Goal: Task Accomplishment & Management: Complete application form

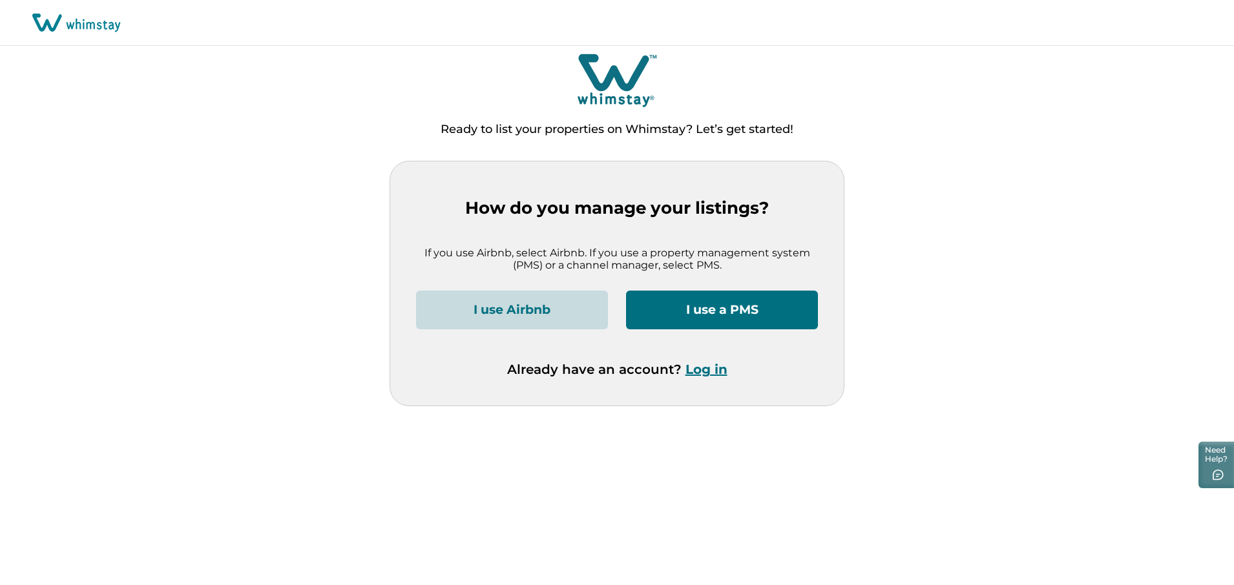
click at [722, 309] on button "I use a PMS" at bounding box center [722, 310] width 192 height 39
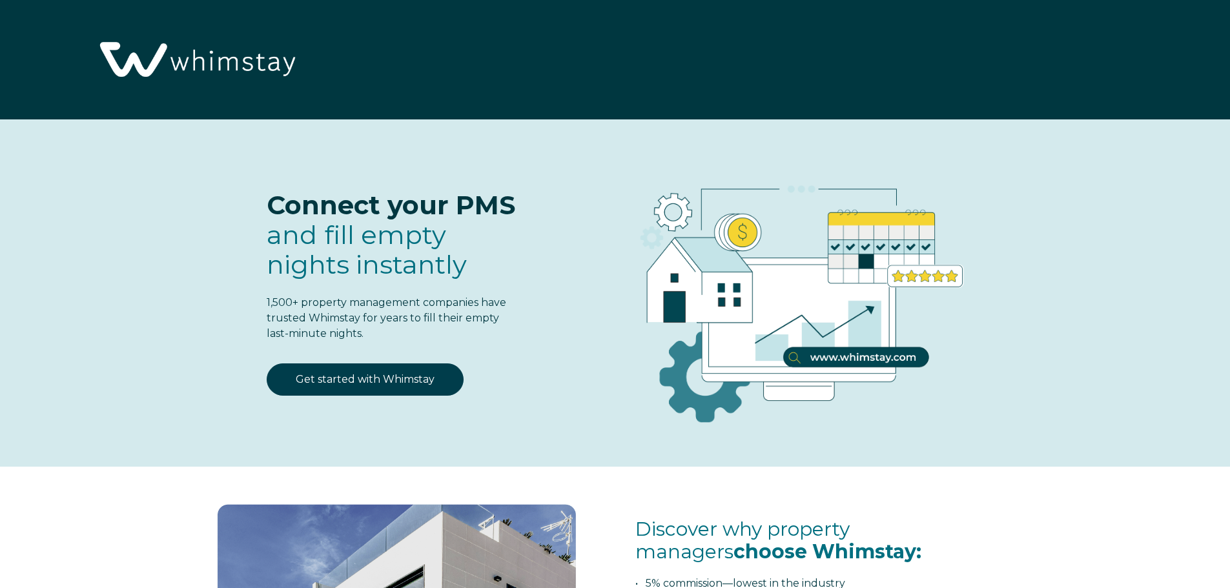
select select "US"
select select "Standard"
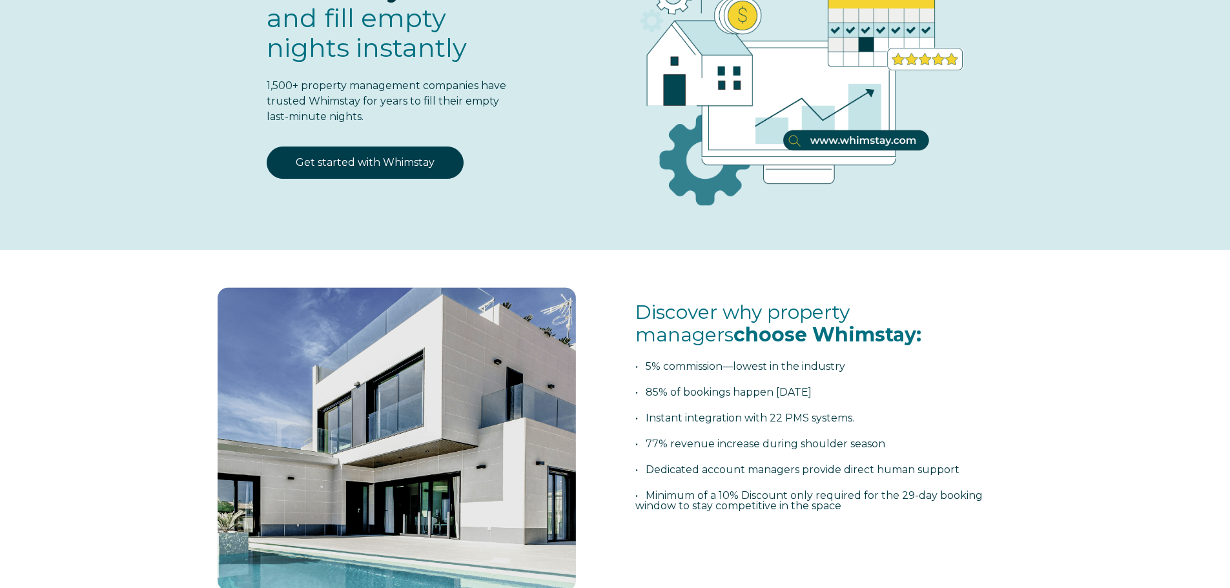
scroll to position [194, 0]
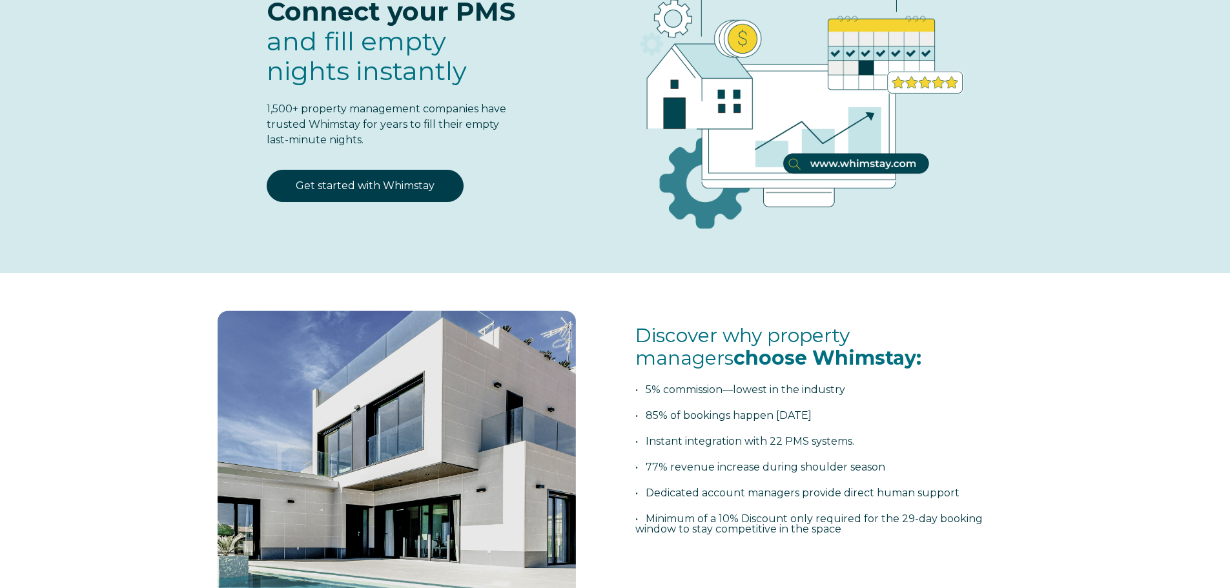
click at [363, 207] on div "Get started with Whimstay" at bounding box center [364, 194] width 285 height 48
click at [362, 200] on link "Get started with Whimstay" at bounding box center [365, 186] width 197 height 32
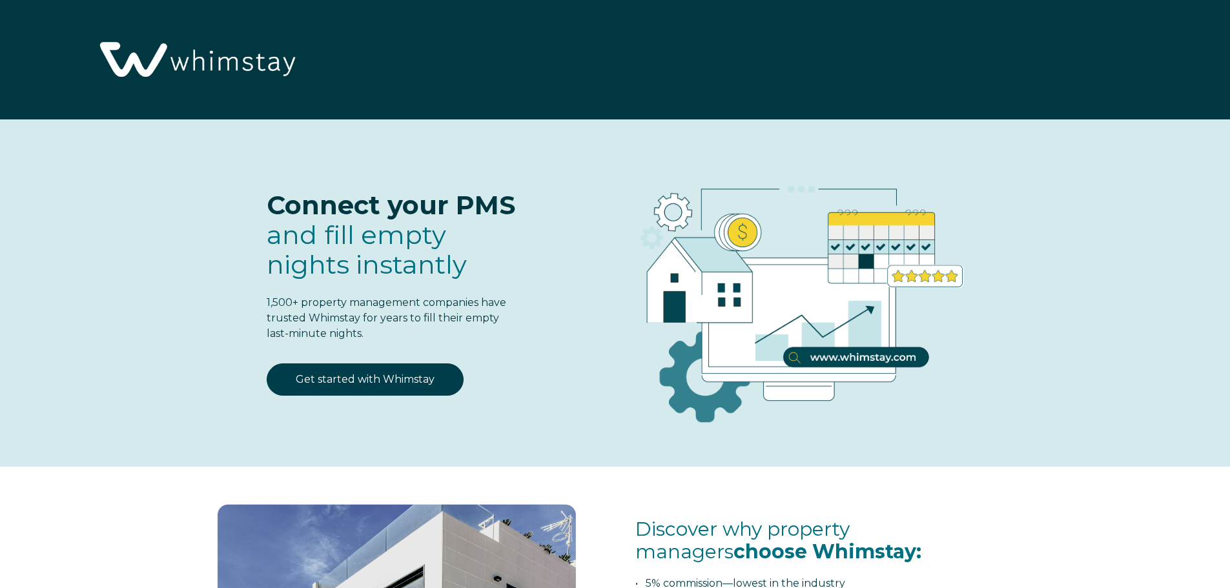
scroll to position [1692, 0]
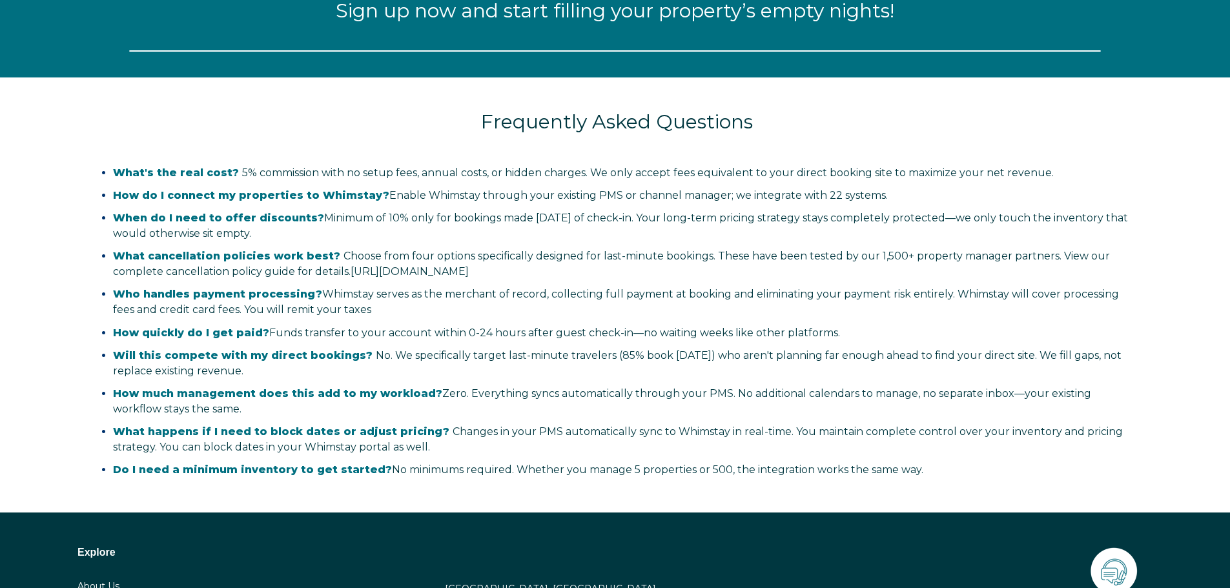
select select "US"
select select "Standard"
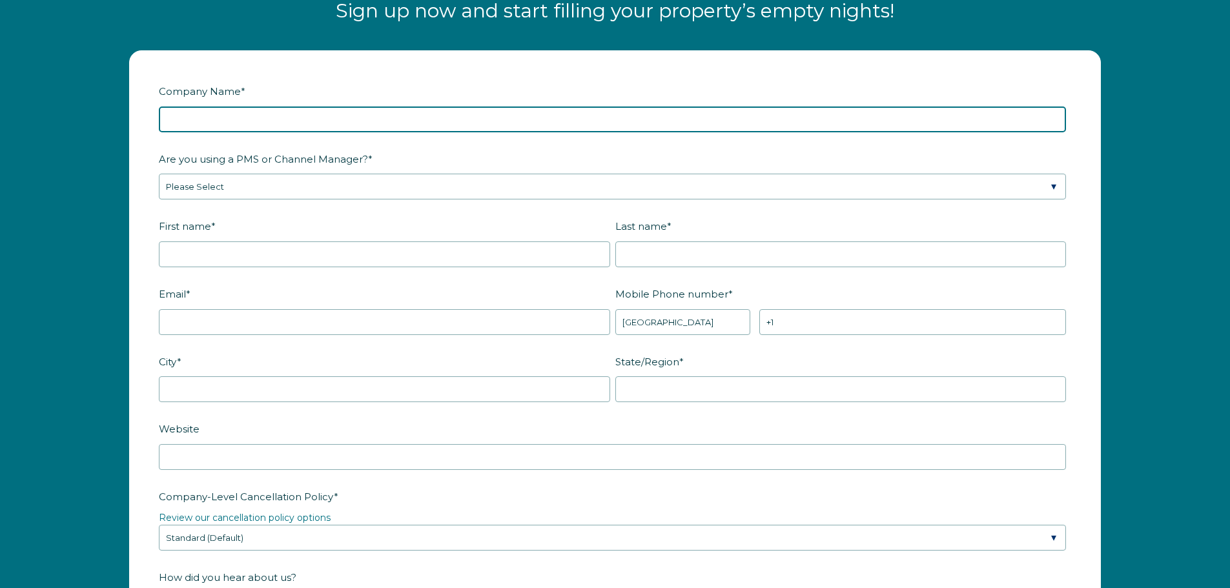
click at [404, 123] on input "Company Name *" at bounding box center [612, 120] width 907 height 26
type input "The Coho Company"
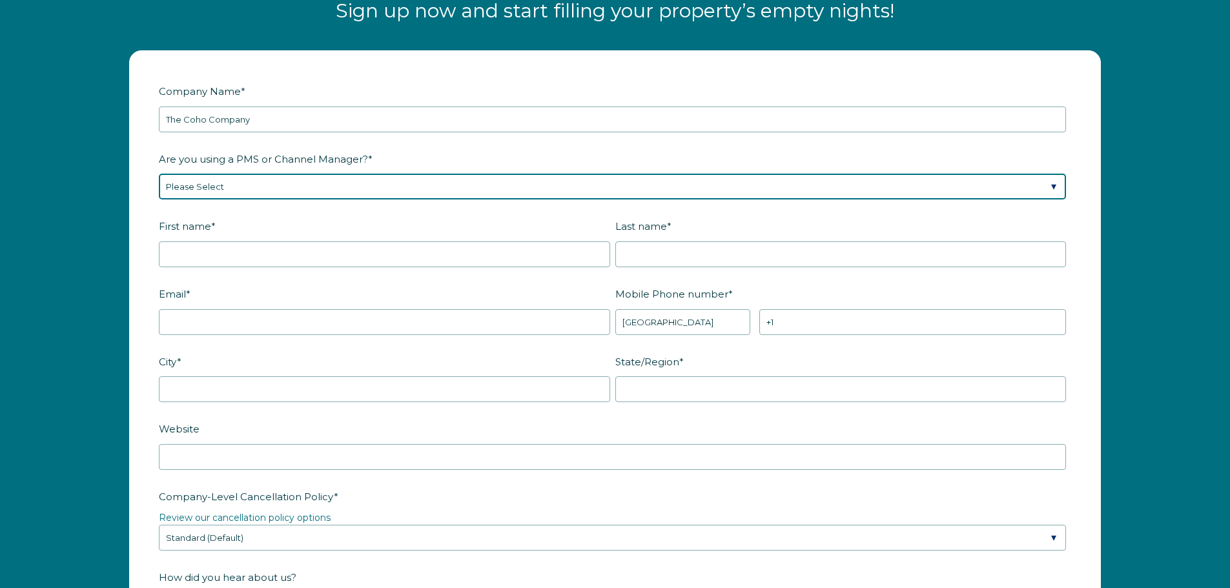
click at [478, 194] on select "Please Select Barefoot BookingPal Boost Brightside CiiRUS Escapia Guesty Hostaw…" at bounding box center [612, 187] width 907 height 26
select select "Airbnb"
click at [159, 174] on select "Please Select Barefoot BookingPal Boost Brightside CiiRUS Escapia Guesty Hostaw…" at bounding box center [612, 187] width 907 height 26
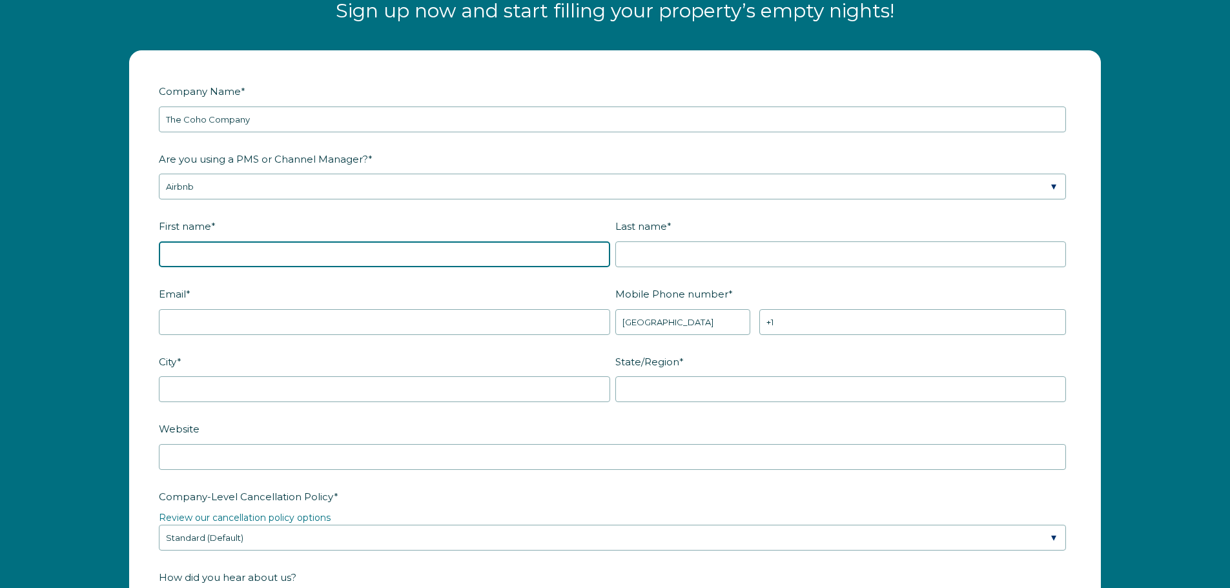
click at [216, 256] on input "First name *" at bounding box center [384, 255] width 451 height 26
type input "Kevin"
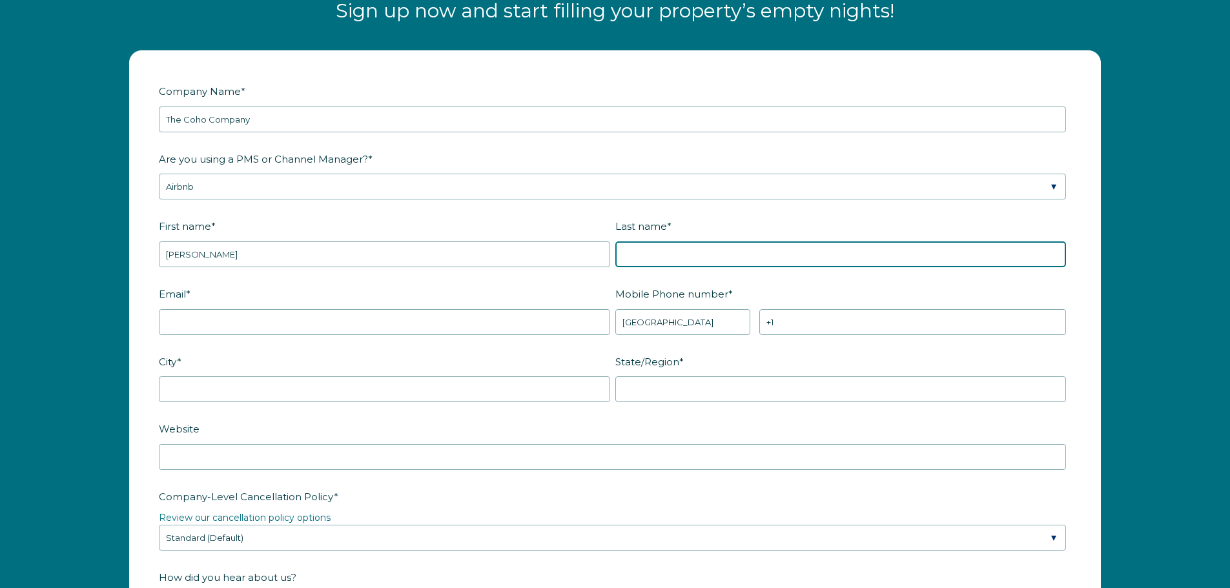
type input "Gunn"
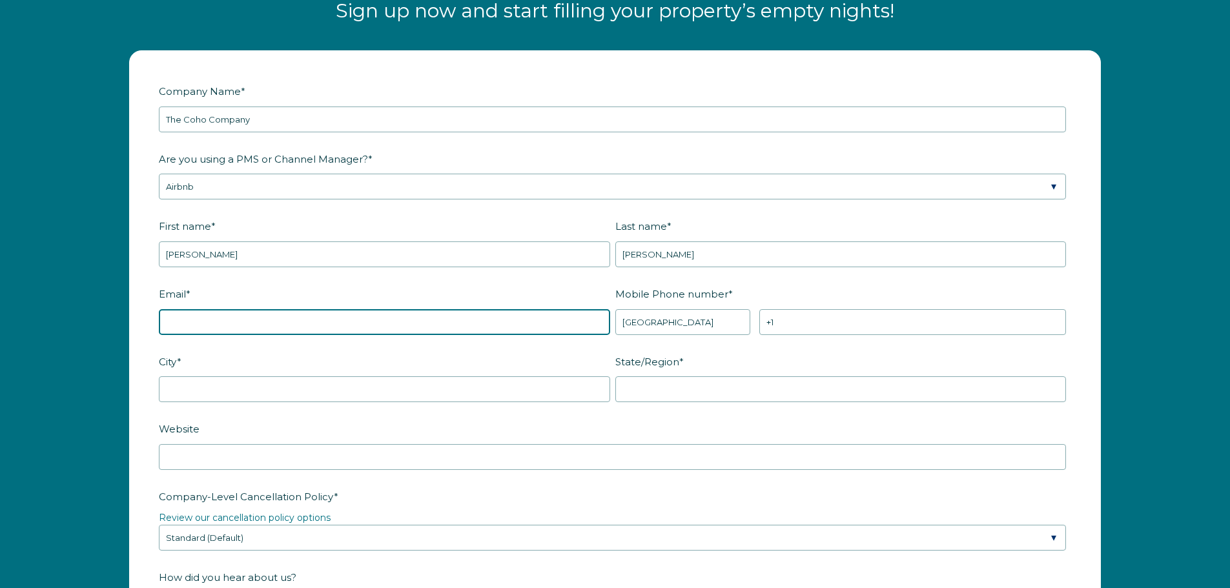
type input "kevin9178@gmail.com"
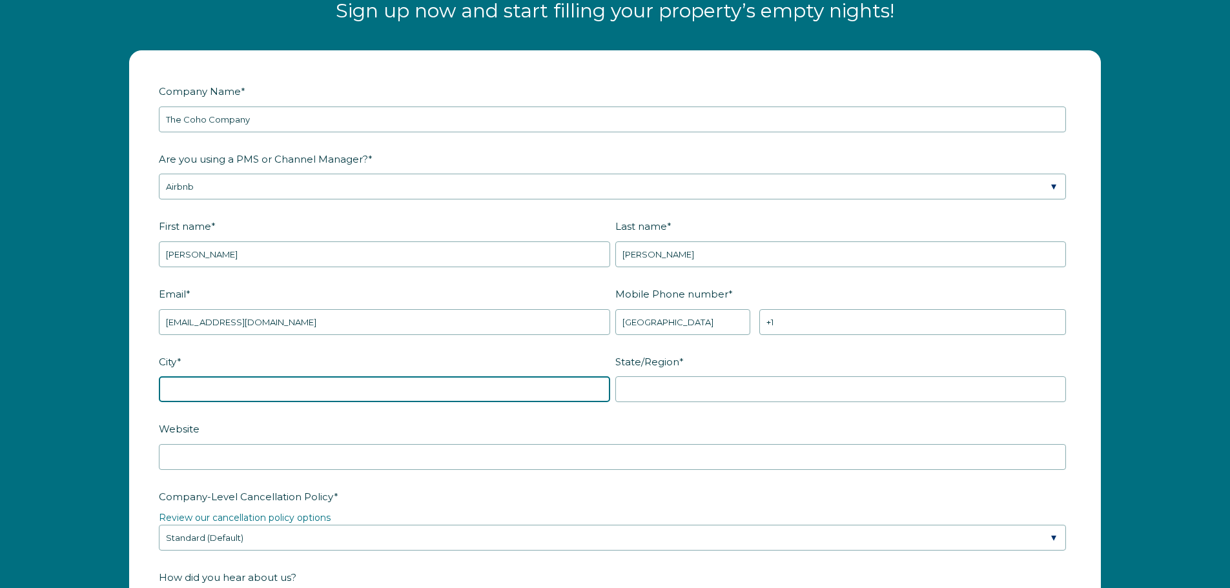
type input "[GEOGRAPHIC_DATA]"
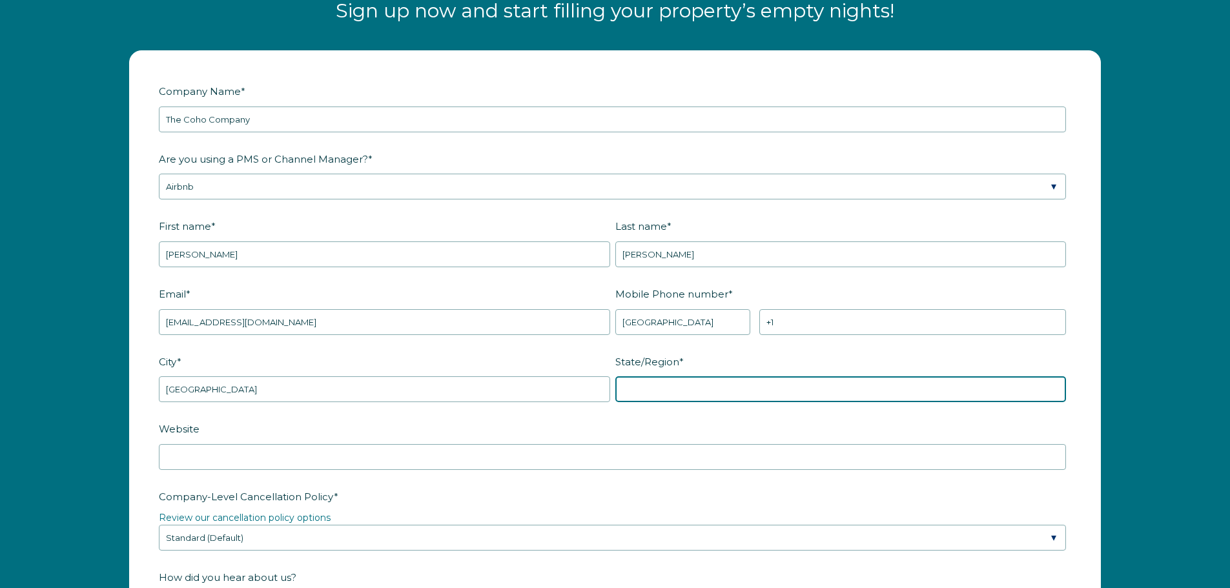
type input "SC"
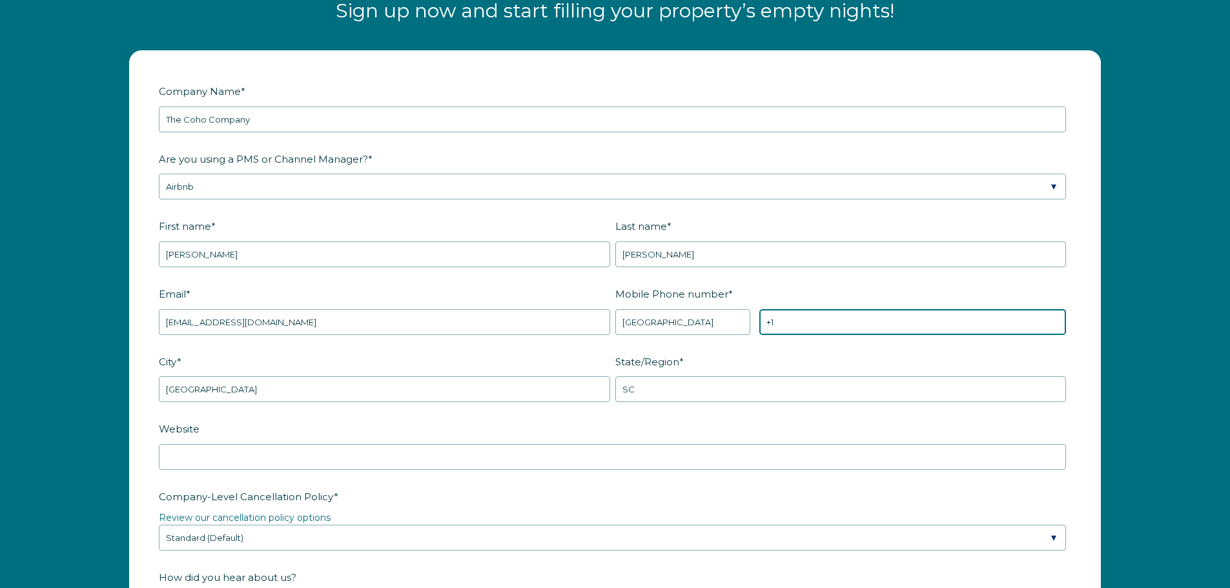
click at [836, 328] on input "+1" at bounding box center [913, 322] width 307 height 26
type input "+1 8548546500"
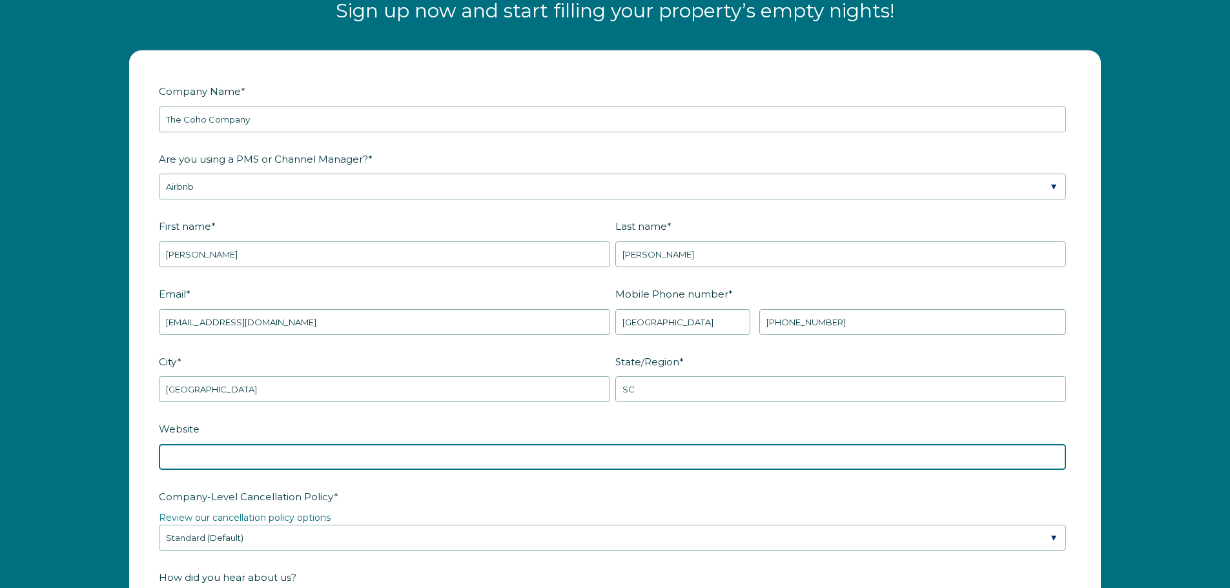
click at [444, 454] on input "Website" at bounding box center [612, 457] width 907 height 26
type input "www.cohocompany.com"
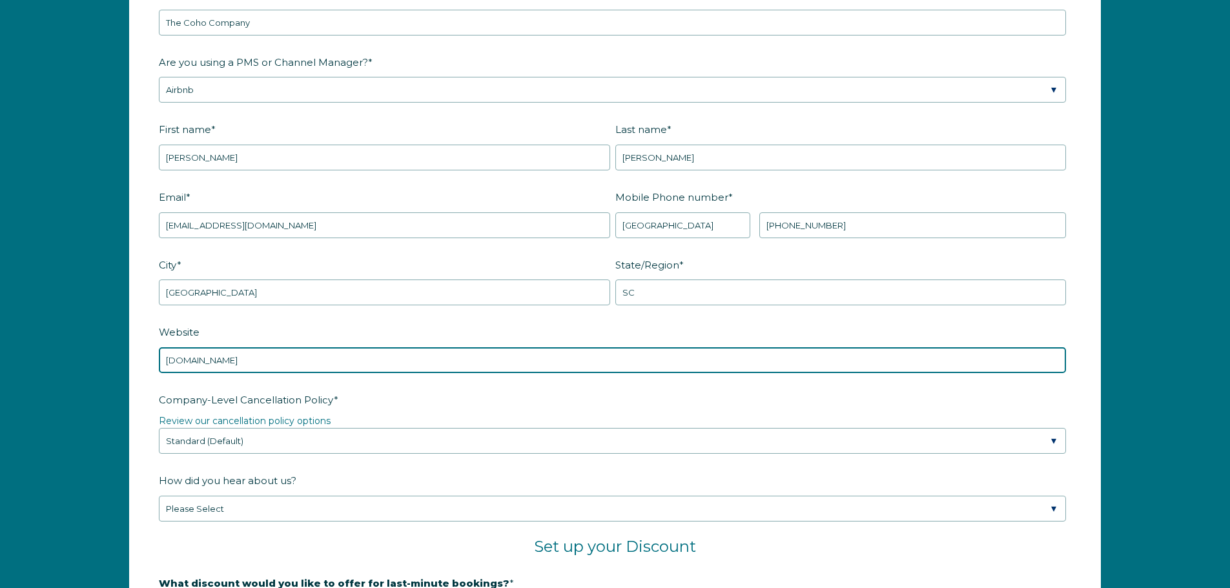
scroll to position [1821, 0]
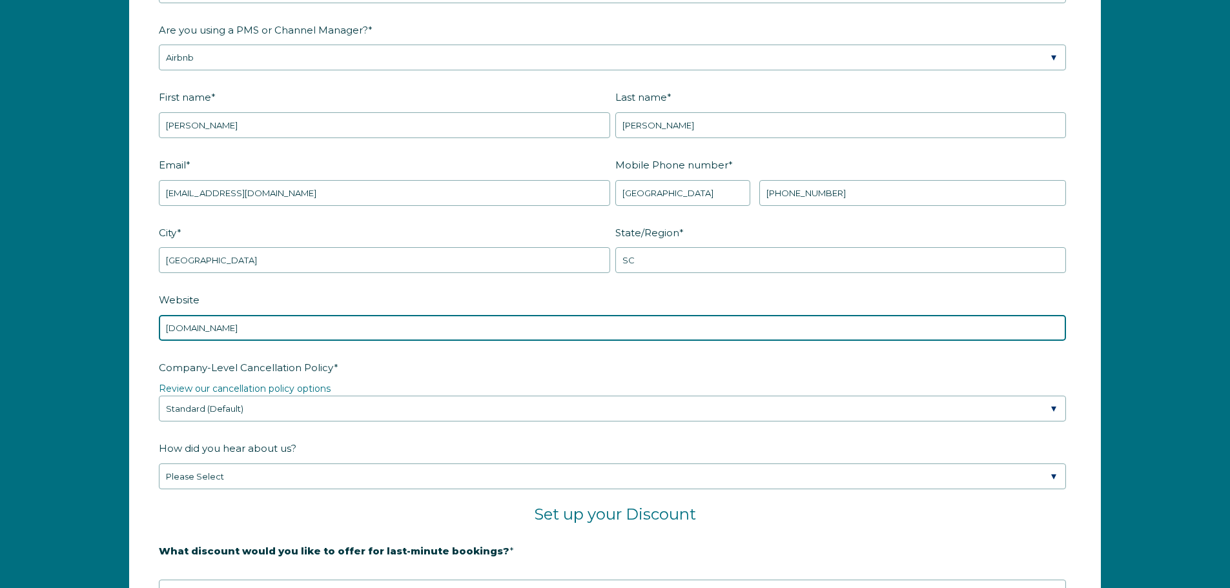
drag, startPoint x: 336, startPoint y: 326, endPoint x: 103, endPoint y: 322, distance: 233.2
click at [103, 322] on div "Company Name * The Coho Company Are you using a PMS or Channel Manager? * Pleas…" at bounding box center [615, 406] width 1230 height 996
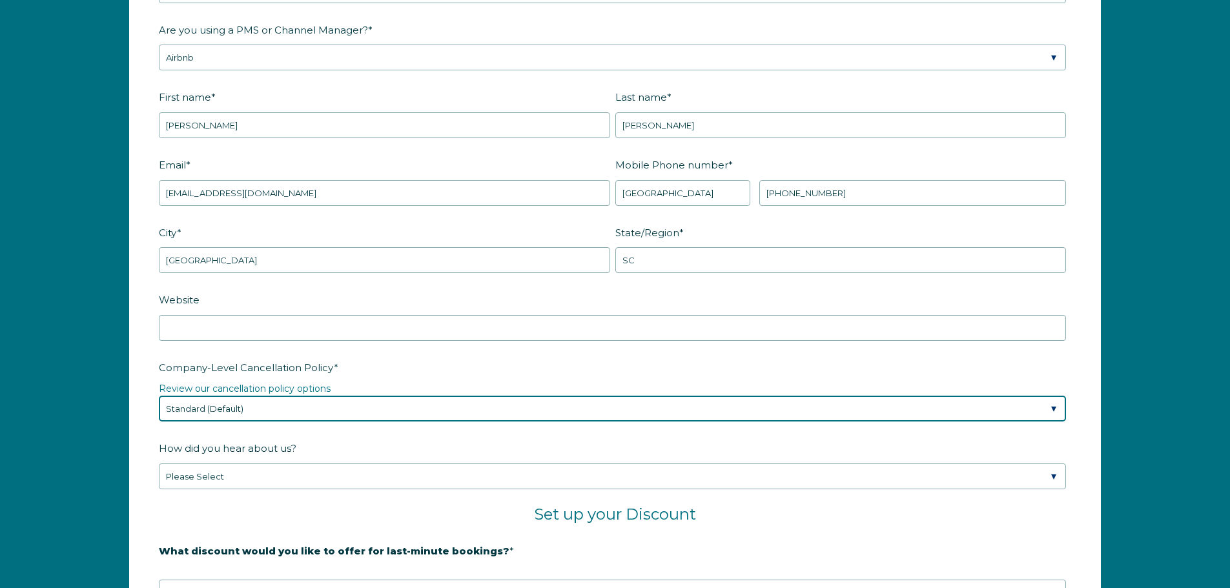
click at [278, 406] on select "Please Select Partial Standard (Default) Moderate Strict" at bounding box center [612, 409] width 907 height 26
select select "Moderate"
click at [159, 396] on select "Please Select Partial Standard (Default) Moderate Strict" at bounding box center [612, 409] width 907 height 26
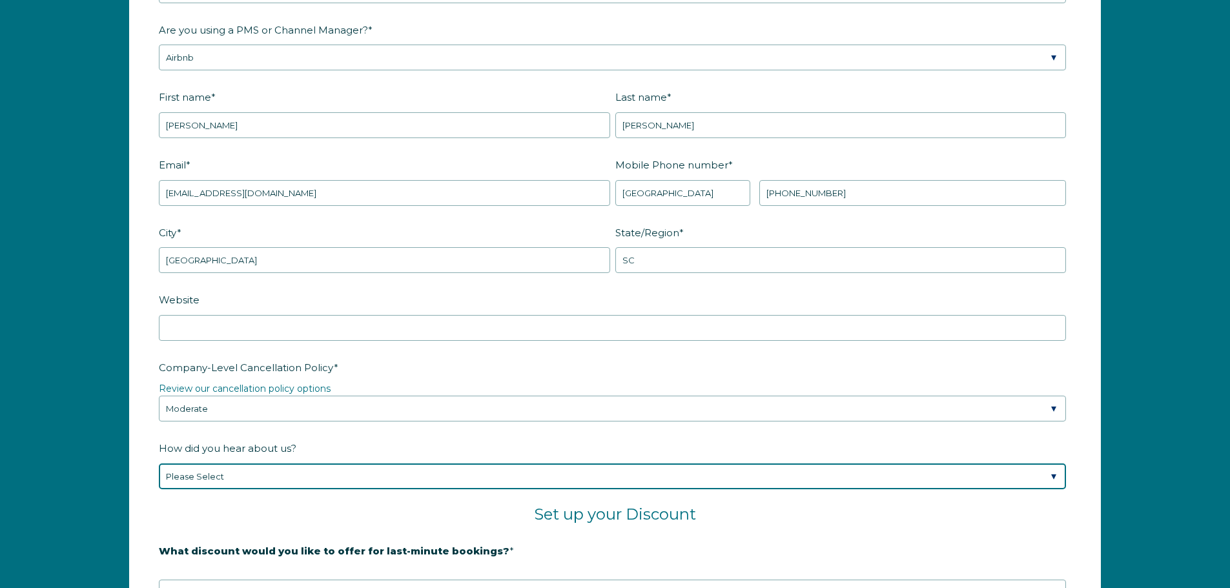
click at [269, 470] on select "Please Select Found Whimstay through a Google search Spoke to a Whimstay salesp…" at bounding box center [612, 477] width 907 height 26
select select "Podcast"
click at [159, 464] on select "Please Select Found Whimstay through a Google search Spoke to a Whimstay salesp…" at bounding box center [612, 477] width 907 height 26
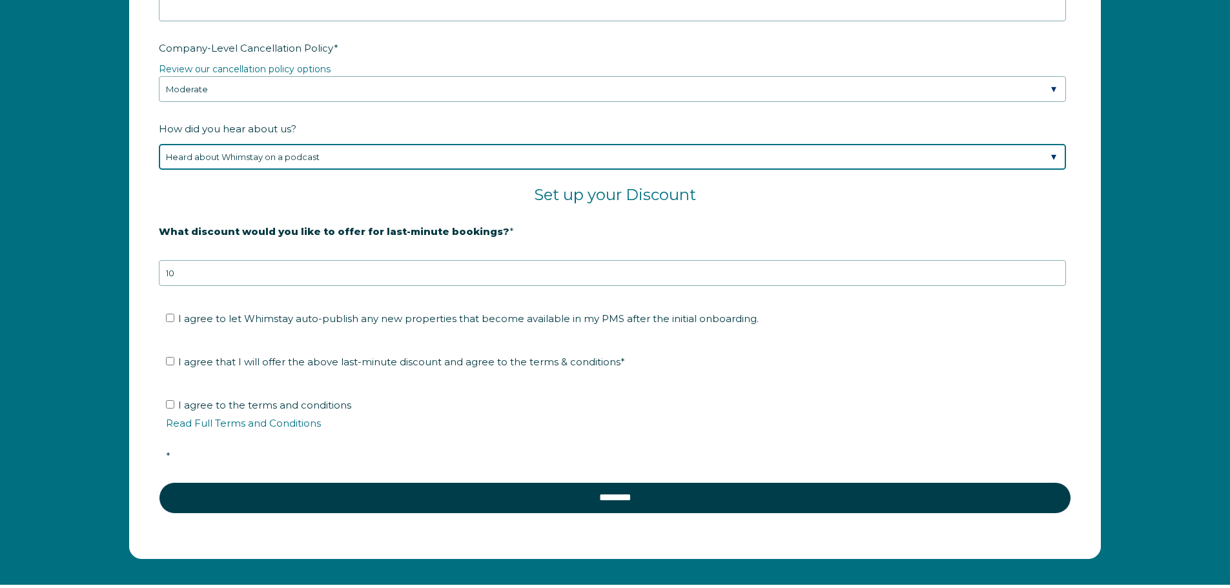
scroll to position [2144, 0]
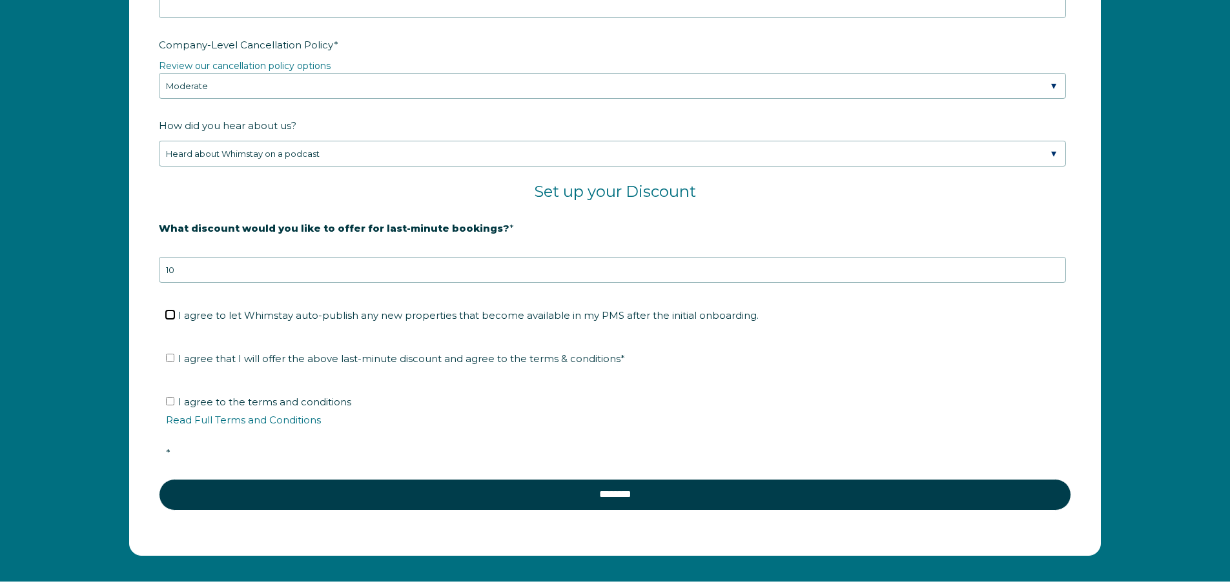
click at [170, 313] on input "I agree to let Whimstay auto-publish any new properties that become available i…" at bounding box center [170, 315] width 8 height 8
checkbox input "true"
click at [171, 358] on input "I agree that I will offer the above last-minute discount and agree to the terms…" at bounding box center [170, 358] width 8 height 8
checkbox input "true"
click at [169, 402] on input "I agree to the terms and conditions Read Full Terms and Conditions *" at bounding box center [170, 401] width 8 height 8
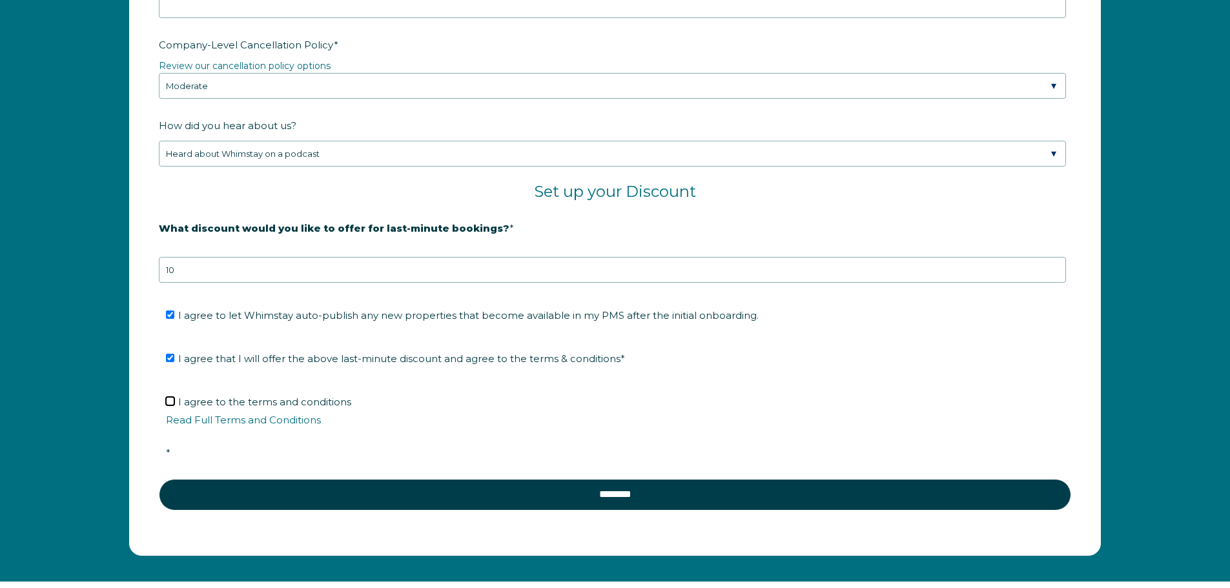
checkbox input "true"
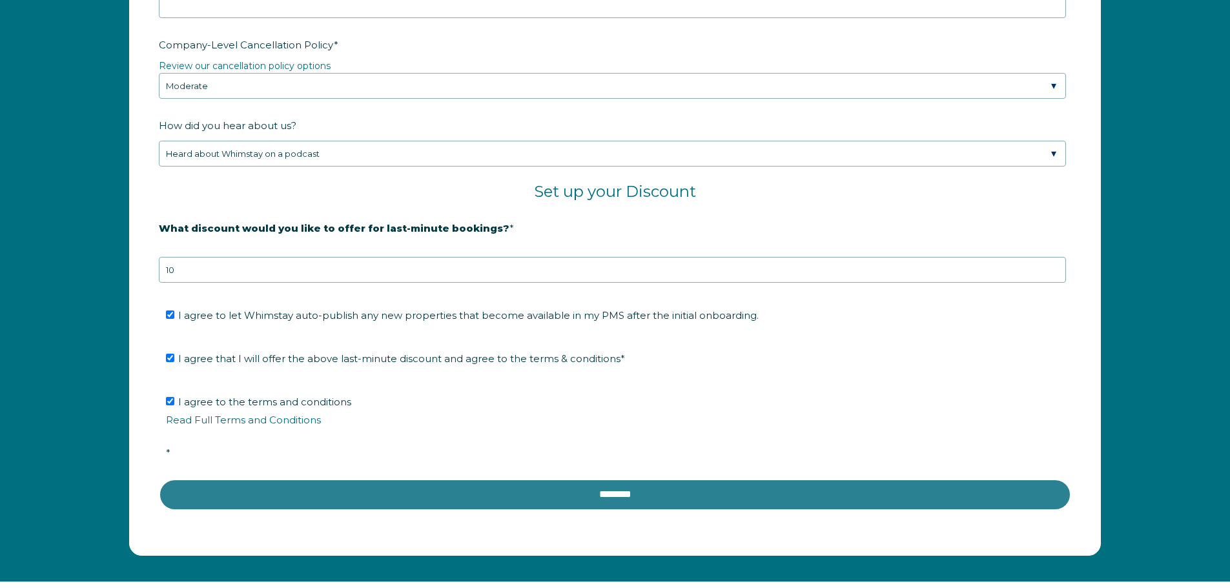
click at [393, 490] on input "********" at bounding box center [615, 494] width 913 height 31
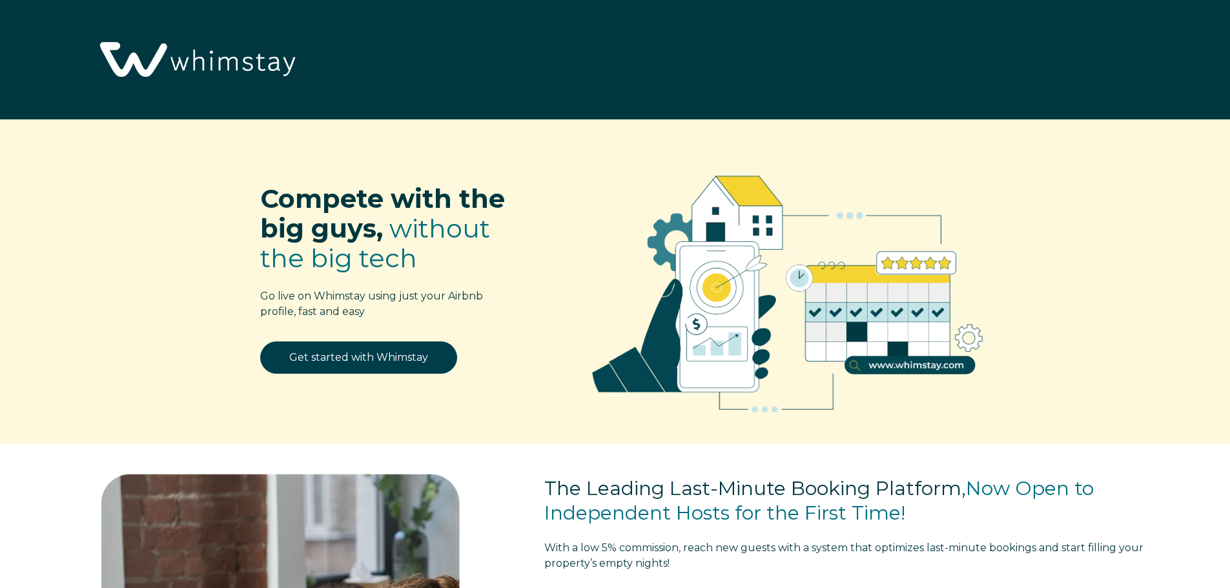
select select "US"
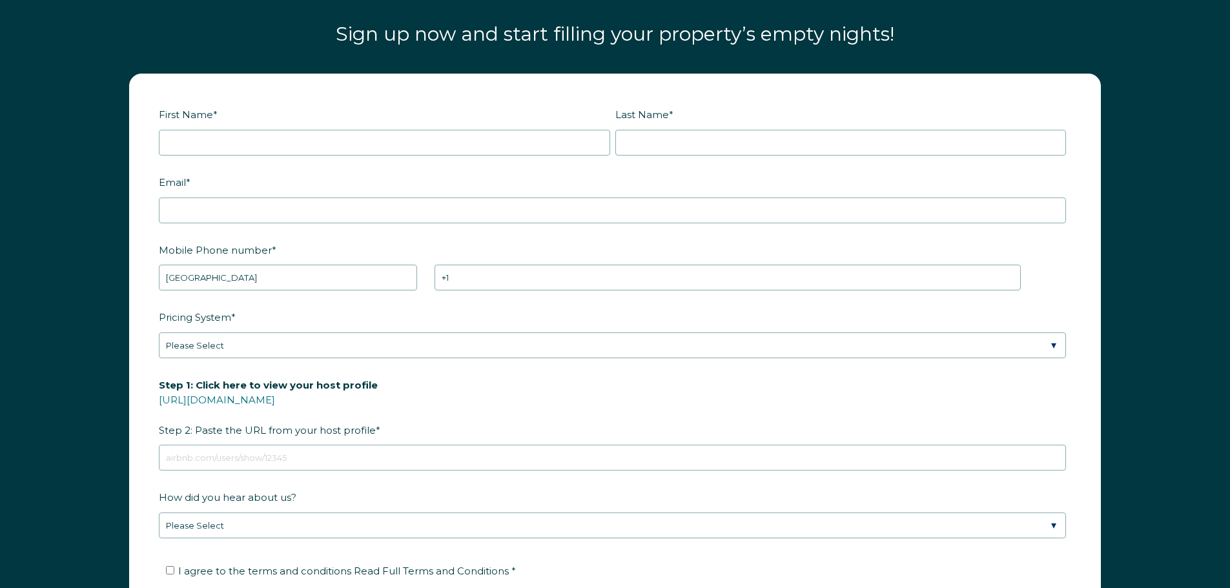
scroll to position [1834, 0]
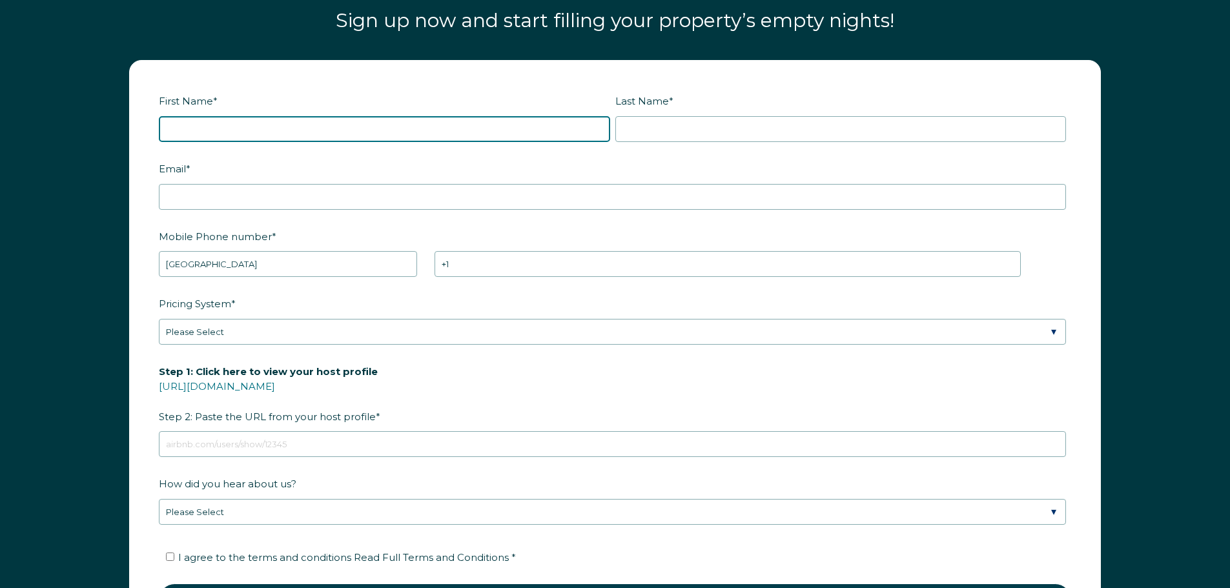
click at [270, 127] on input "First Name *" at bounding box center [384, 129] width 451 height 26
type input "Kevin"
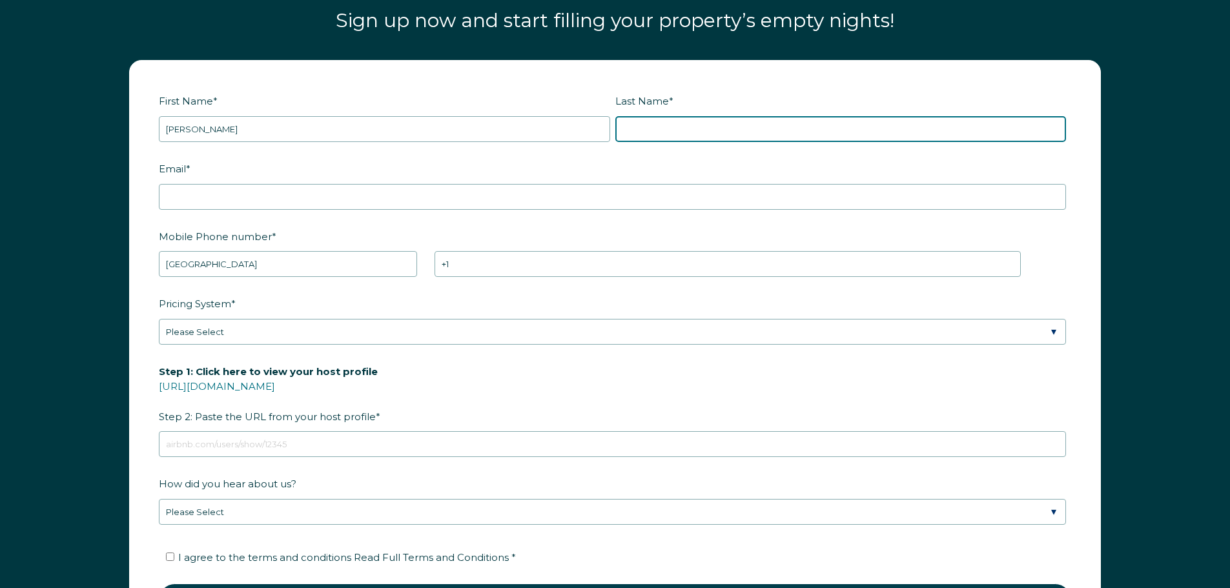
type input "Gunn"
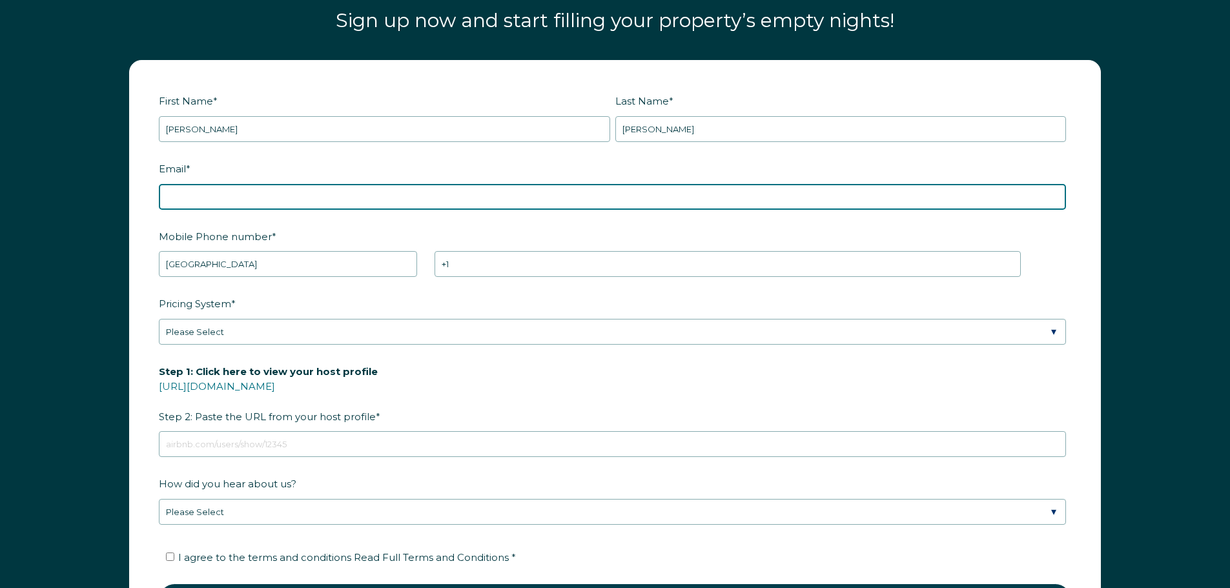
type input "kevin9178@gmail.com"
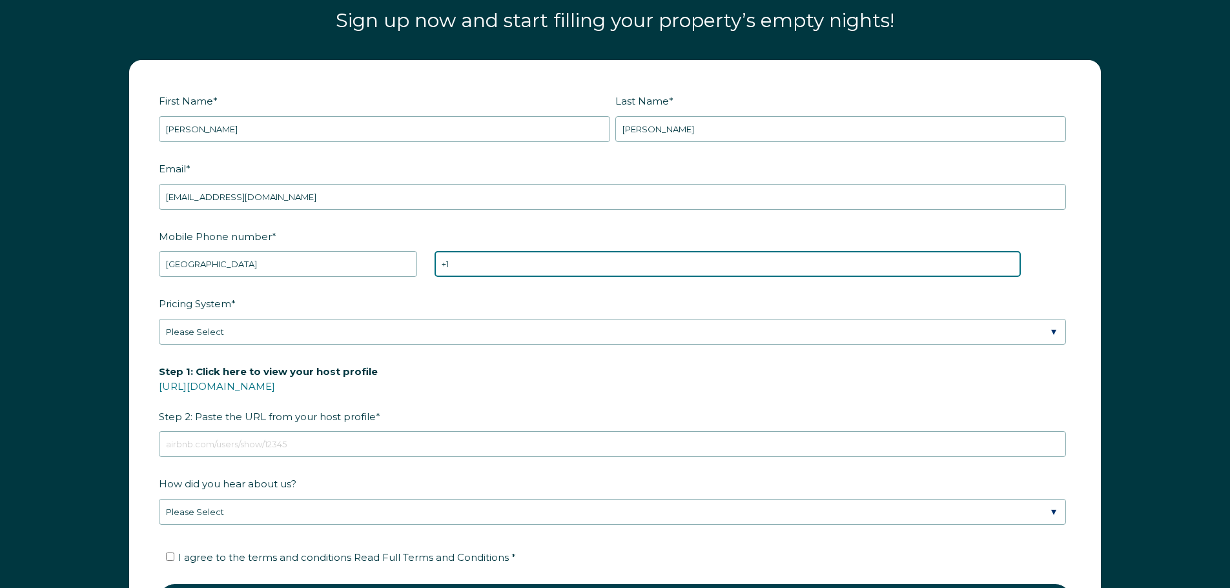
click at [471, 262] on input "+1" at bounding box center [728, 264] width 586 height 26
type input "+1 8548546500"
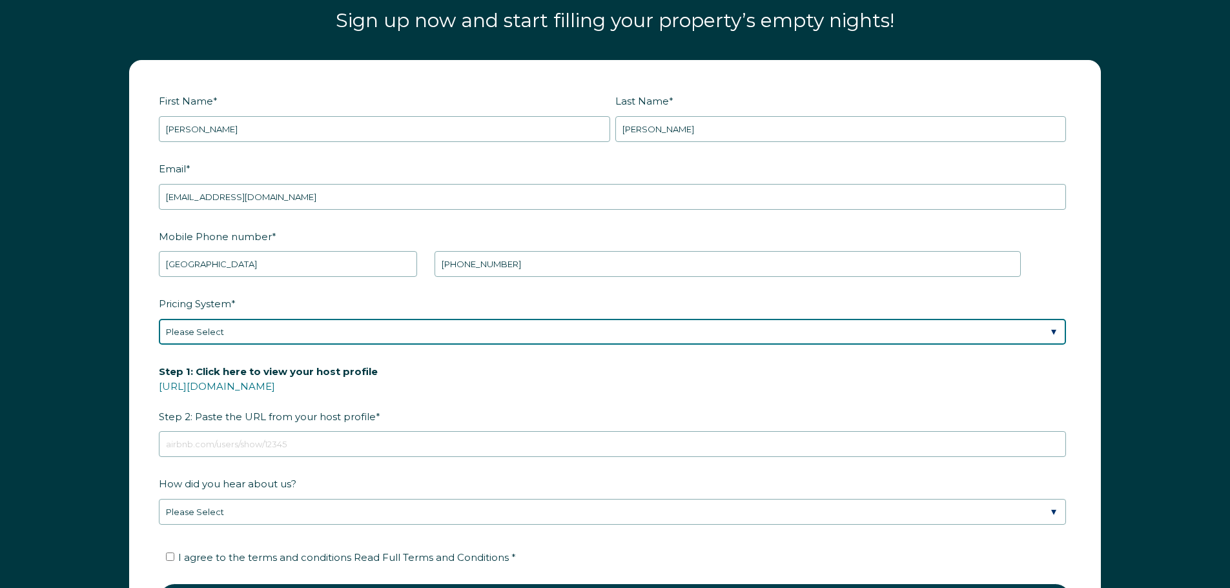
click at [313, 322] on select "Please Select Manual Airbnb Smart Pricing PriceLabs Wheelhouse Beyond Pricing 3…" at bounding box center [612, 332] width 907 height 26
select select "Manual"
click at [159, 319] on select "Please Select Manual Airbnb Smart Pricing PriceLabs Wheelhouse Beyond Pricing 3…" at bounding box center [612, 332] width 907 height 26
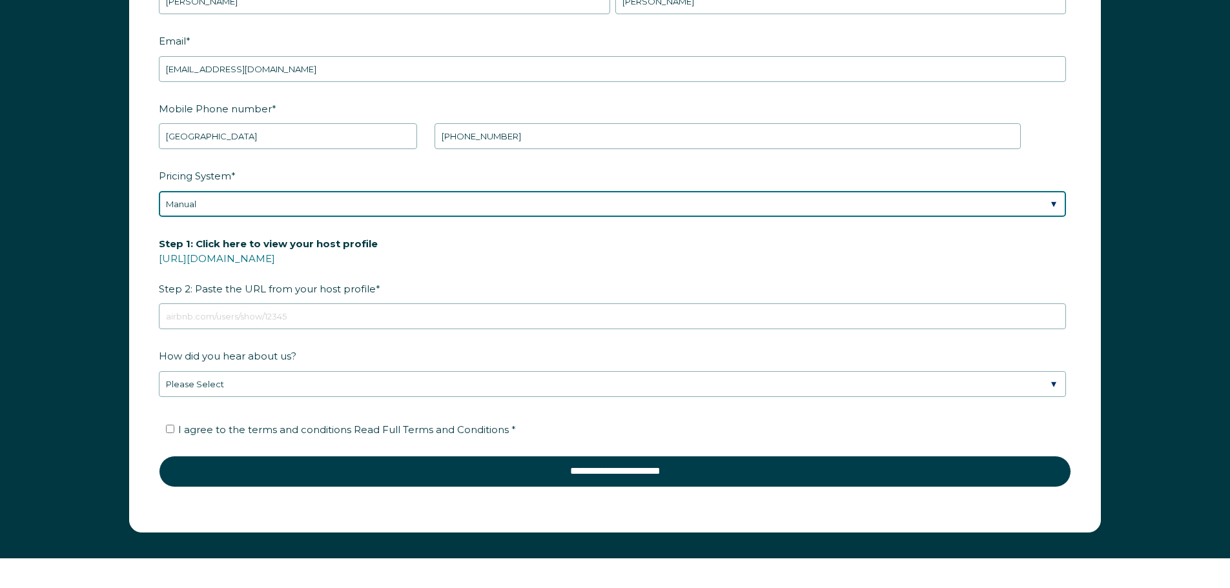
scroll to position [1963, 0]
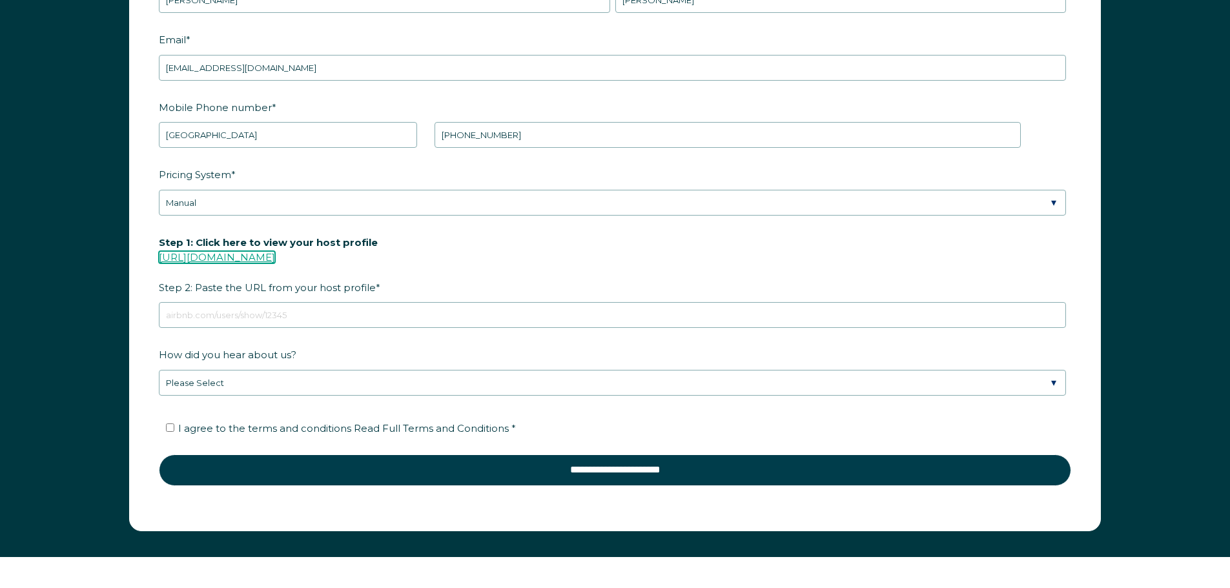
click at [275, 259] on link "https://www.airbnb.com/users/show/" at bounding box center [217, 257] width 116 height 12
click at [219, 260] on link "https://www.airbnb.com/users/show/" at bounding box center [217, 257] width 116 height 12
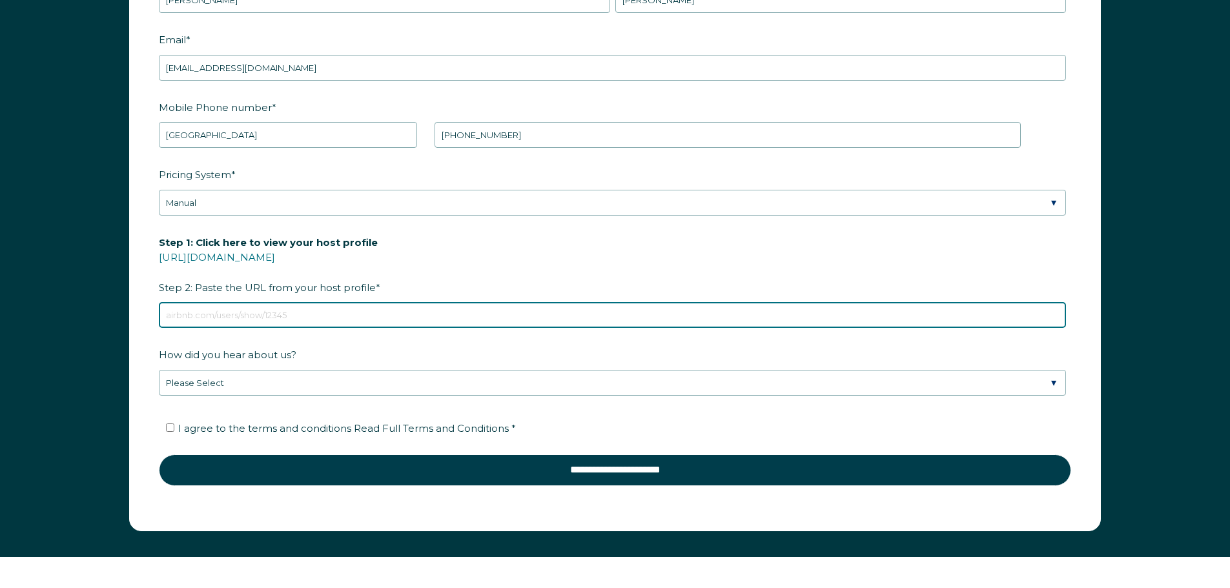
click at [210, 311] on input "Step 1: Click here to view your host profile https://www.airbnb.com/users/show/…" at bounding box center [612, 315] width 907 height 26
paste input "https://www.airbnb.com/users/show/334461110"
type input "https://www.airbnb.com/users/show/334461110"
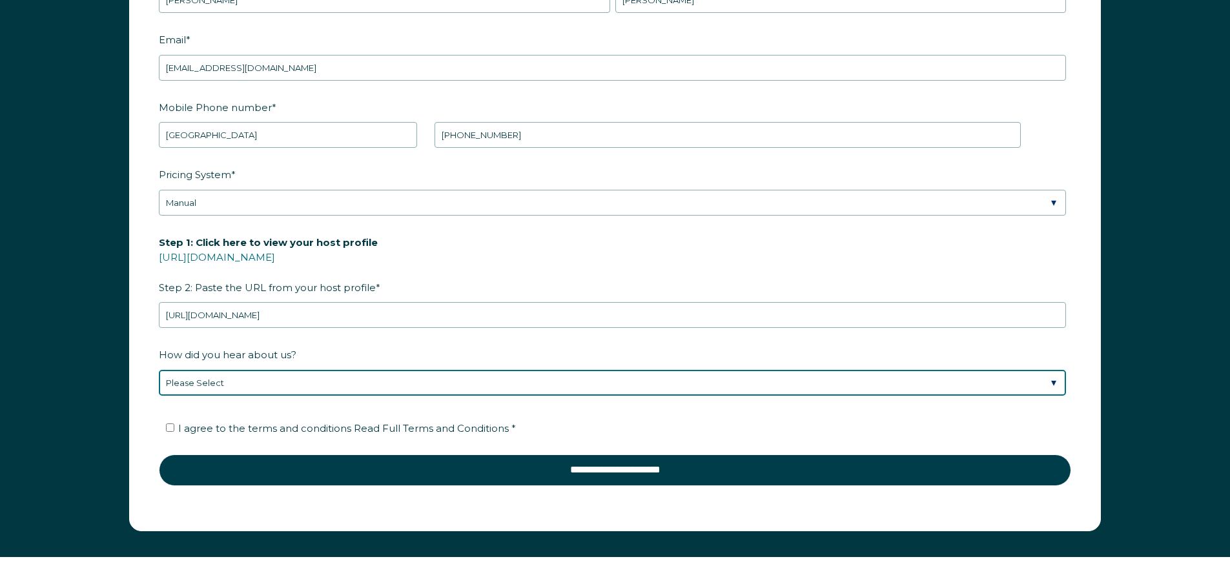
click at [238, 378] on select "Please Select Discovered Whimstay at an event or conference Found Whimstay thro…" at bounding box center [612, 383] width 907 height 26
select select "Podcast"
click at [159, 370] on select "Please Select Discovered Whimstay at an event or conference Found Whimstay thro…" at bounding box center [612, 383] width 907 height 26
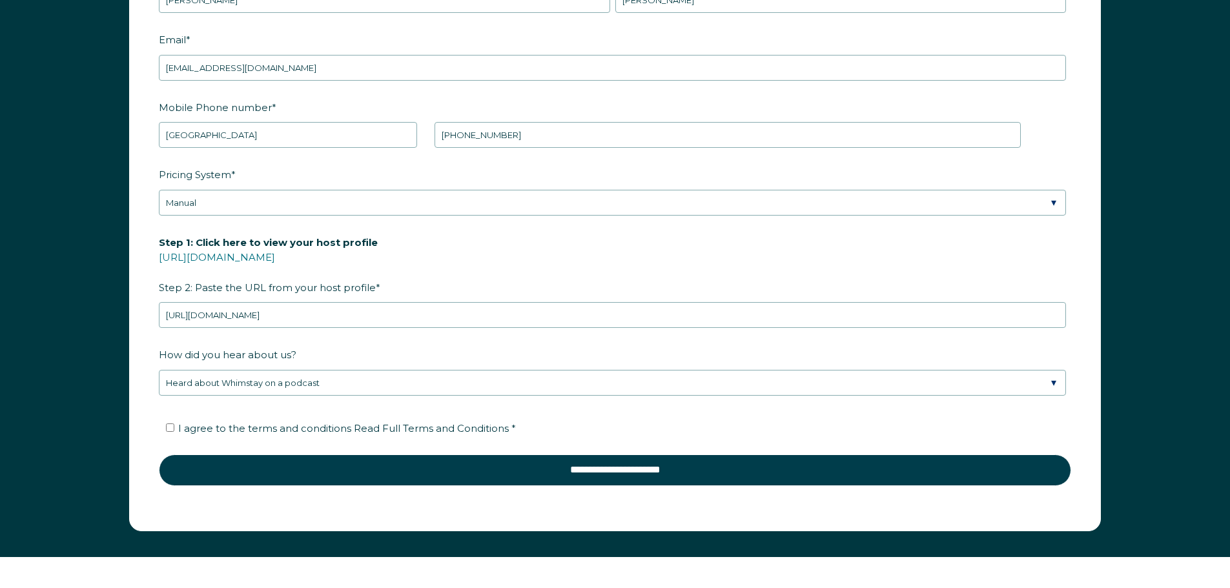
click at [175, 428] on label "I agree to the terms and conditions Read Full Terms and Conditions *" at bounding box center [341, 428] width 350 height 12
click at [174, 428] on input "I agree to the terms and conditions Read Full Terms and Conditions *" at bounding box center [170, 428] width 8 height 8
checkbox input "true"
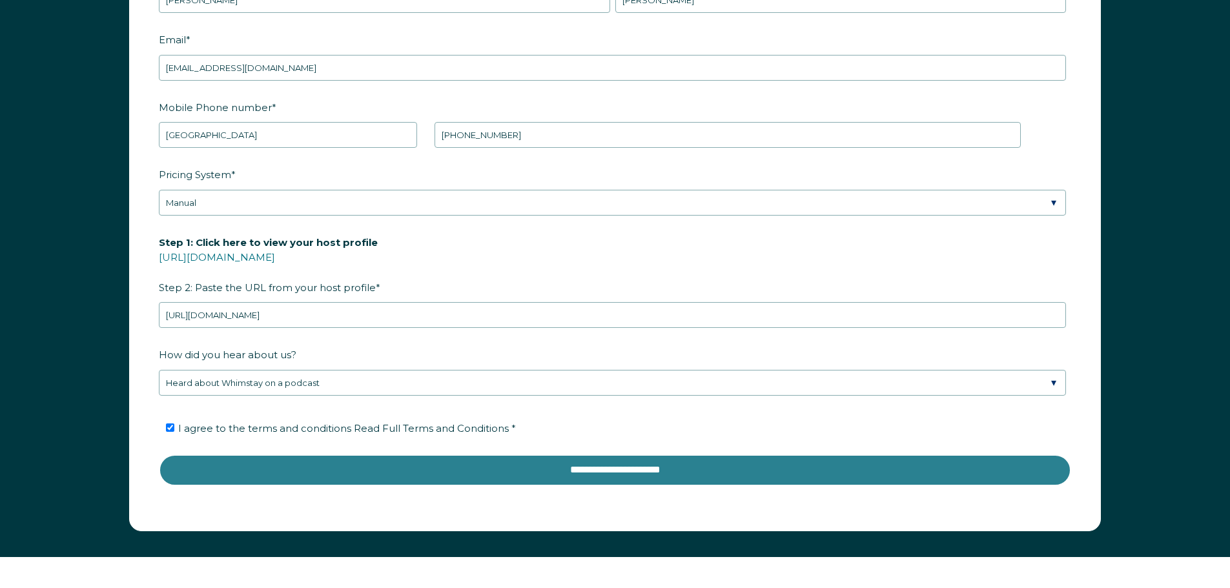
click at [229, 466] on input "**********" at bounding box center [615, 470] width 913 height 31
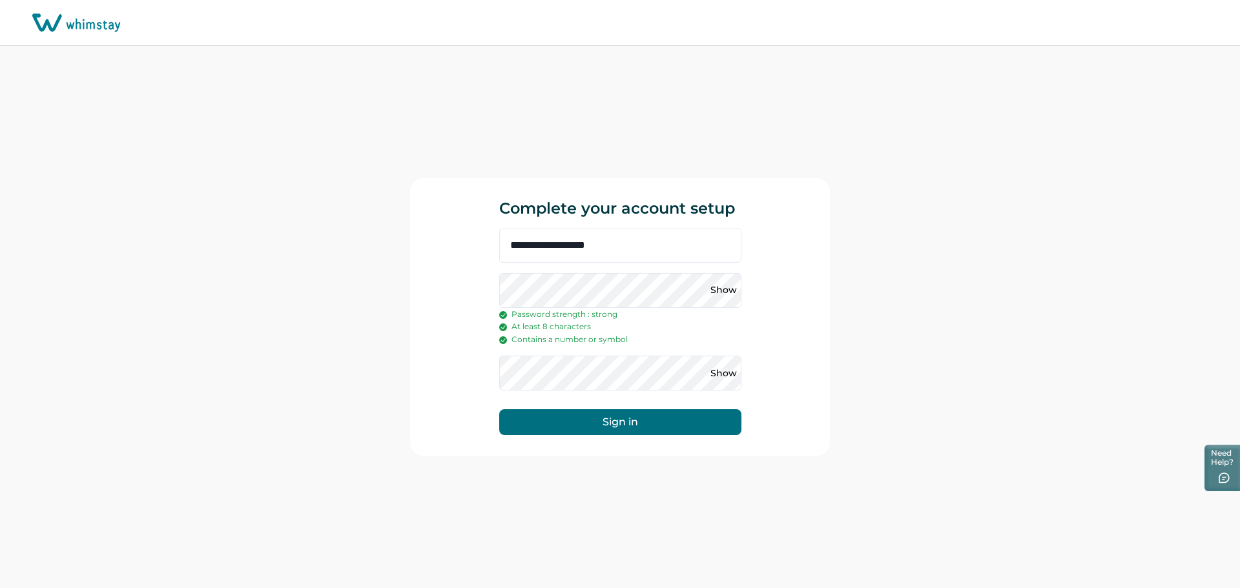
click at [646, 426] on button "Sign in" at bounding box center [620, 422] width 242 height 26
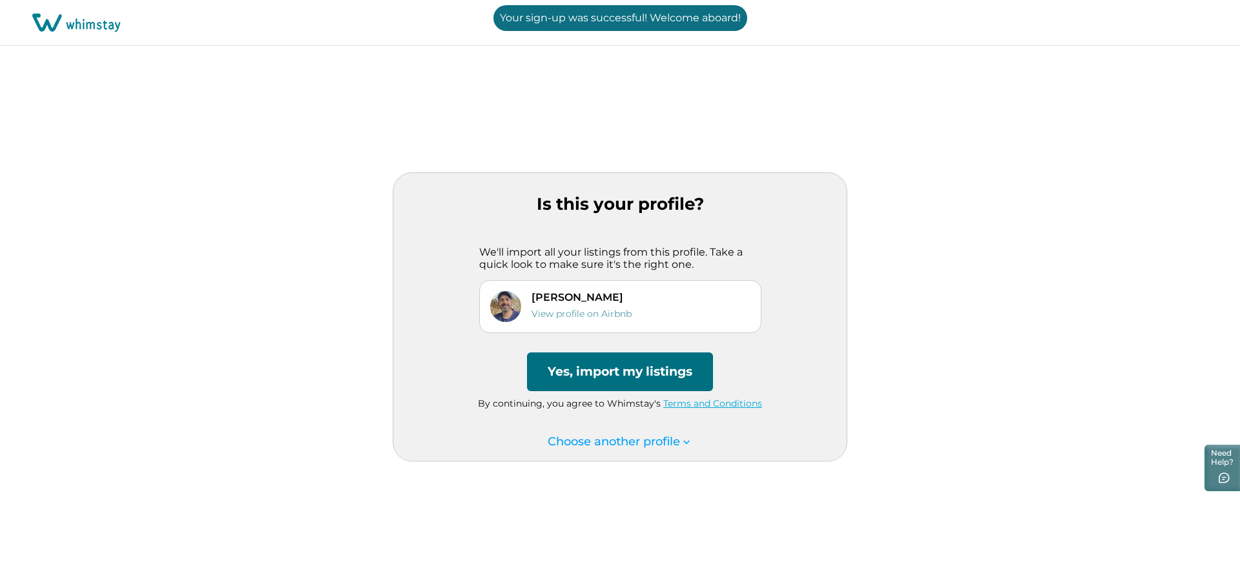
click at [647, 373] on button "Yes, import my listings" at bounding box center [620, 372] width 186 height 39
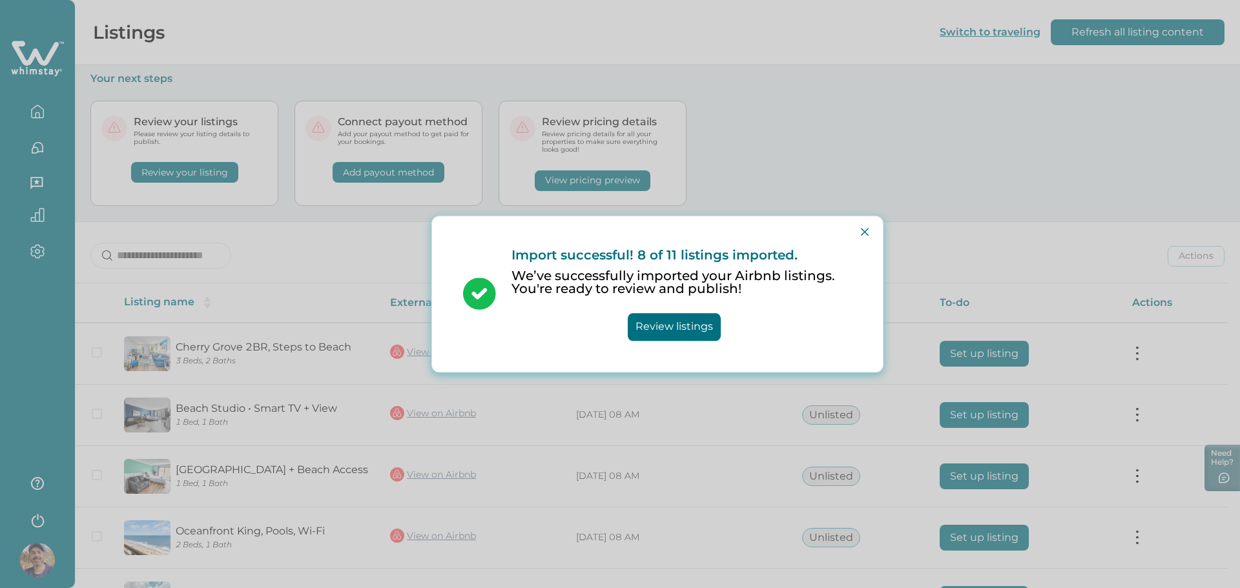
click at [670, 324] on button "Review listings" at bounding box center [674, 327] width 93 height 28
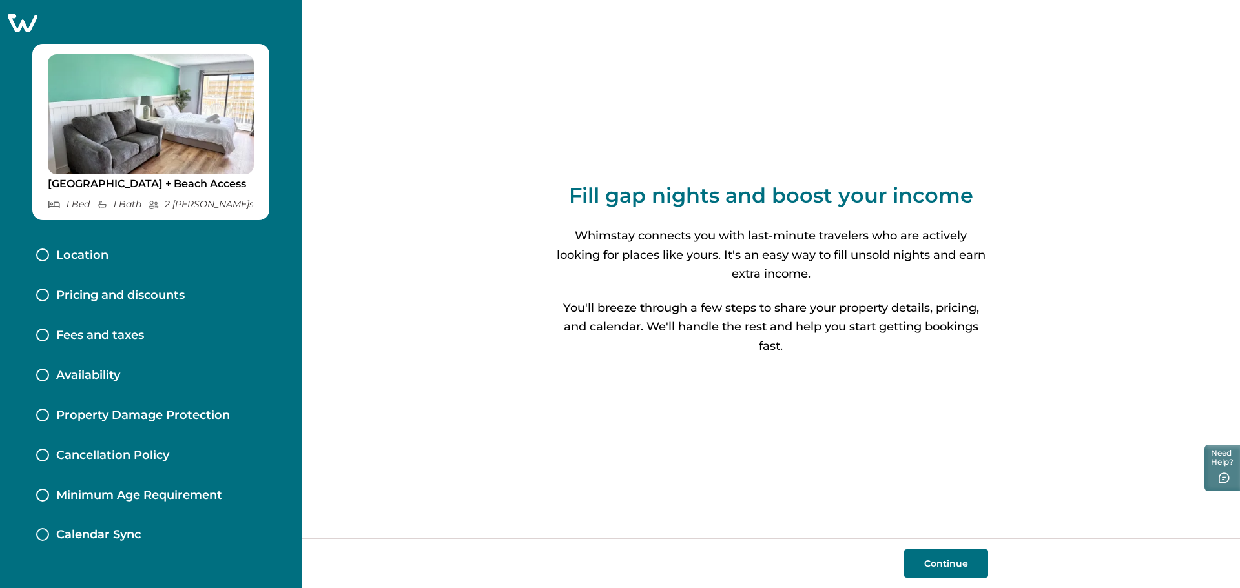
click at [944, 561] on button "Continue" at bounding box center [946, 564] width 84 height 28
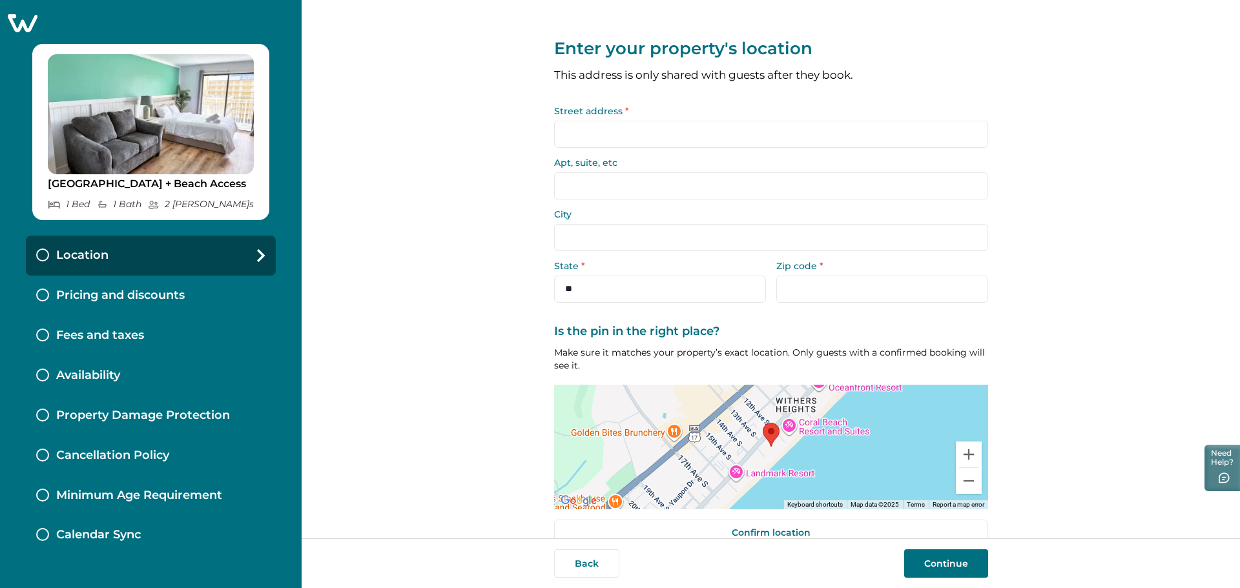
click at [645, 140] on input "Street address *" at bounding box center [771, 134] width 434 height 27
type input "**********"
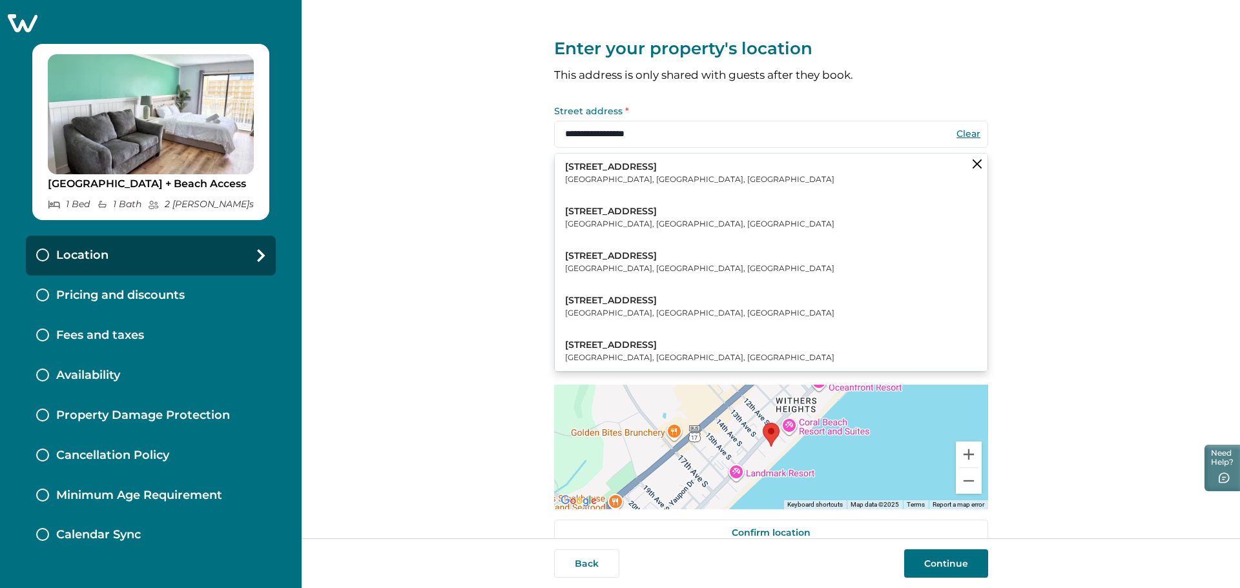
click at [601, 164] on p "[STREET_ADDRESS]" at bounding box center [699, 167] width 269 height 13
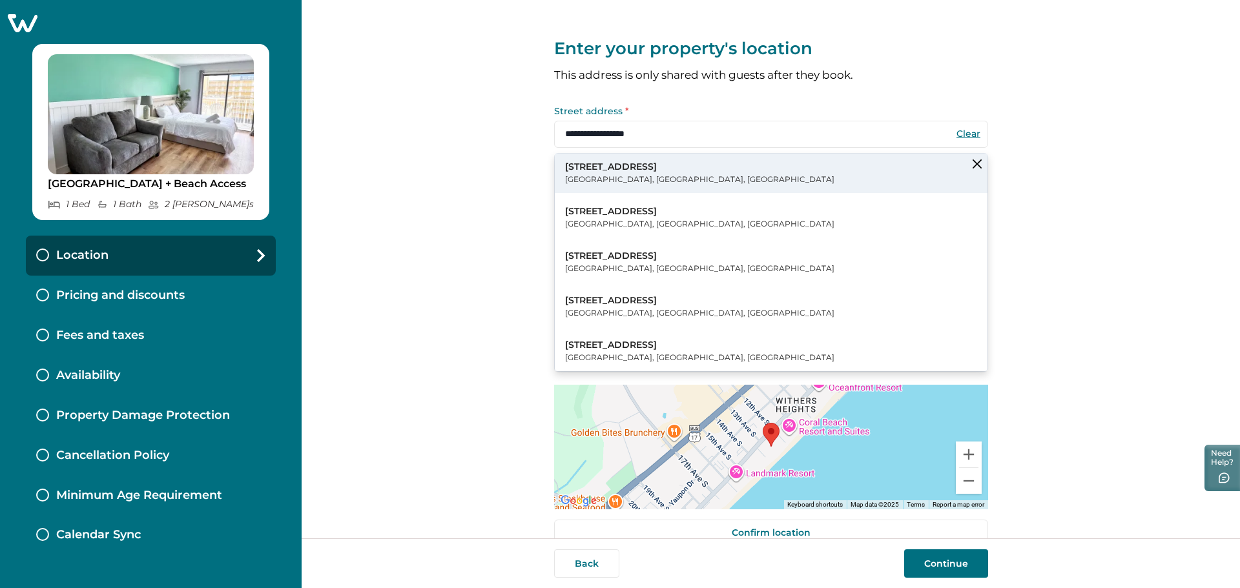
type input "**********"
select select "**"
type input "*****"
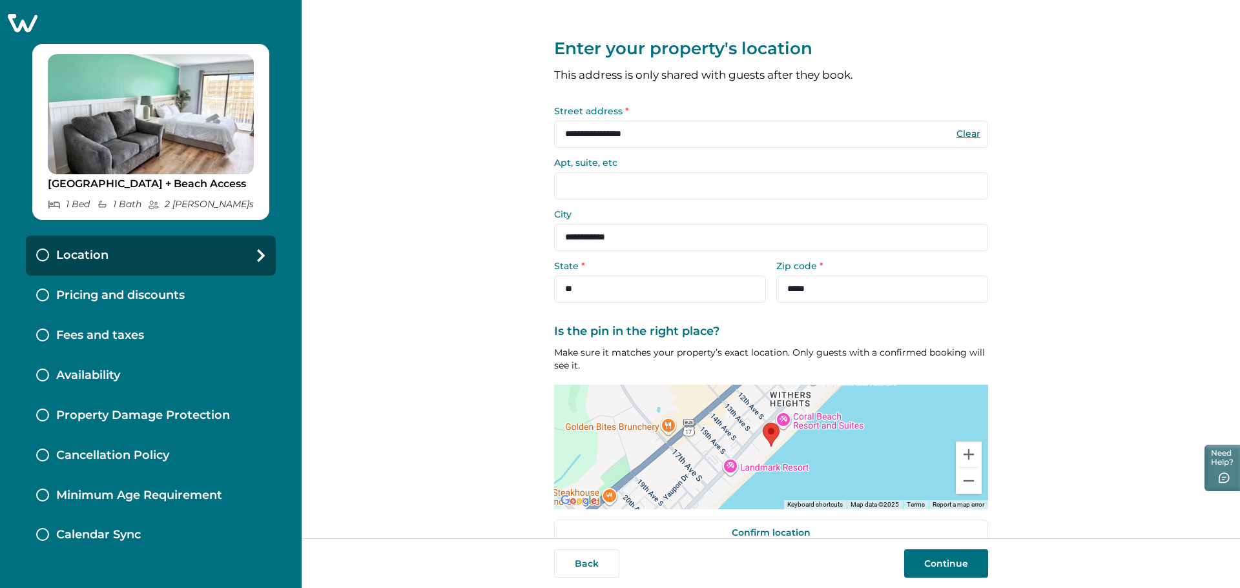
click at [574, 190] on input "Apt, suite, etc" at bounding box center [771, 185] width 434 height 27
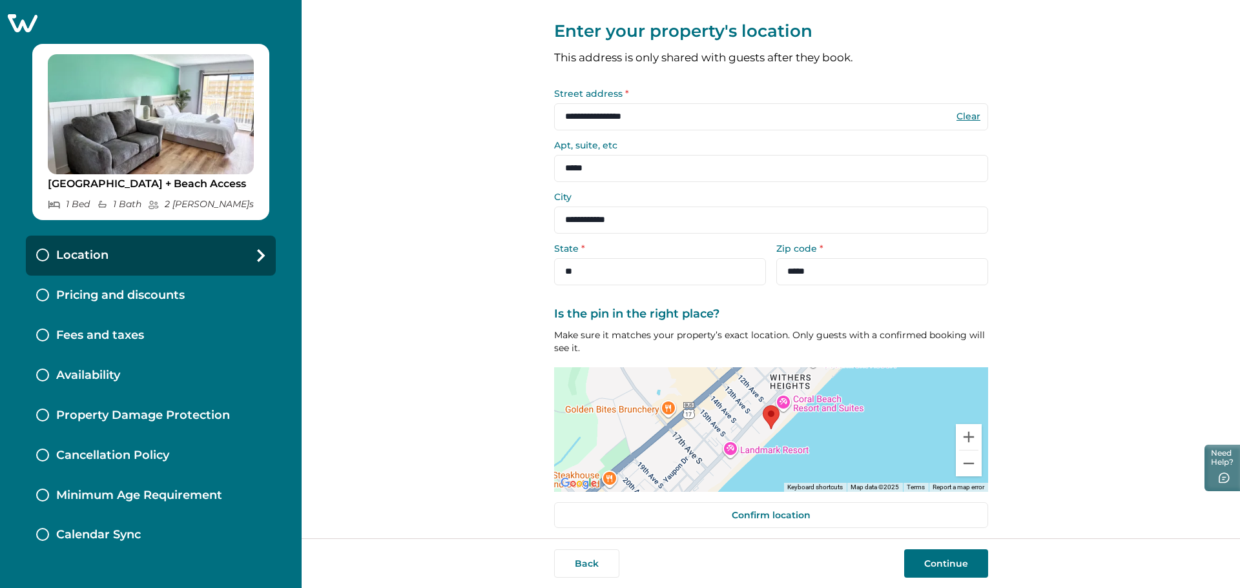
scroll to position [25, 0]
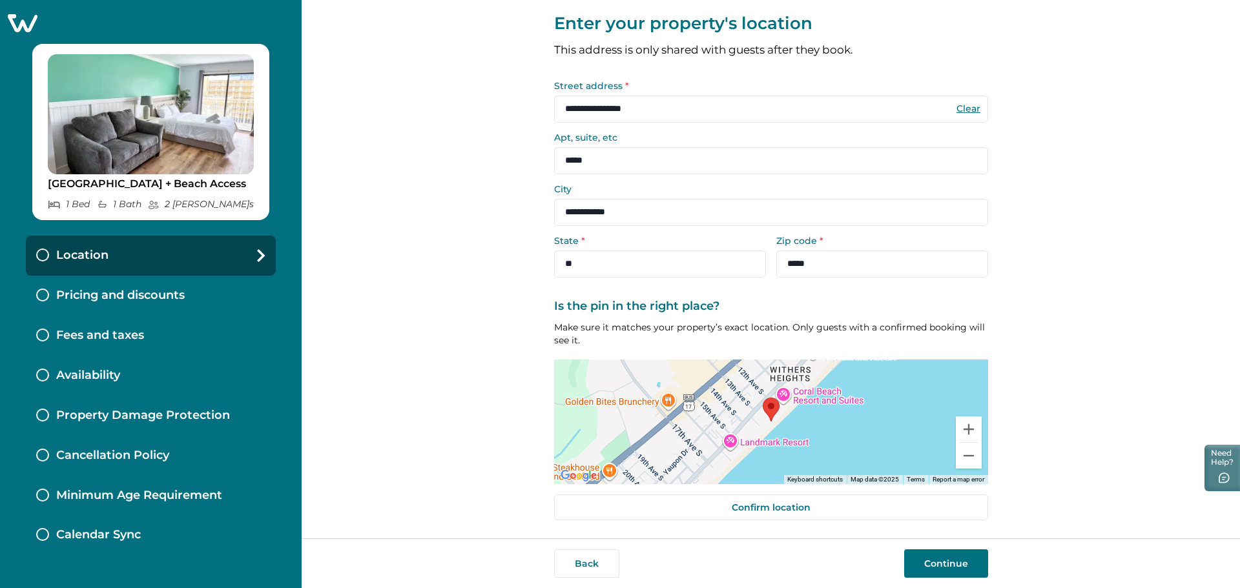
type input "*****"
click at [940, 559] on button "Continue" at bounding box center [946, 564] width 84 height 28
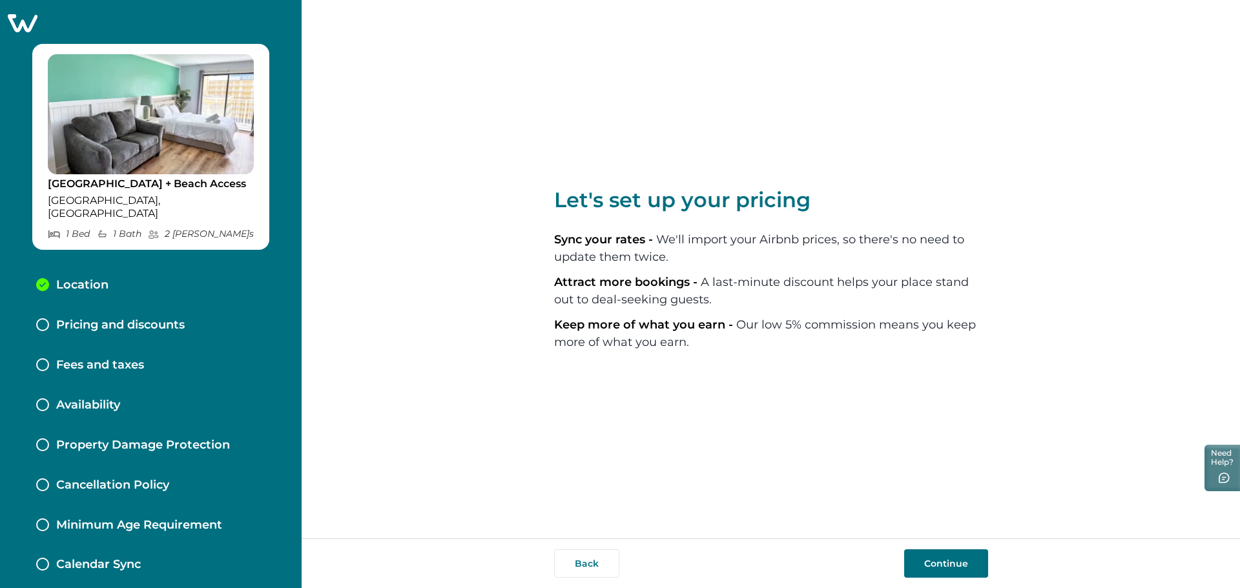
click at [958, 564] on button "Continue" at bounding box center [946, 564] width 84 height 28
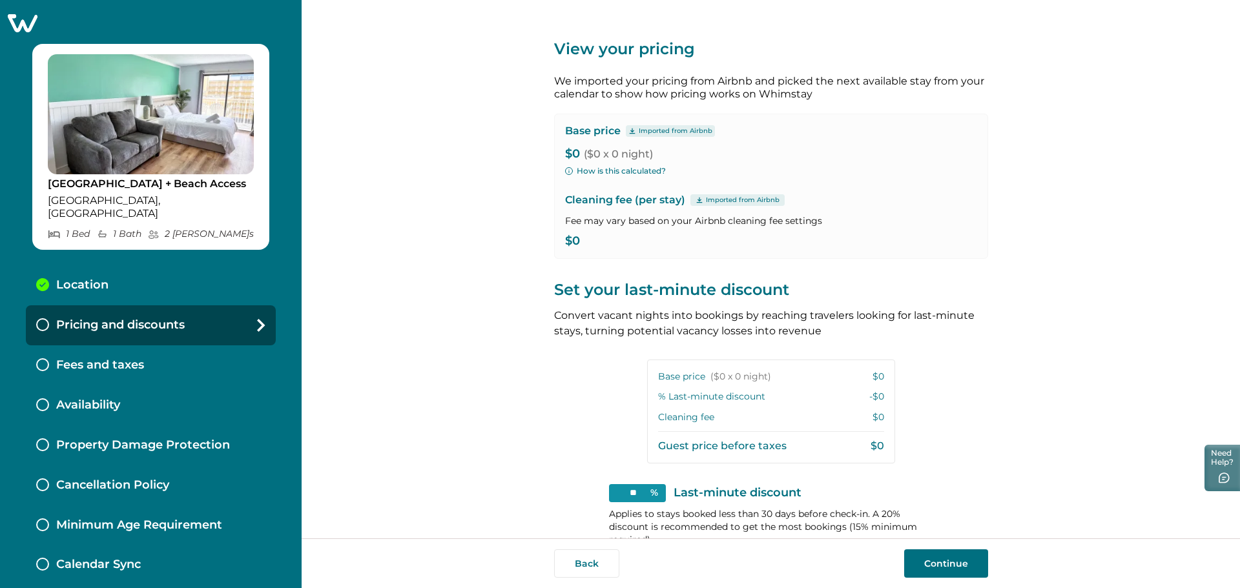
click at [566, 237] on p "$0" at bounding box center [771, 241] width 412 height 13
click at [608, 149] on span "($0 x 0 night)" at bounding box center [618, 154] width 69 height 12
click at [574, 152] on p "$0 ($0 x 0 night)" at bounding box center [771, 154] width 412 height 13
click at [935, 557] on button "Continue" at bounding box center [946, 564] width 84 height 28
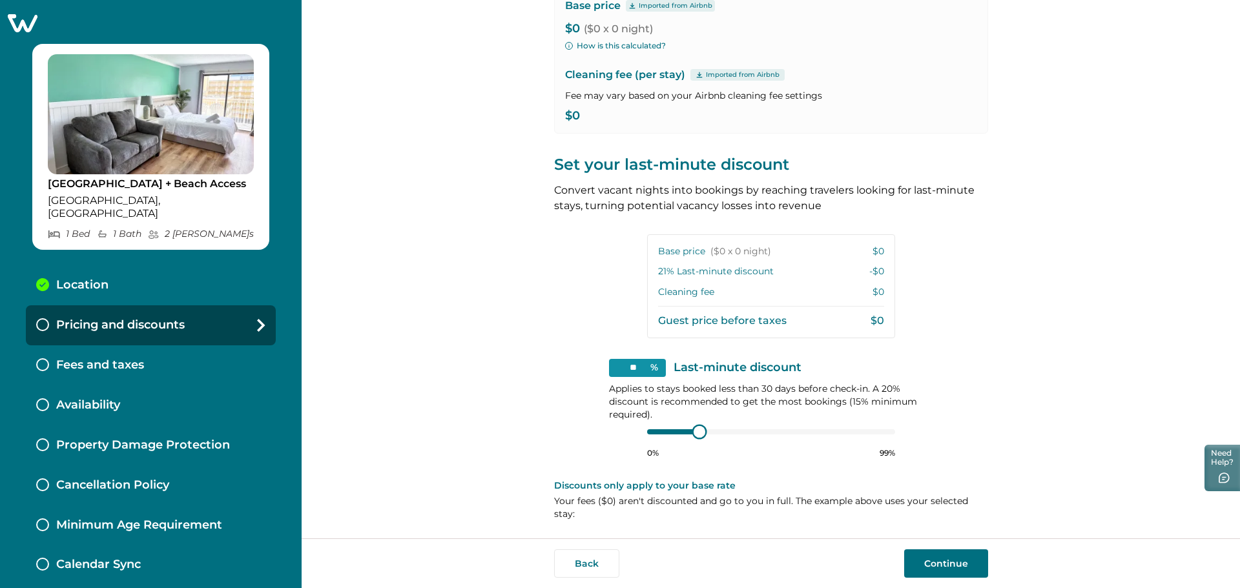
scroll to position [125, 0]
type input "**"
click at [681, 432] on div at bounding box center [684, 432] width 12 height 12
click at [948, 557] on button "Continue" at bounding box center [946, 564] width 84 height 28
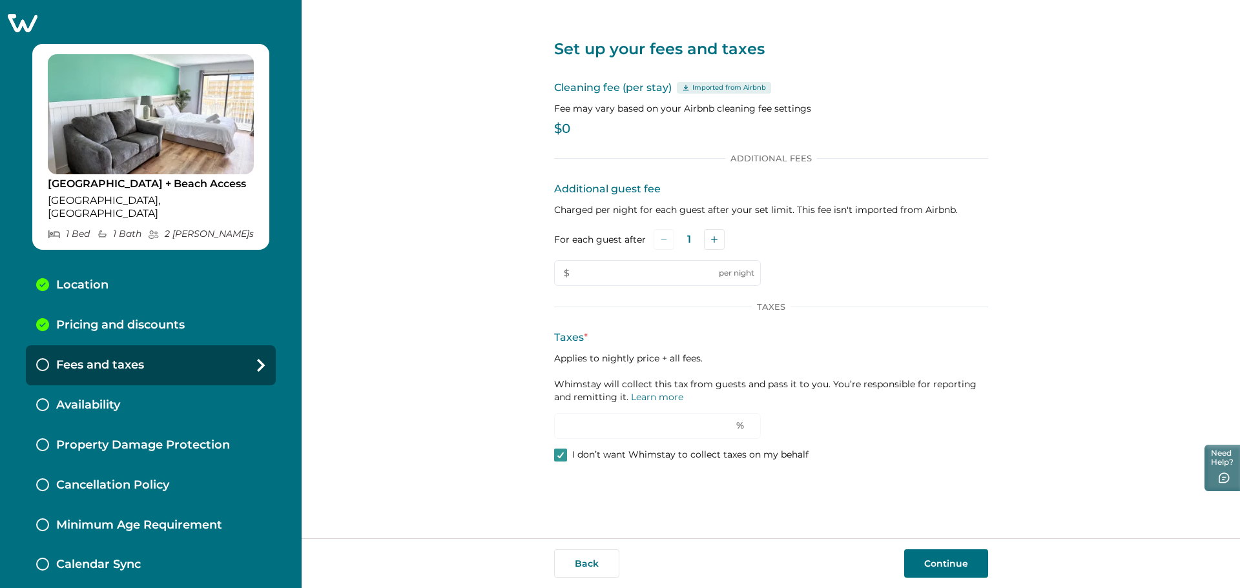
click at [640, 90] on p "Cleaning fee (per stay) Imported from Airbnb" at bounding box center [771, 88] width 434 height 16
click at [560, 127] on p "$0" at bounding box center [771, 129] width 434 height 13
click at [586, 123] on p "$0" at bounding box center [771, 129] width 434 height 13
click at [924, 559] on button "Continue" at bounding box center [946, 564] width 84 height 28
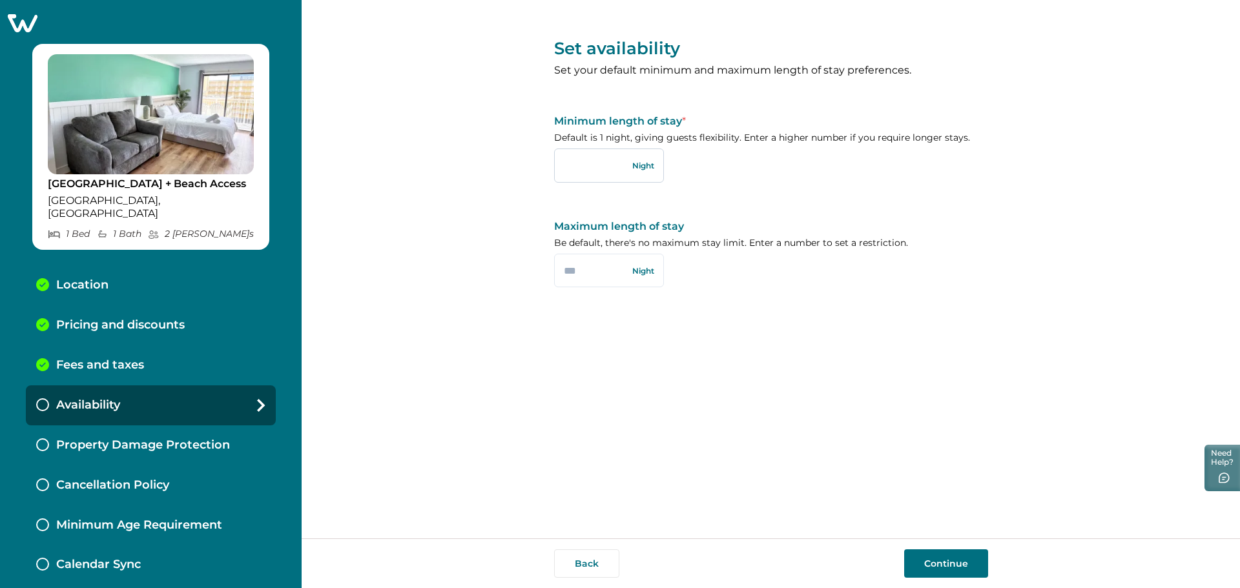
click at [607, 166] on input "text" at bounding box center [609, 166] width 110 height 34
type input "*"
type input "**"
click at [932, 557] on button "Continue" at bounding box center [946, 564] width 84 height 28
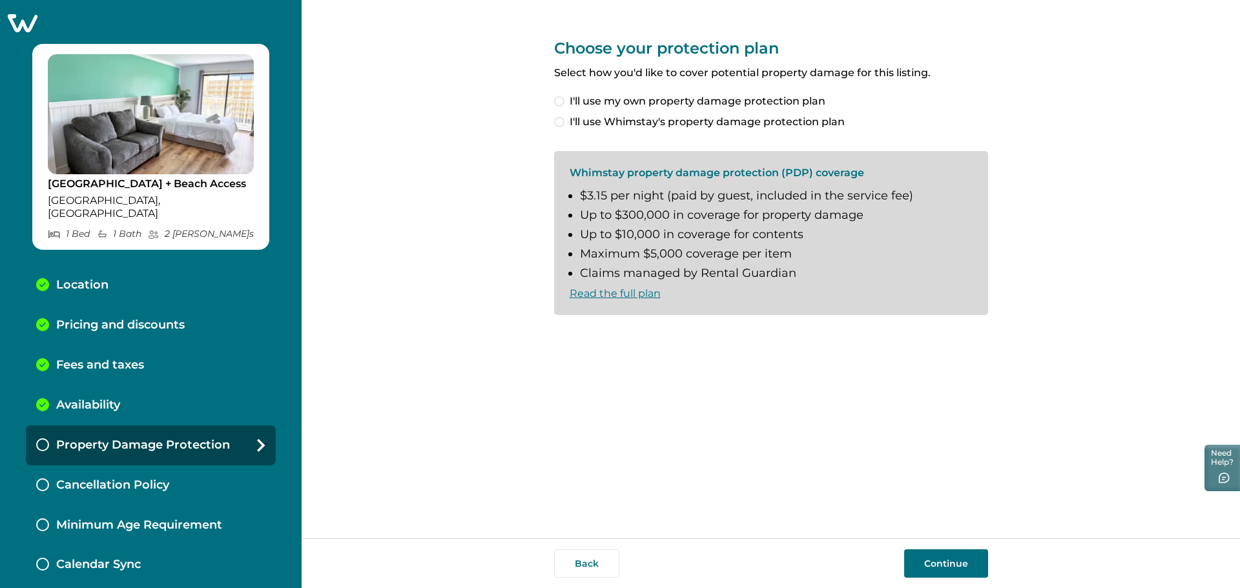
click at [558, 101] on span at bounding box center [559, 101] width 10 height 10
click at [940, 564] on button "Continue" at bounding box center [946, 564] width 84 height 28
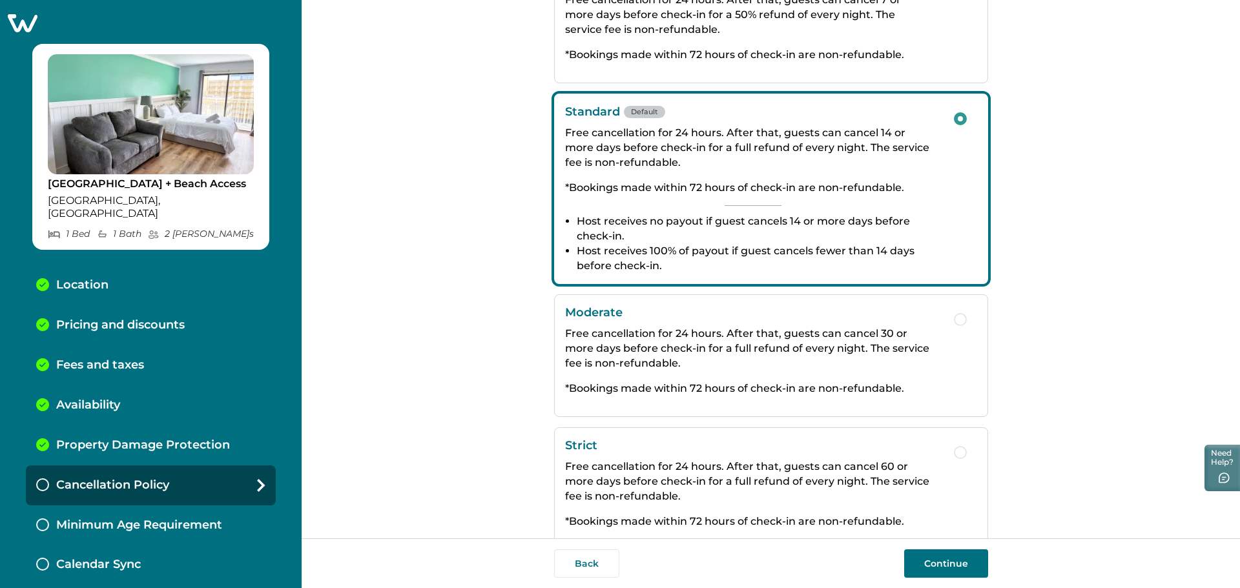
scroll to position [168, 0]
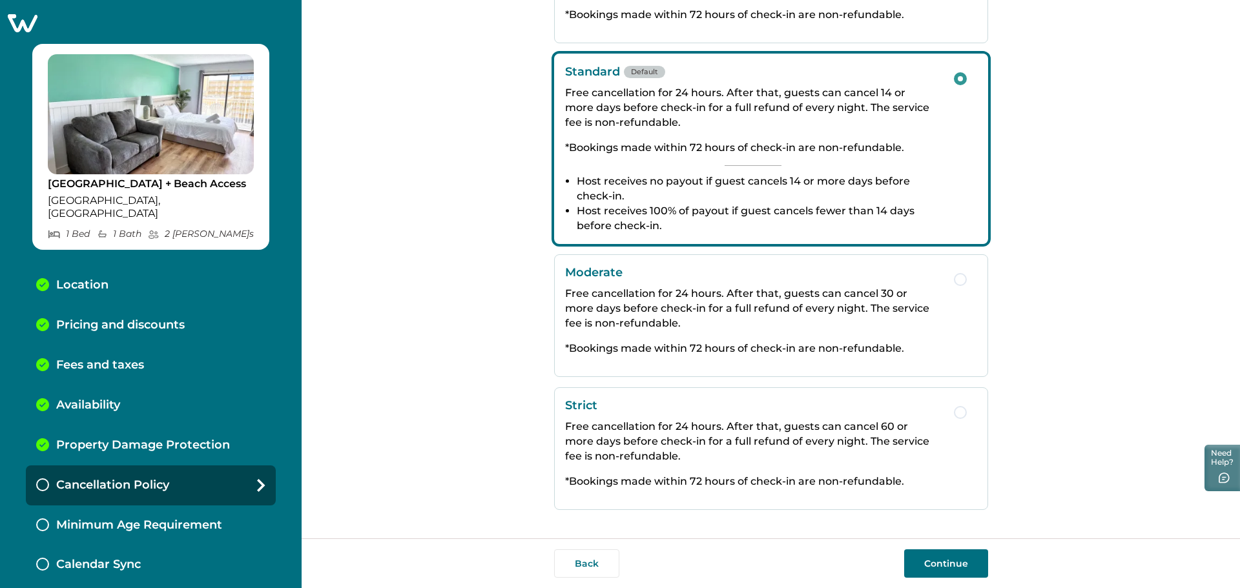
click at [951, 559] on button "Continue" at bounding box center [946, 564] width 84 height 28
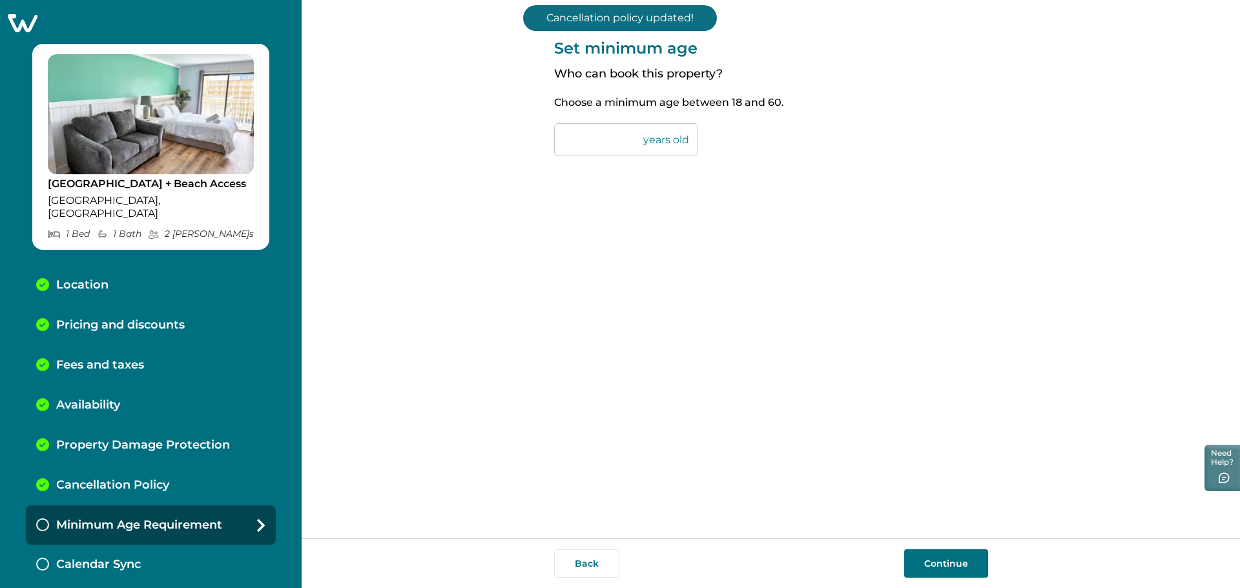
click at [942, 564] on button "Continue" at bounding box center [946, 564] width 84 height 28
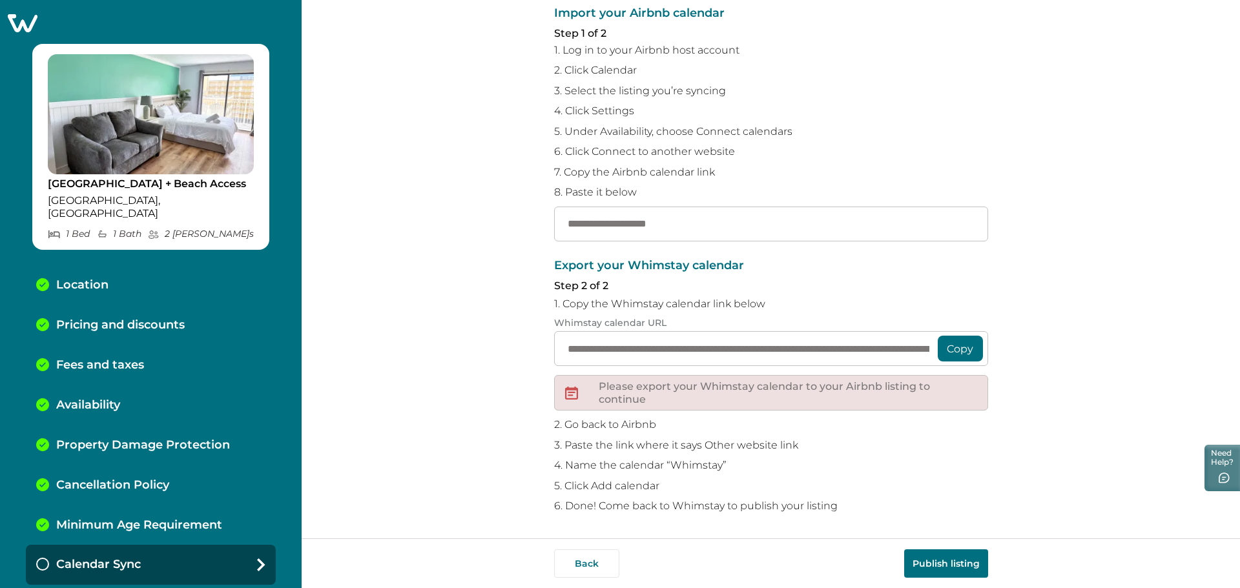
scroll to position [44, 0]
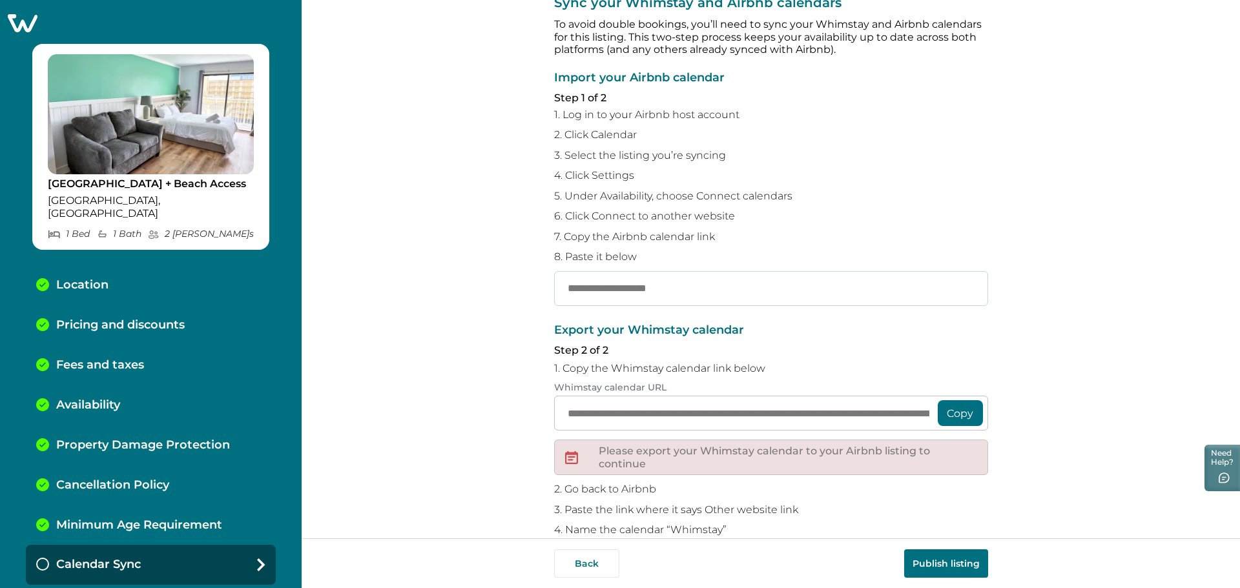
click at [613, 293] on input "text" at bounding box center [771, 288] width 434 height 35
paste input "**********"
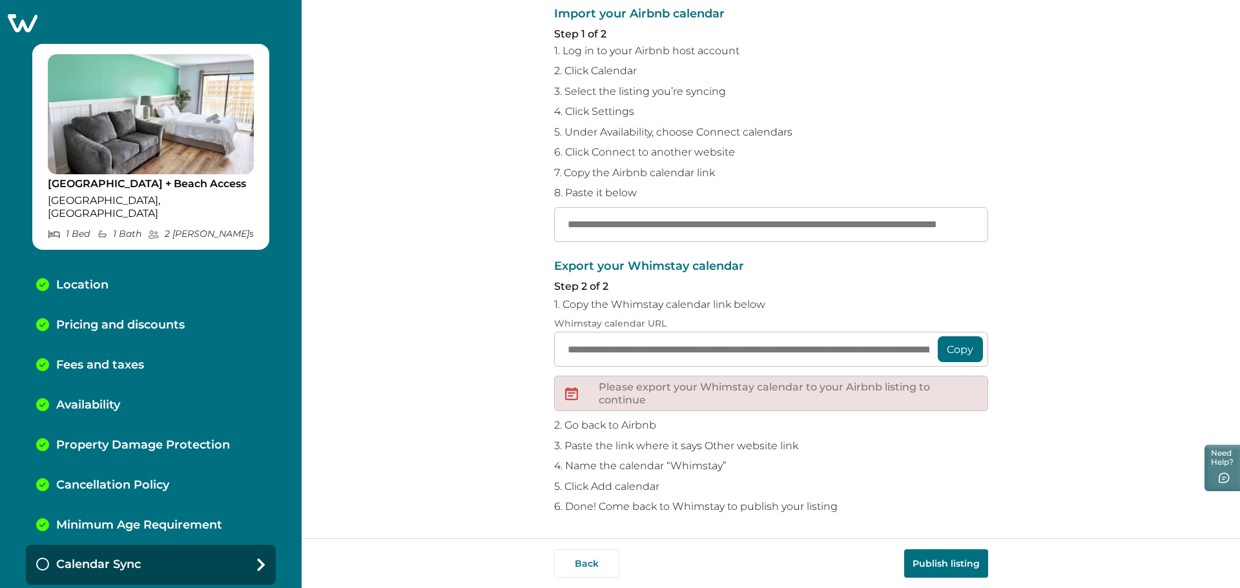
scroll to position [109, 0]
type input "**********"
click at [959, 351] on button "Copy" at bounding box center [960, 349] width 45 height 26
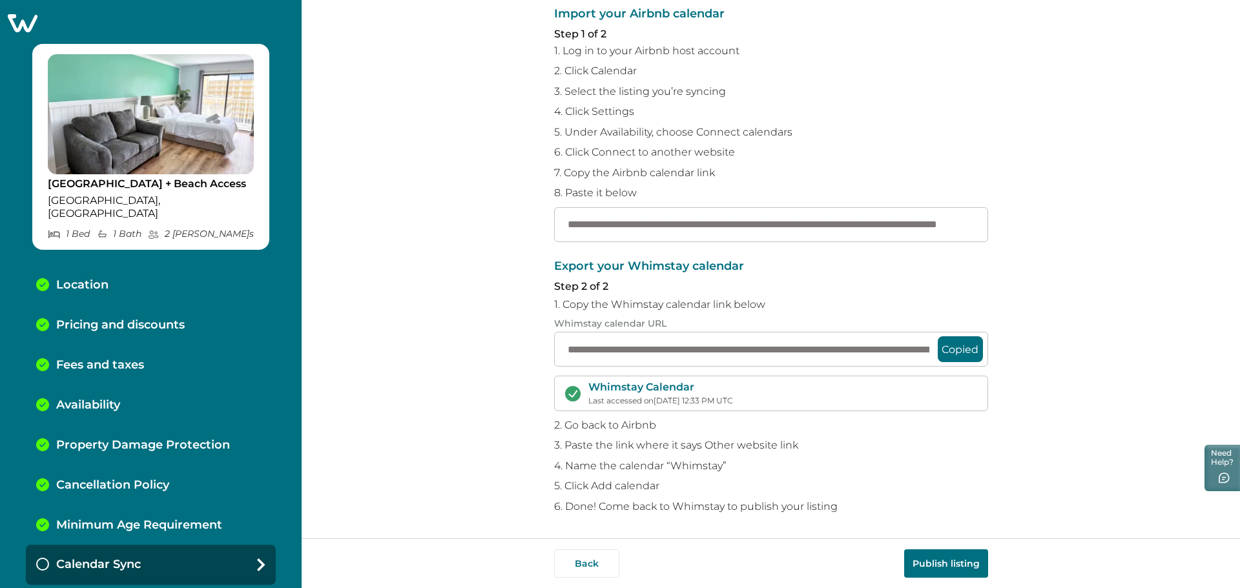
click at [951, 561] on button "Publish listing" at bounding box center [946, 564] width 84 height 28
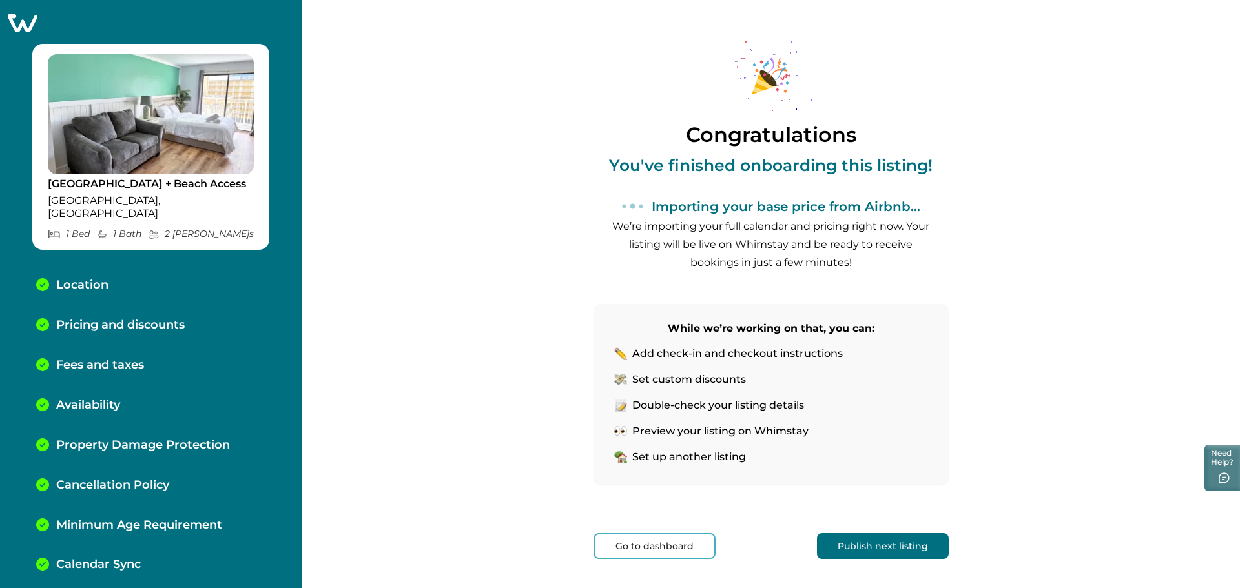
click at [607, 546] on button "Go to dashboard" at bounding box center [655, 546] width 122 height 26
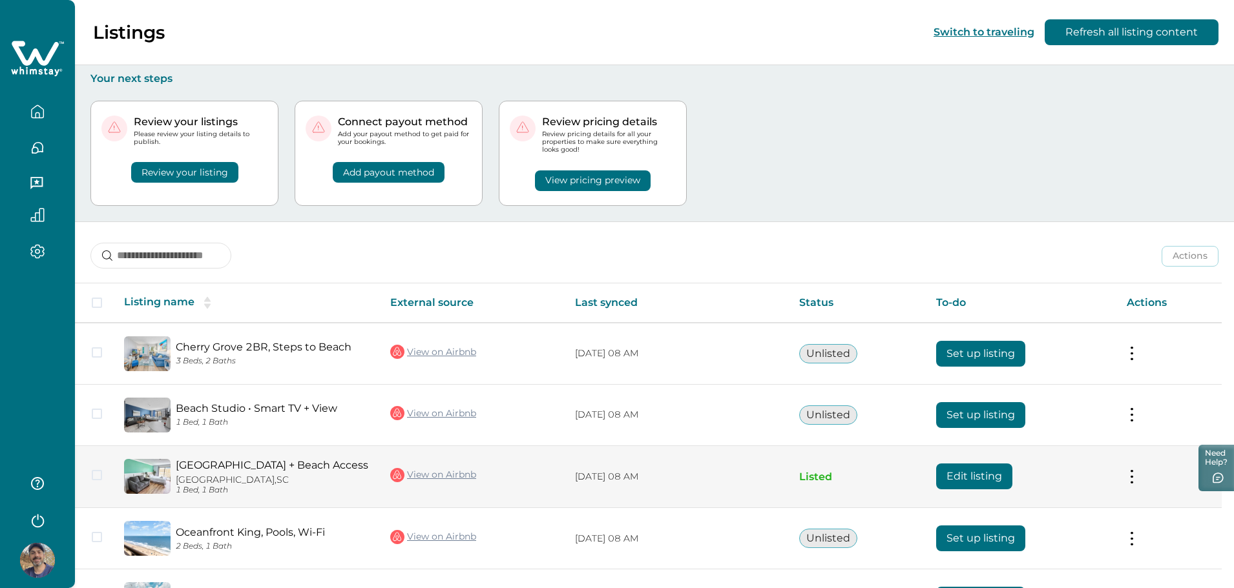
click at [1137, 481] on button at bounding box center [1131, 477] width 10 height 14
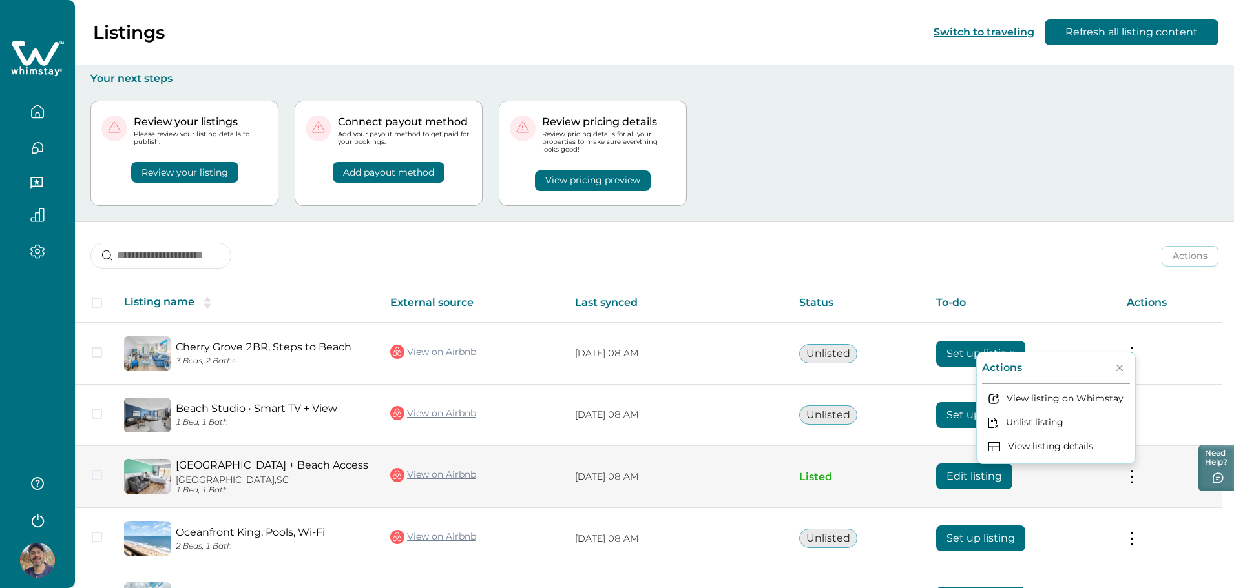
click at [234, 457] on td "Oceanview Studio + Beach Access Myrtle Beach, SC 1 Bed, 1 Bath" at bounding box center [247, 477] width 266 height 63
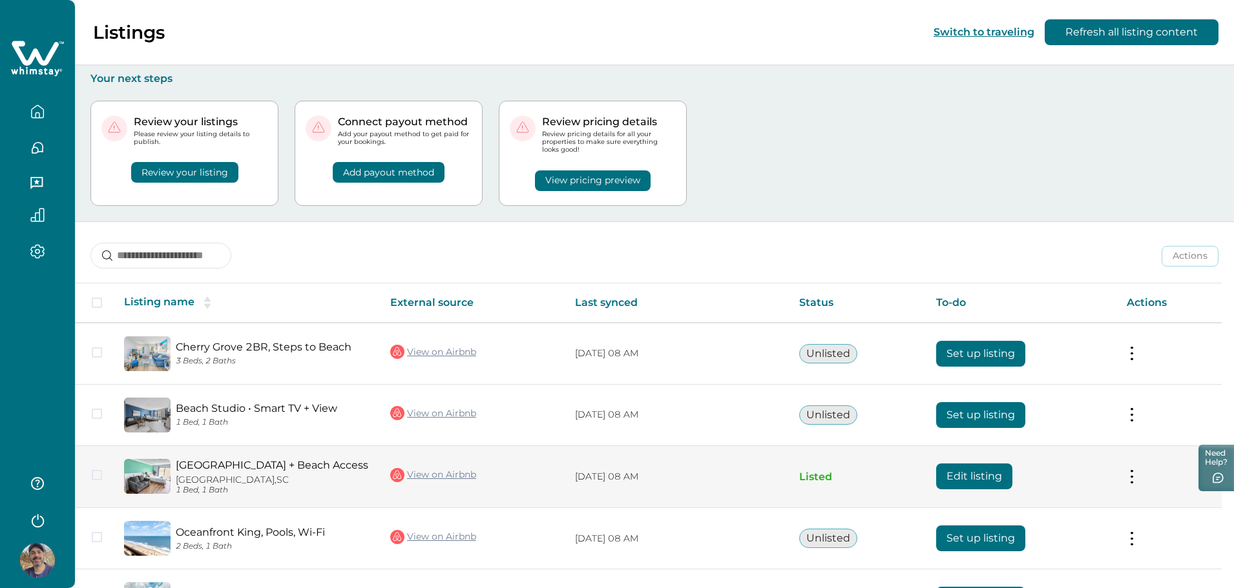
click at [282, 474] on div "Oceanview Studio + Beach Access Myrtle Beach, SC 1 Bed, 1 Bath" at bounding box center [270, 477] width 199 height 36
click at [960, 473] on button "Edit listing" at bounding box center [974, 477] width 76 height 26
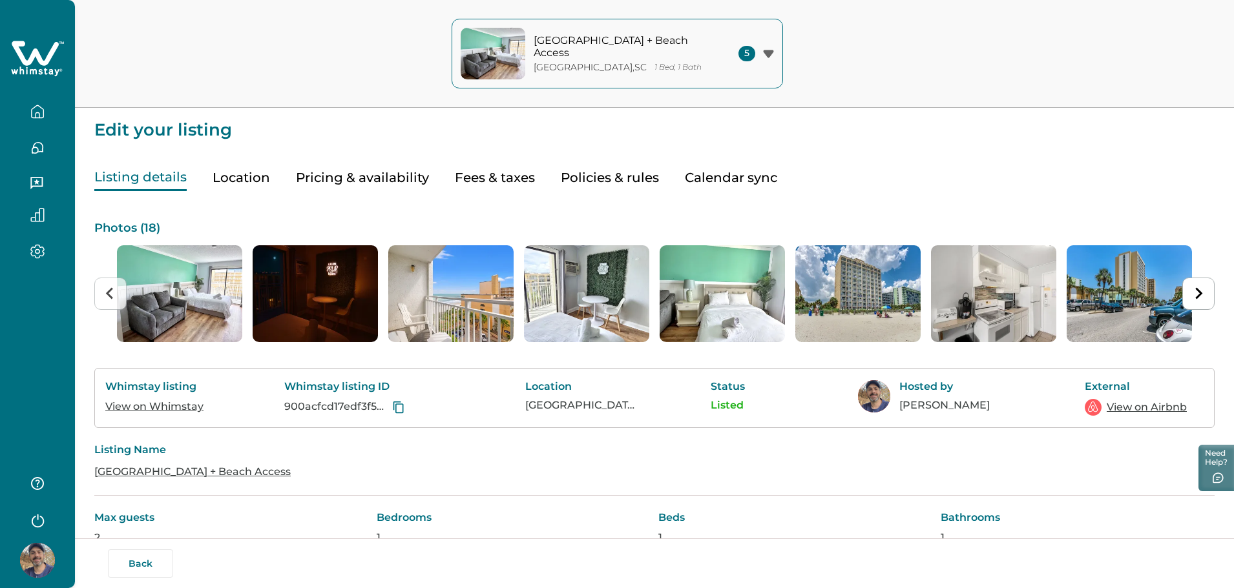
click at [386, 176] on button "Pricing & availability" at bounding box center [362, 178] width 133 height 26
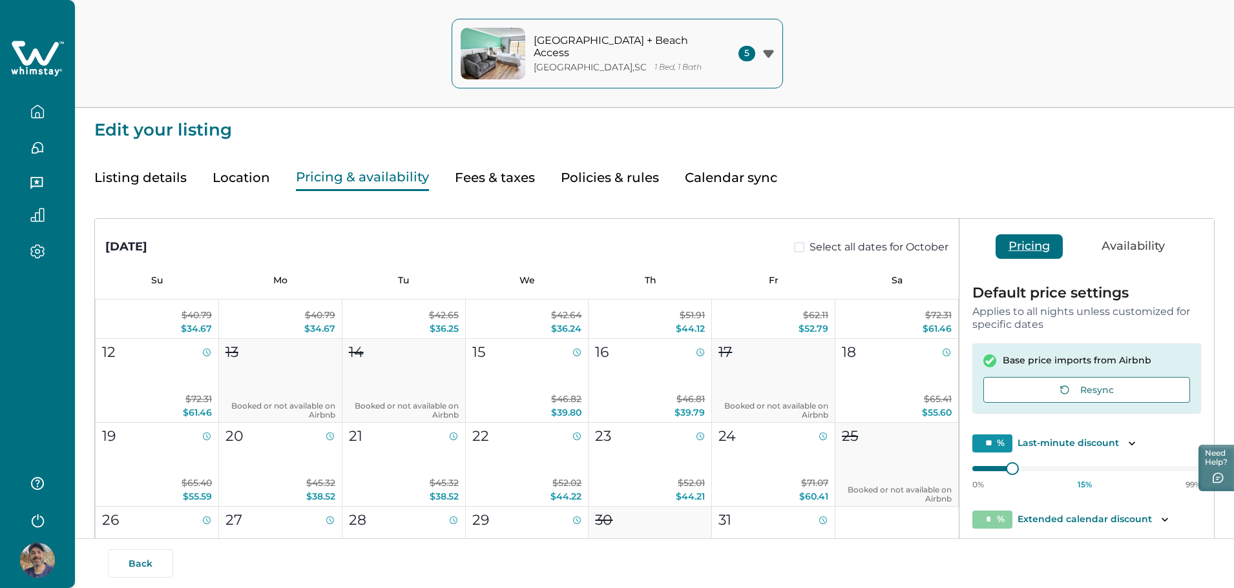
click at [499, 181] on button "Fees & taxes" at bounding box center [495, 178] width 80 height 26
type input "*"
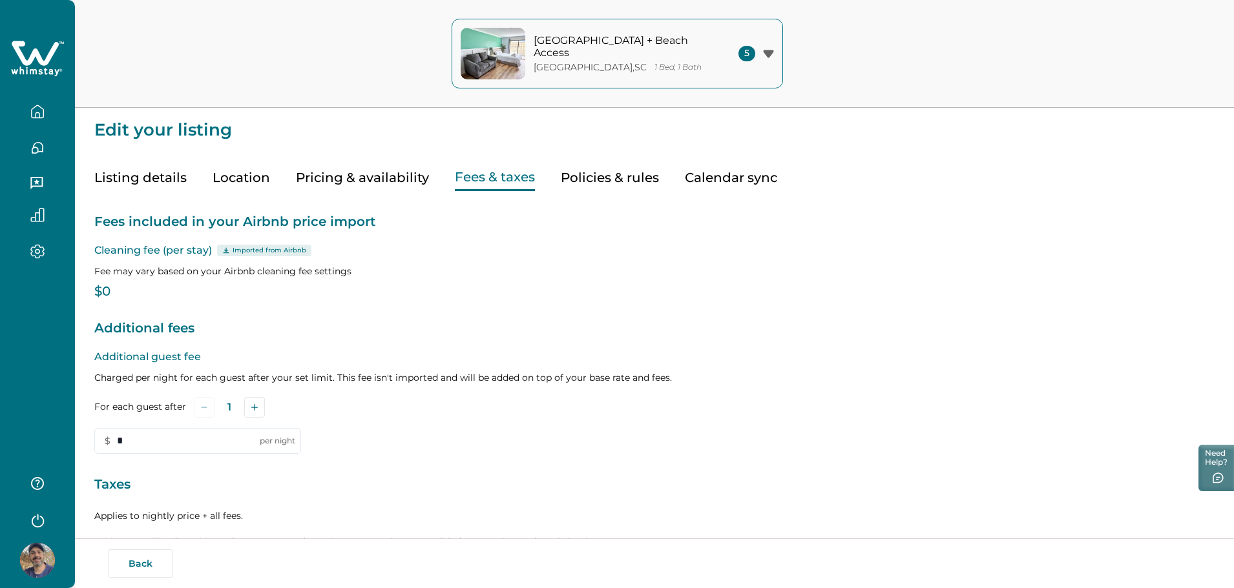
click at [401, 177] on button "Pricing & availability" at bounding box center [362, 178] width 133 height 26
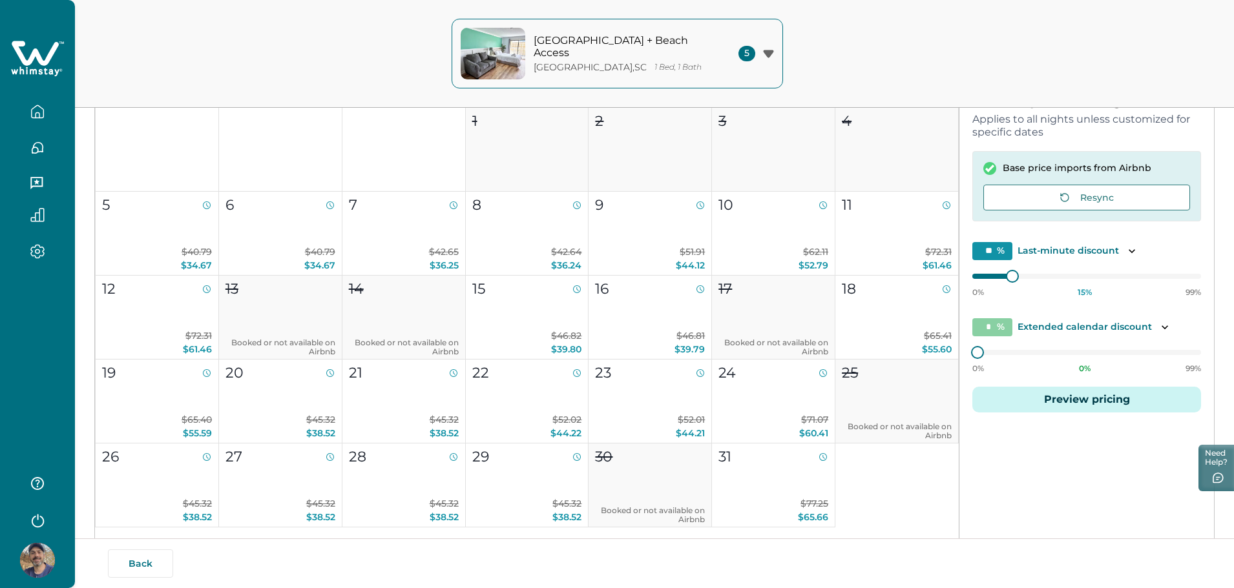
scroll to position [194, 0]
click at [1067, 398] on button "Preview pricing" at bounding box center [1086, 399] width 229 height 26
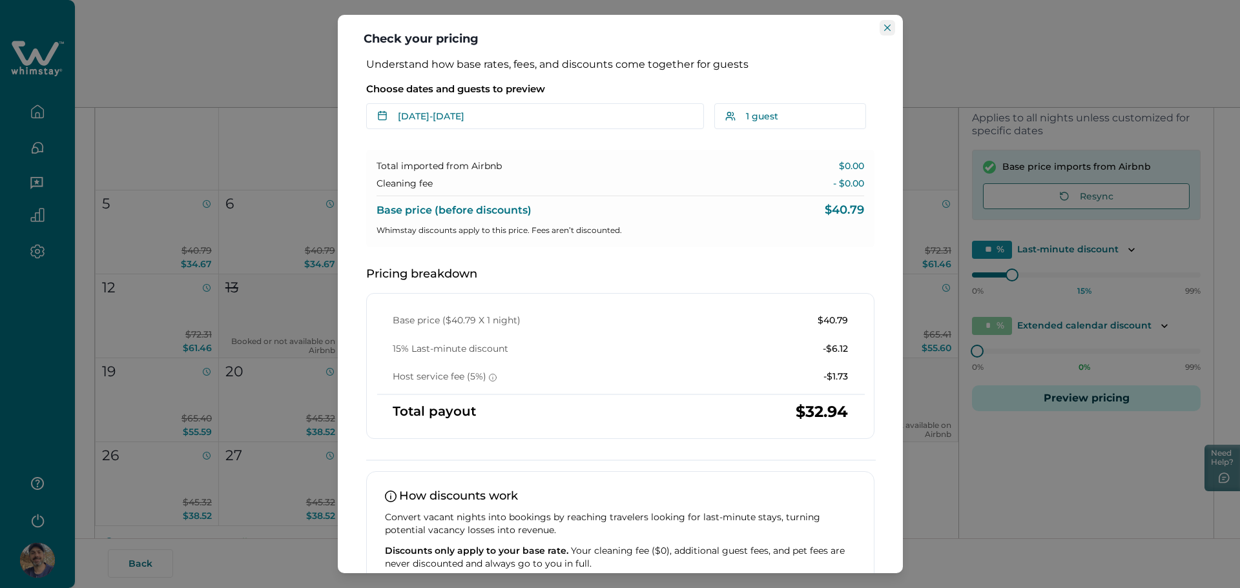
click at [886, 28] on icon "Close" at bounding box center [887, 28] width 6 height 6
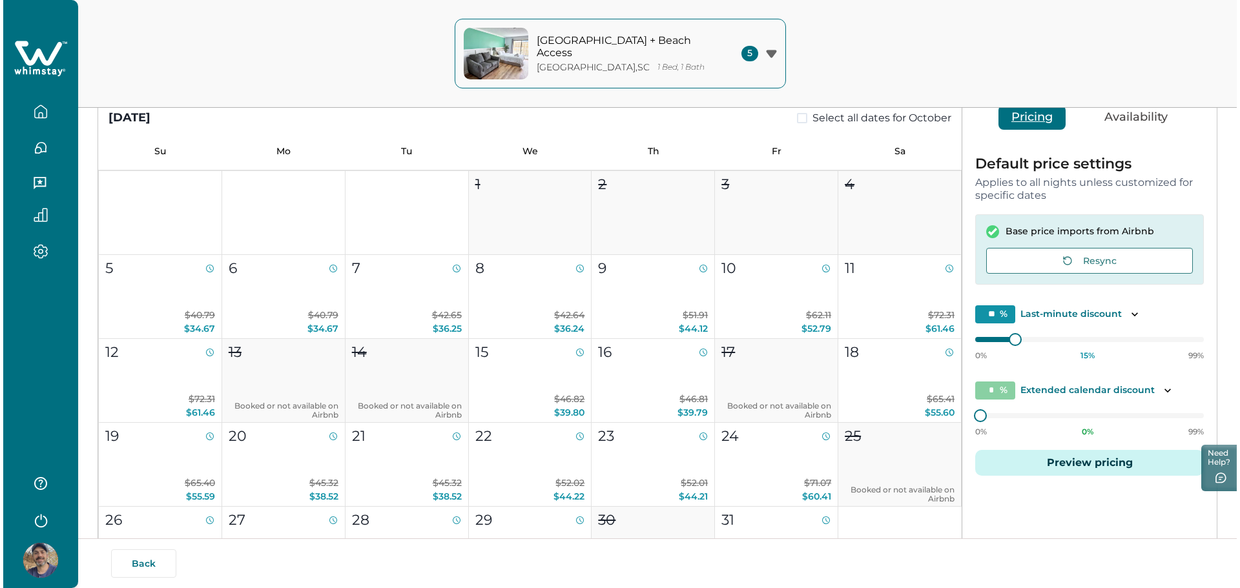
scroll to position [0, 0]
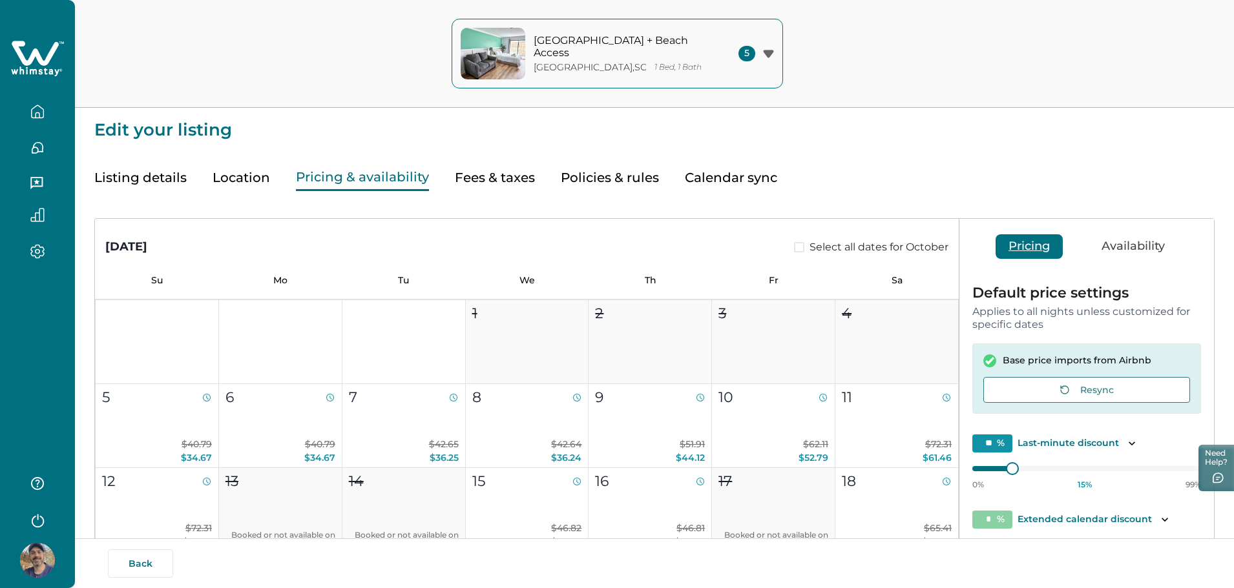
click at [758, 185] on button "Calendar sync" at bounding box center [731, 178] width 92 height 26
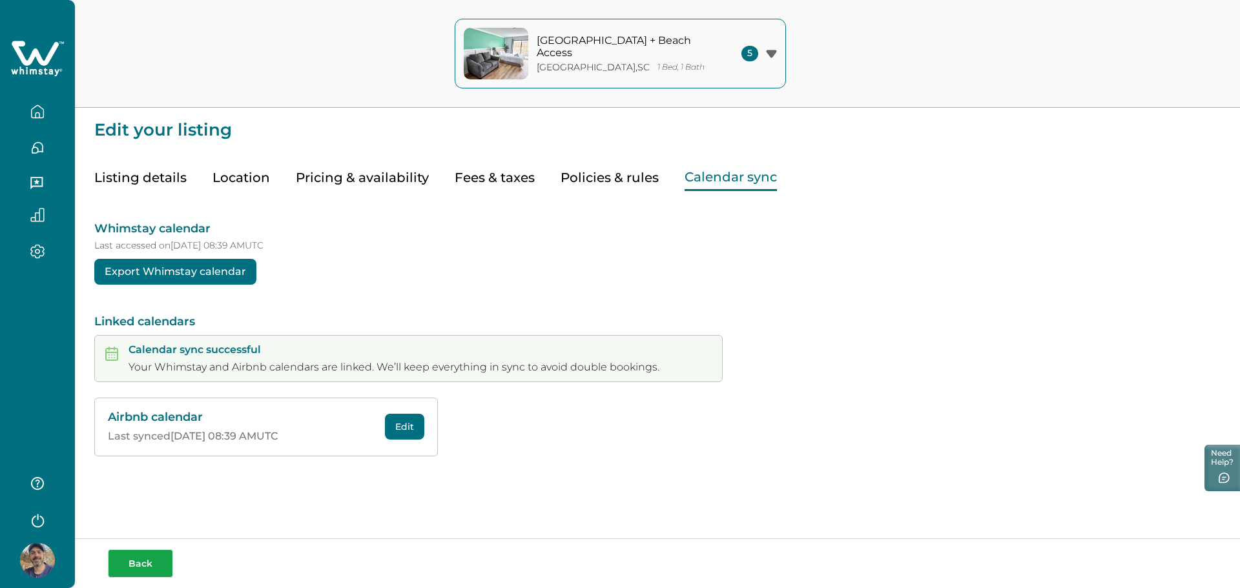
click at [158, 563] on button "Back" at bounding box center [140, 564] width 65 height 28
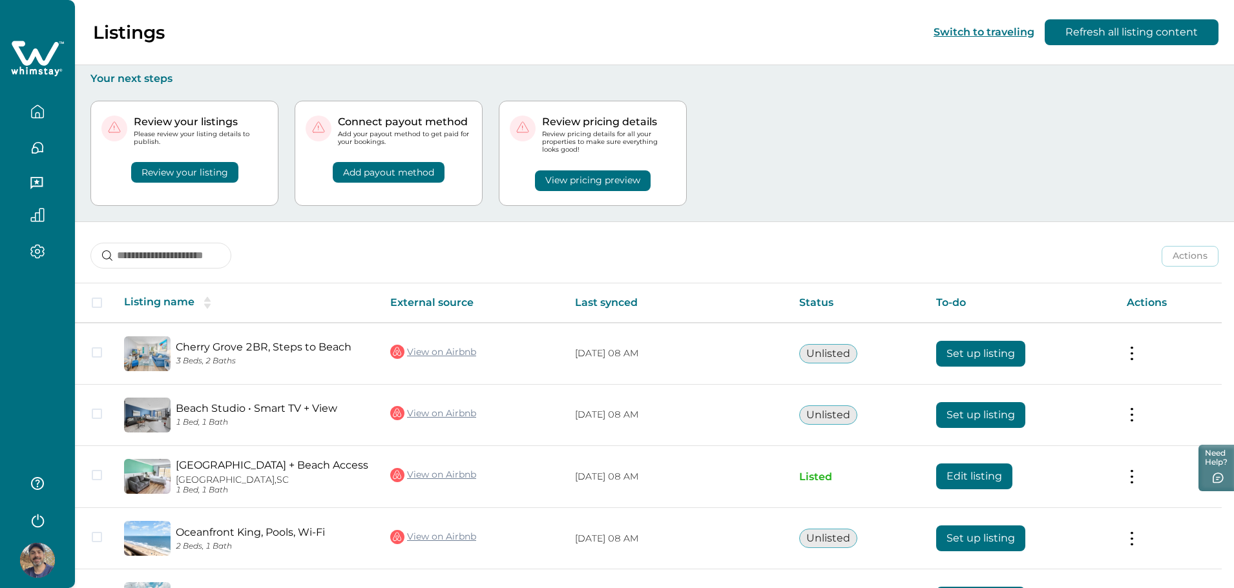
click at [195, 167] on button "Review your listing" at bounding box center [184, 172] width 107 height 21
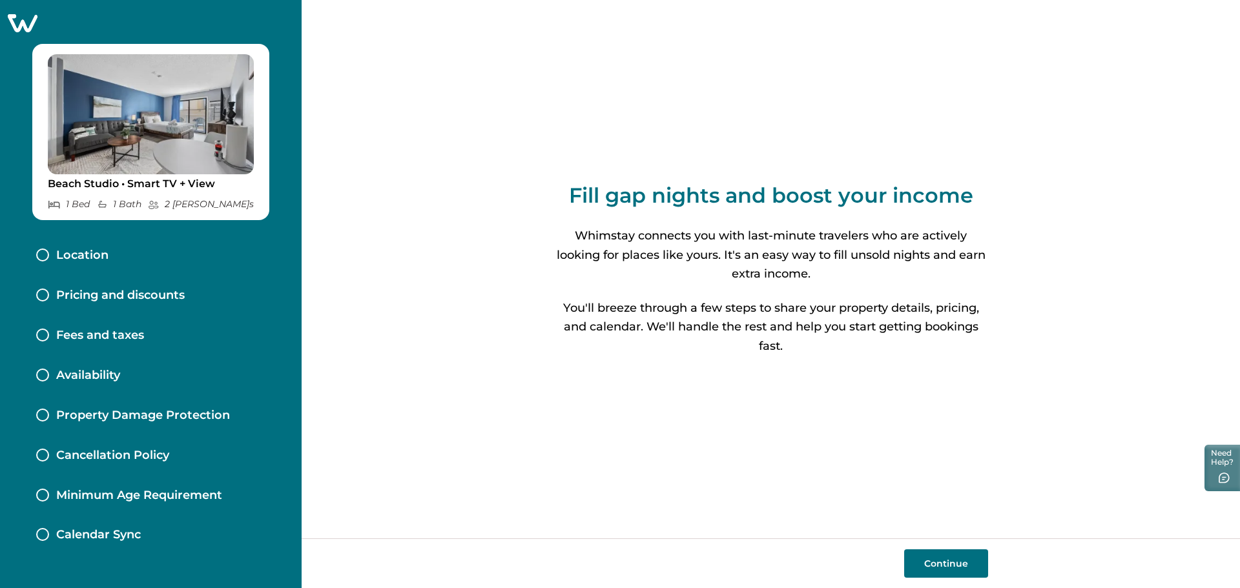
click at [960, 562] on button "Continue" at bounding box center [946, 564] width 84 height 28
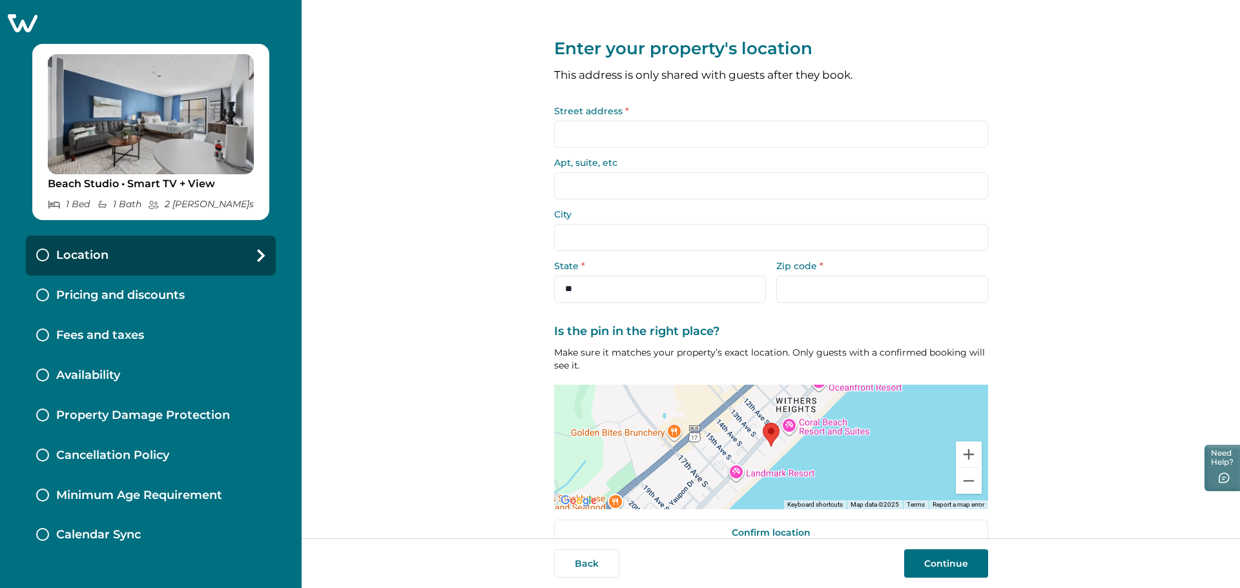
click at [674, 135] on input "Street address *" at bounding box center [771, 134] width 434 height 27
type input "**********"
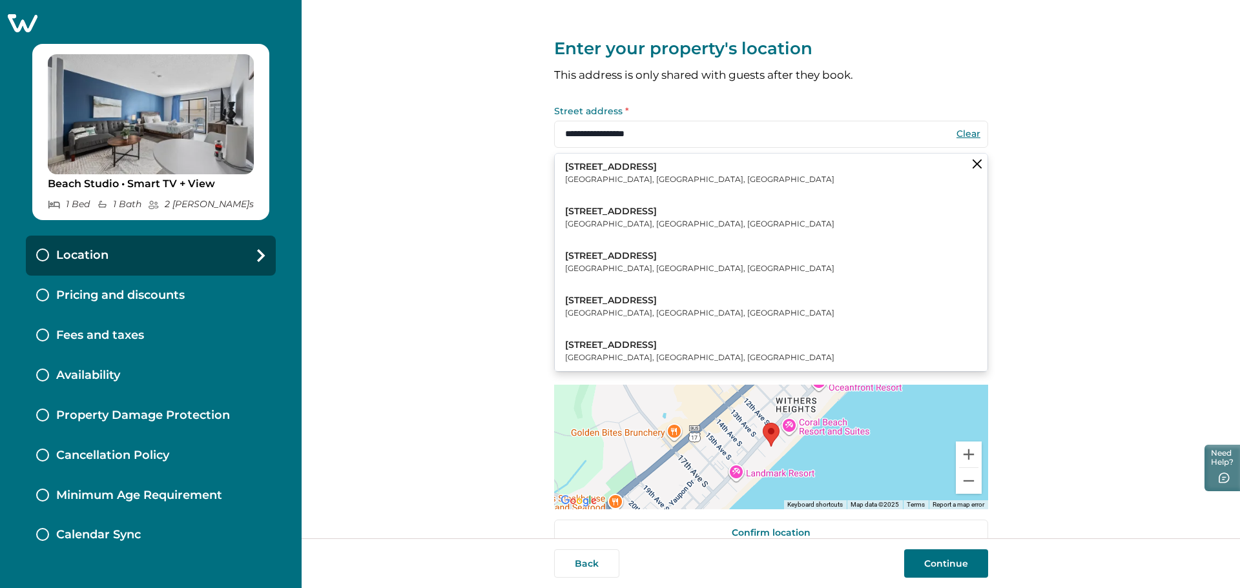
click at [645, 161] on p "1207 S Ocean Blvd" at bounding box center [699, 167] width 269 height 13
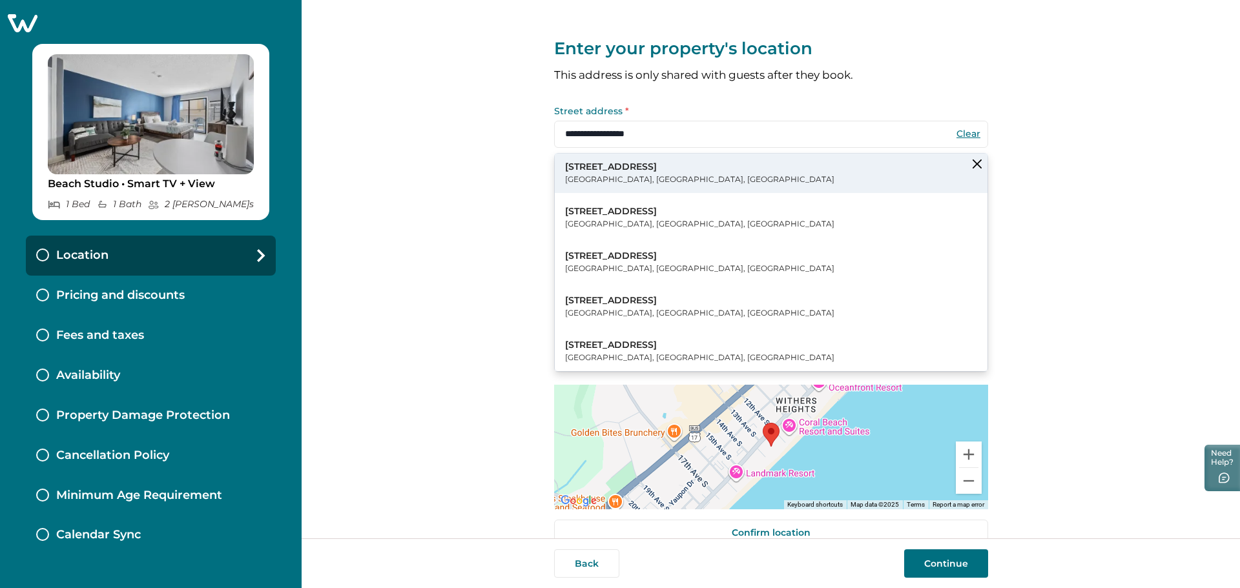
type input "**********"
select select "**"
type input "*****"
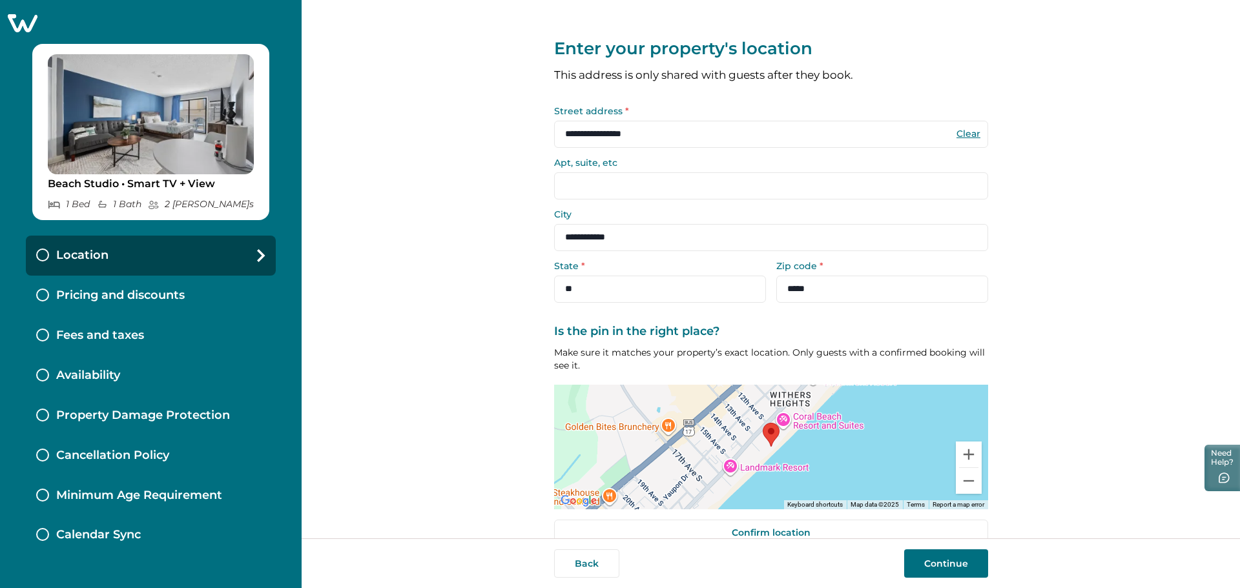
click at [625, 196] on input "Apt, suite, etc" at bounding box center [771, 185] width 434 height 27
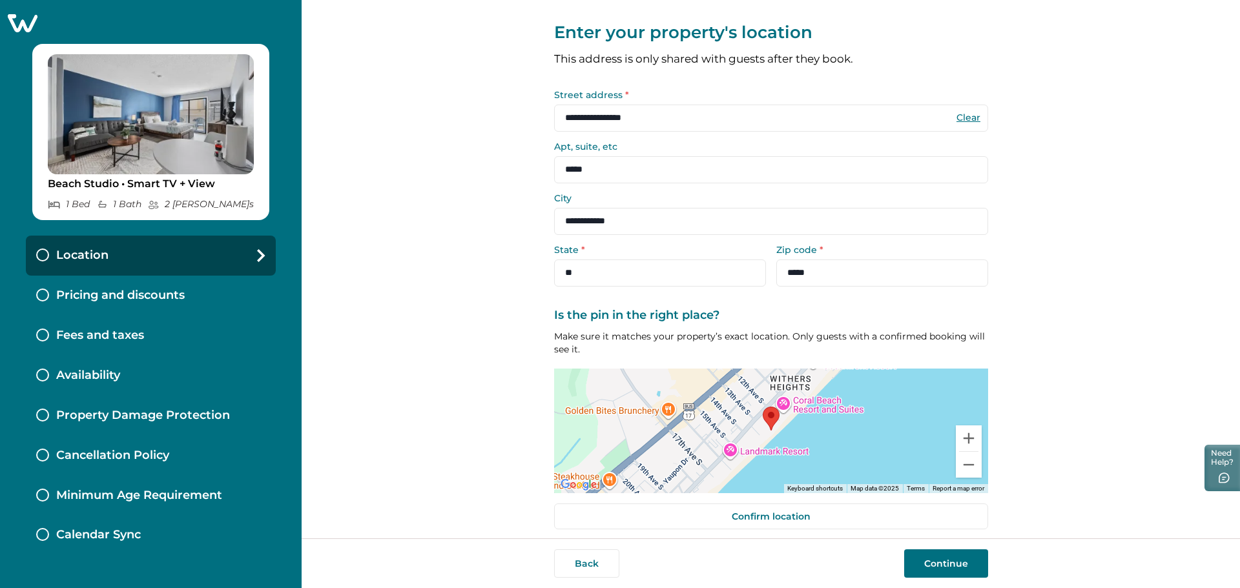
scroll to position [25, 0]
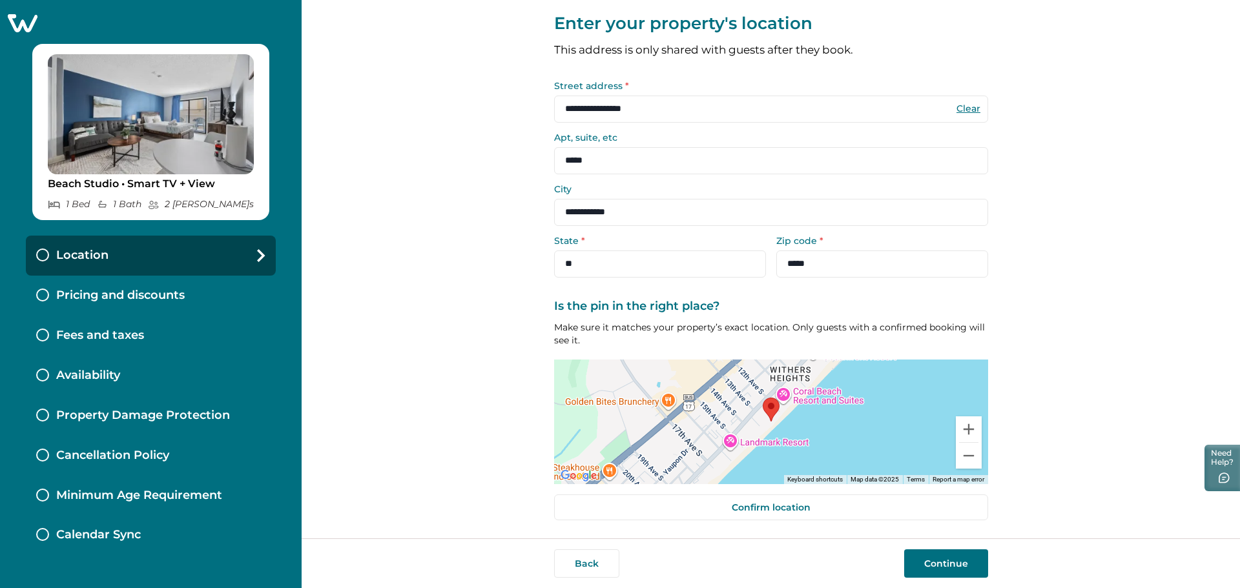
type input "*****"
click at [953, 569] on button "Continue" at bounding box center [946, 564] width 84 height 28
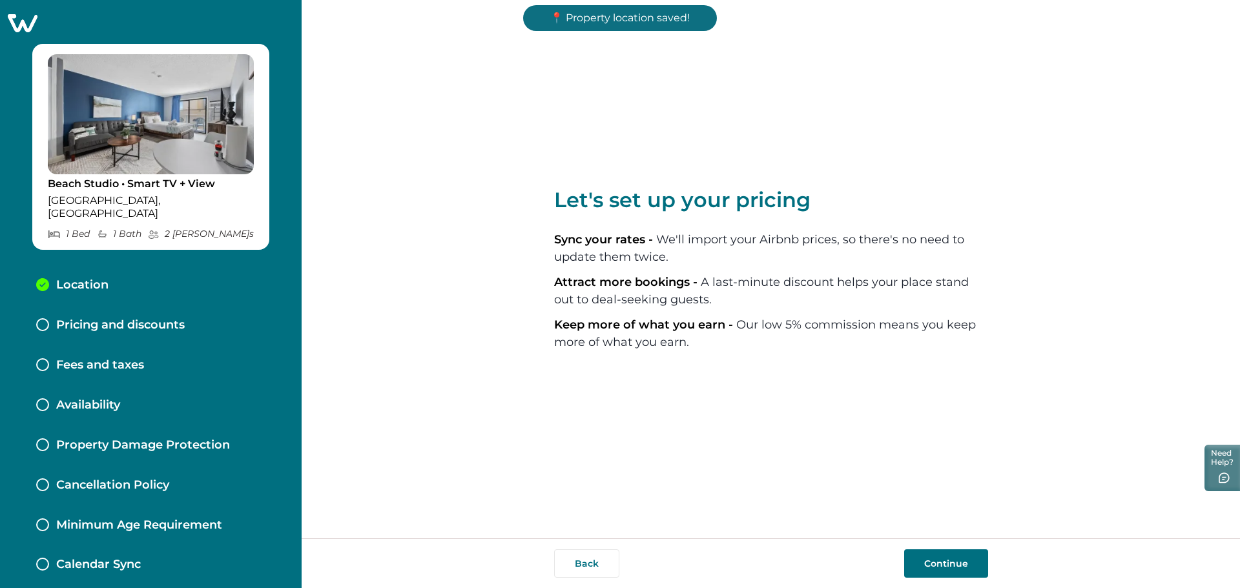
click at [958, 559] on button "Continue" at bounding box center [946, 564] width 84 height 28
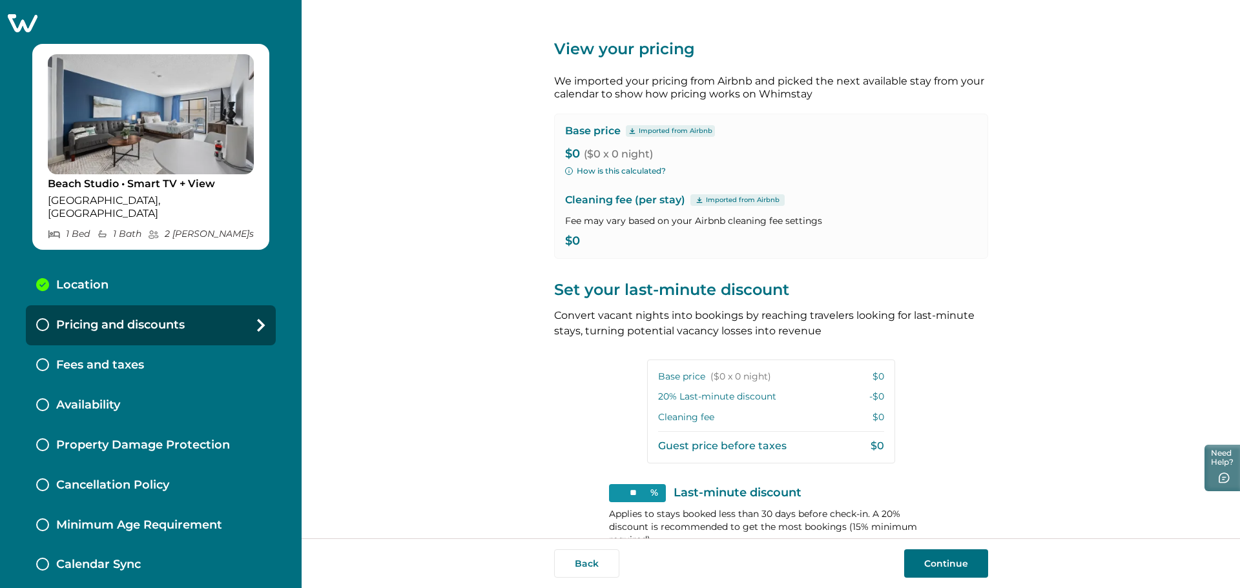
click at [926, 560] on button "Continue" at bounding box center [946, 564] width 84 height 28
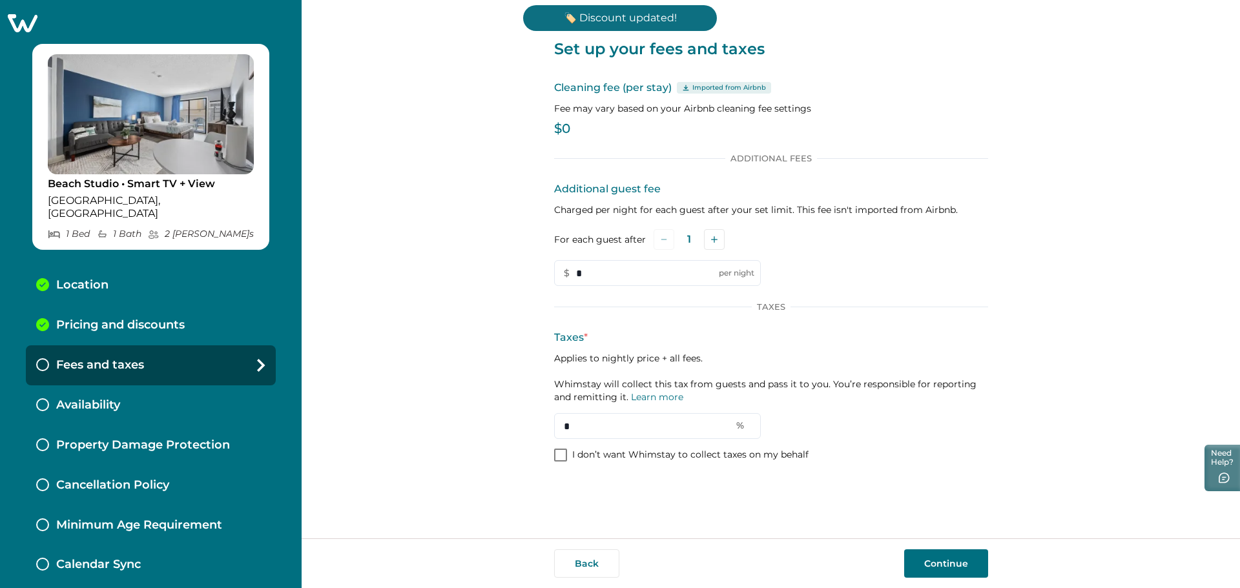
click at [563, 128] on p "$0" at bounding box center [771, 129] width 434 height 13
click at [932, 569] on button "Continue" at bounding box center [946, 564] width 84 height 28
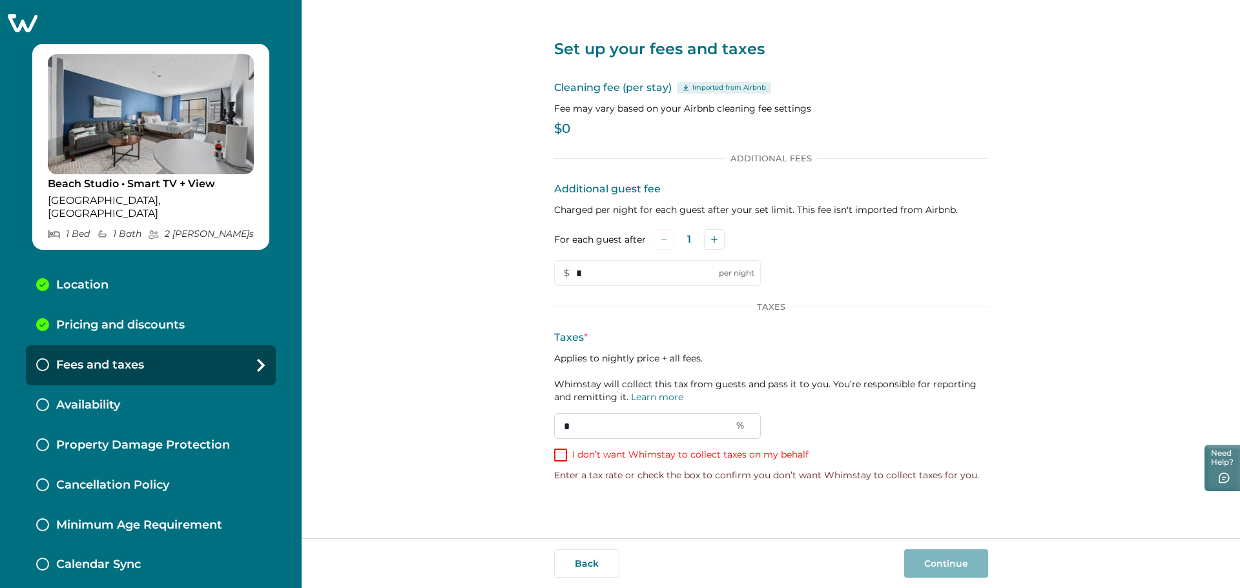
click at [577, 434] on input "*" at bounding box center [657, 426] width 207 height 26
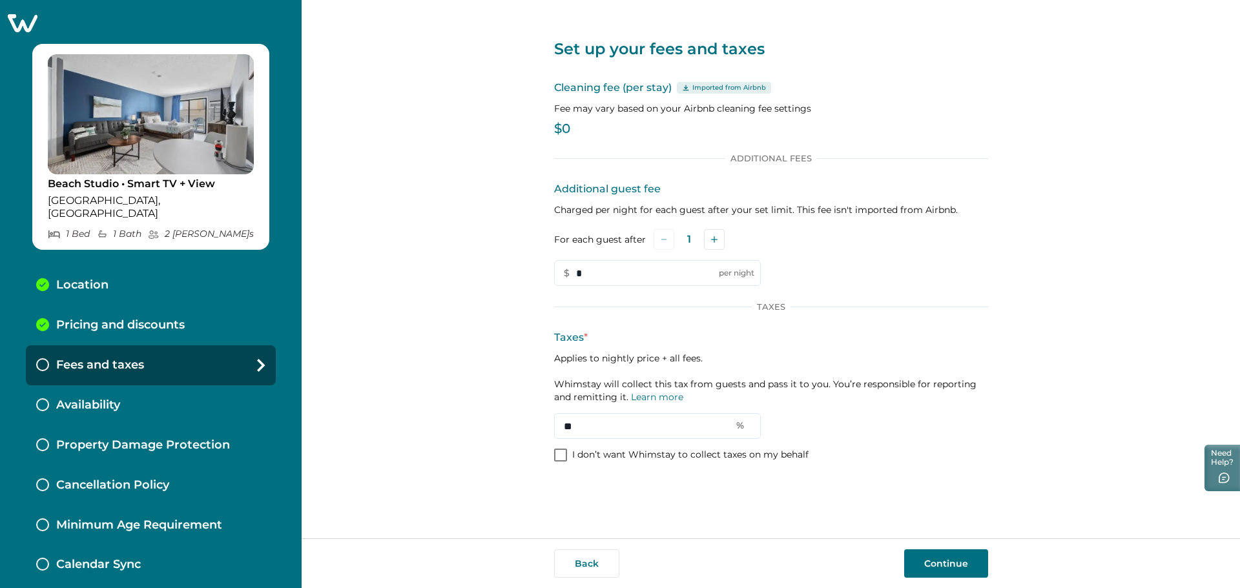
type input "**"
click at [922, 566] on button "Continue" at bounding box center [946, 564] width 84 height 28
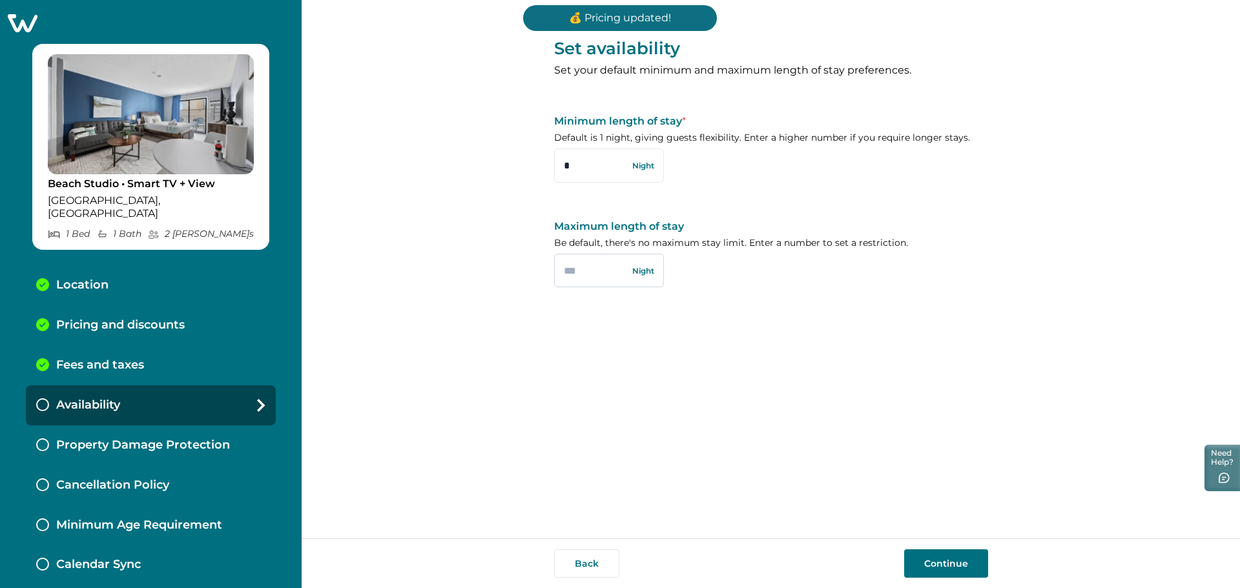
click at [612, 271] on input "text" at bounding box center [609, 271] width 110 height 34
type input "**"
click at [943, 548] on div "Back Continue" at bounding box center [771, 564] width 938 height 50
click at [944, 555] on button "Continue" at bounding box center [946, 564] width 84 height 28
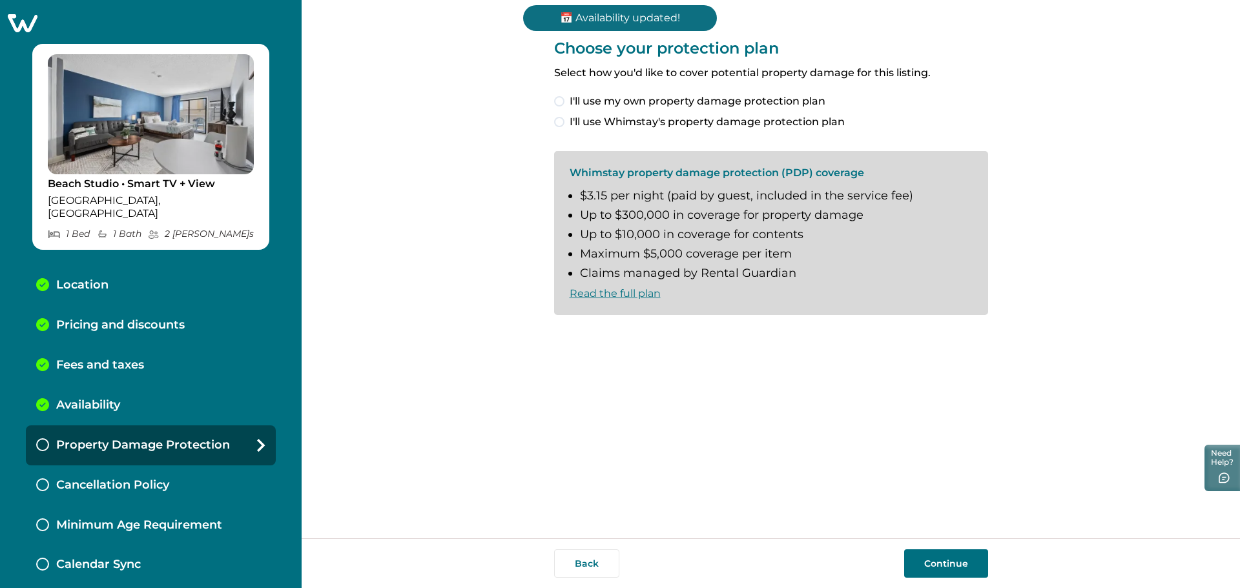
drag, startPoint x: 559, startPoint y: 95, endPoint x: 602, endPoint y: 115, distance: 47.1
click at [559, 96] on label "I'll use my own property damage protection plan" at bounding box center [771, 102] width 434 height 16
click at [949, 563] on button "Continue" at bounding box center [946, 564] width 84 height 28
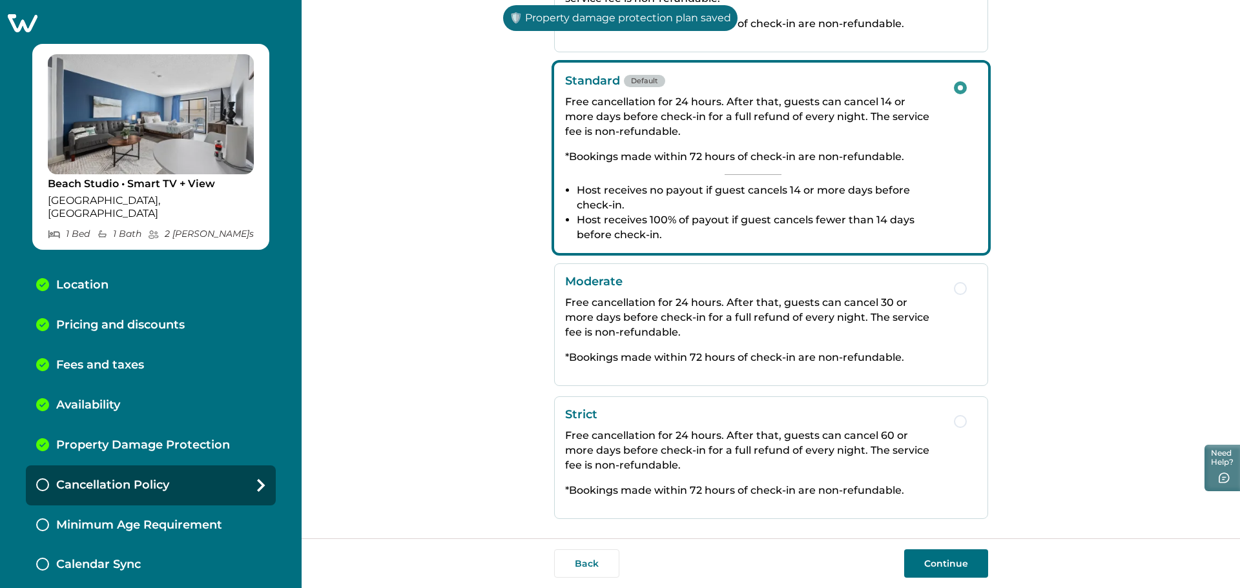
scroll to position [168, 0]
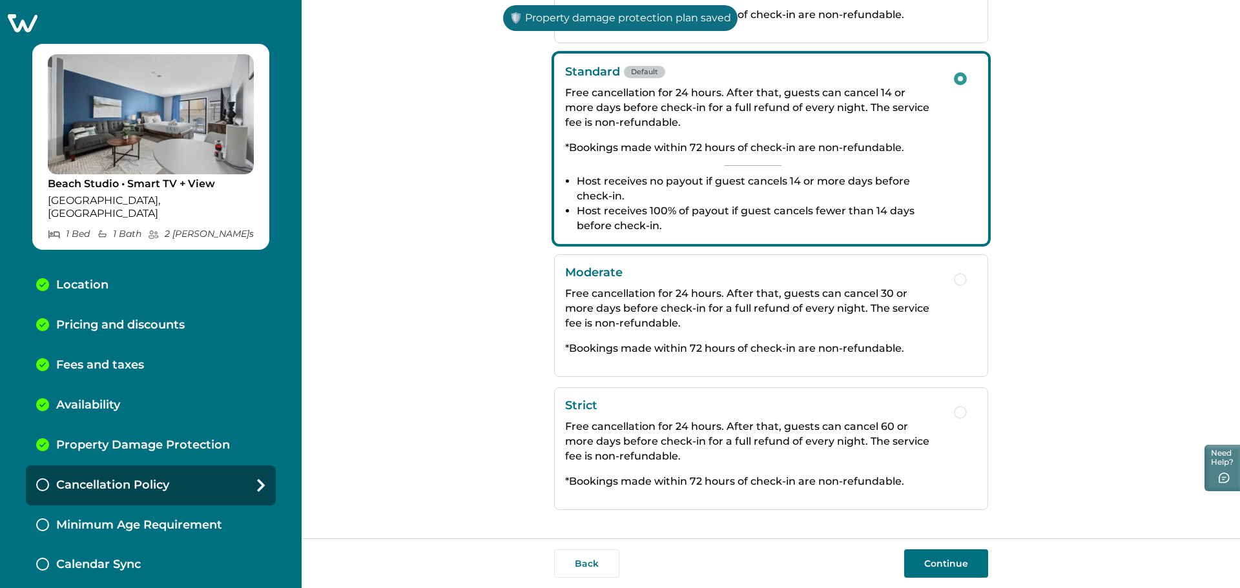
click at [969, 574] on button "Continue" at bounding box center [946, 564] width 84 height 28
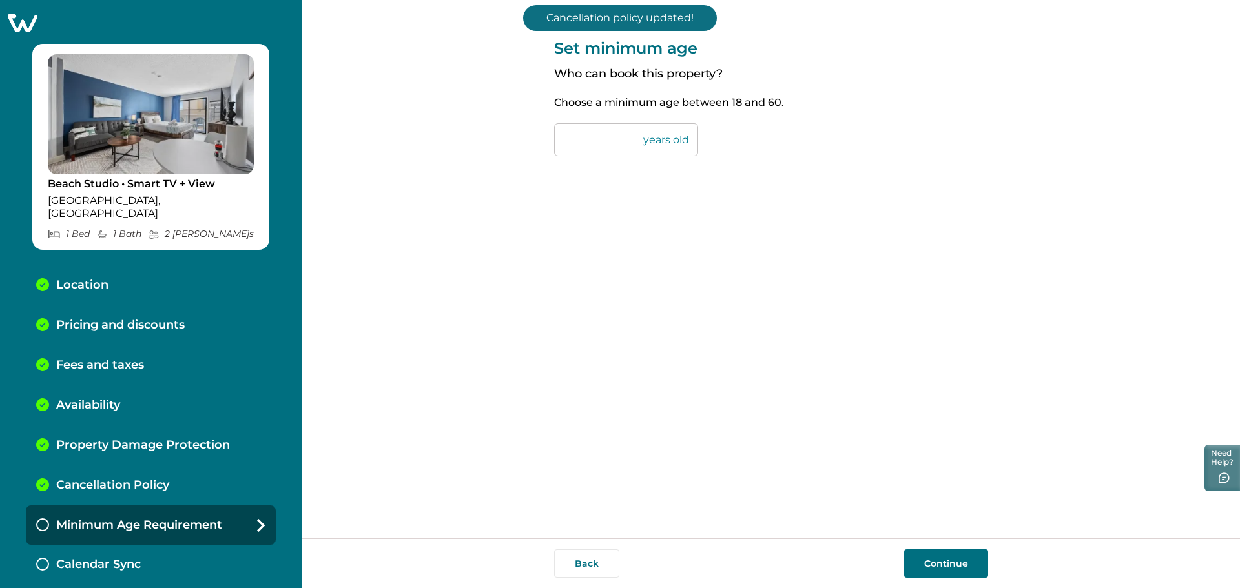
click at [957, 568] on button "Continue" at bounding box center [946, 564] width 84 height 28
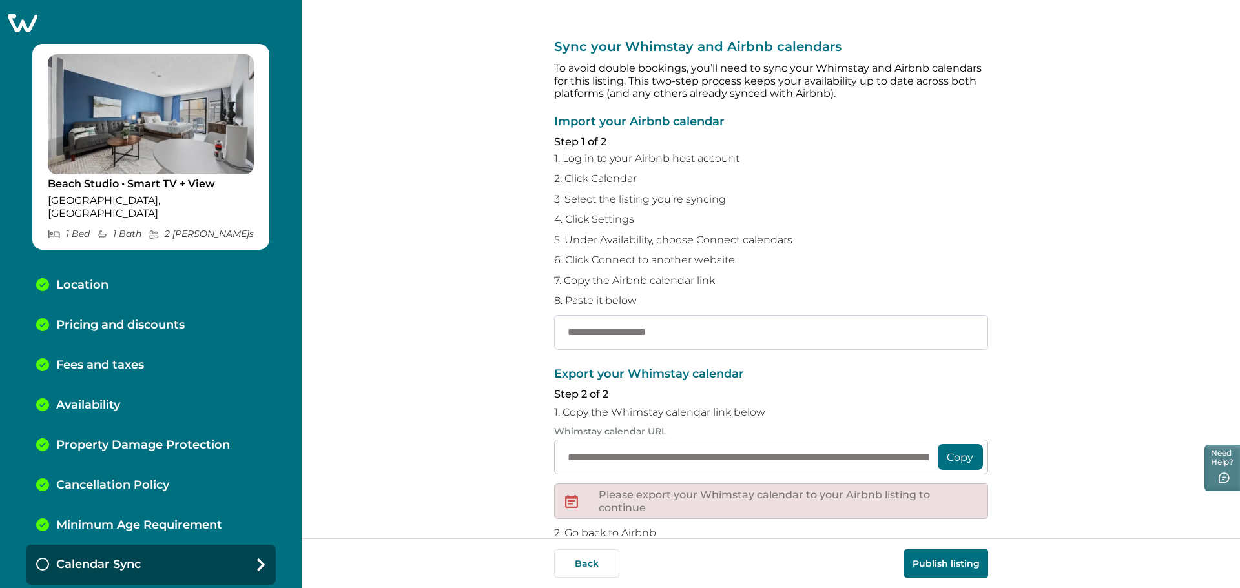
click at [593, 338] on input "text" at bounding box center [771, 332] width 434 height 35
paste input "**********"
type input "**********"
click at [958, 466] on button "Copy" at bounding box center [960, 457] width 45 height 26
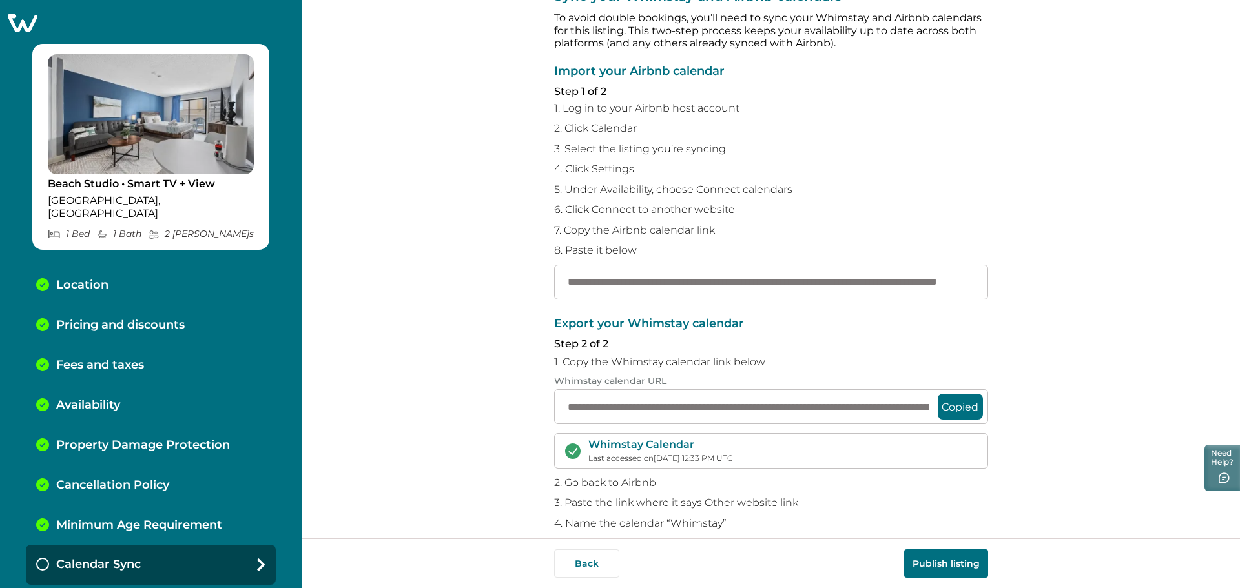
scroll to position [108, 0]
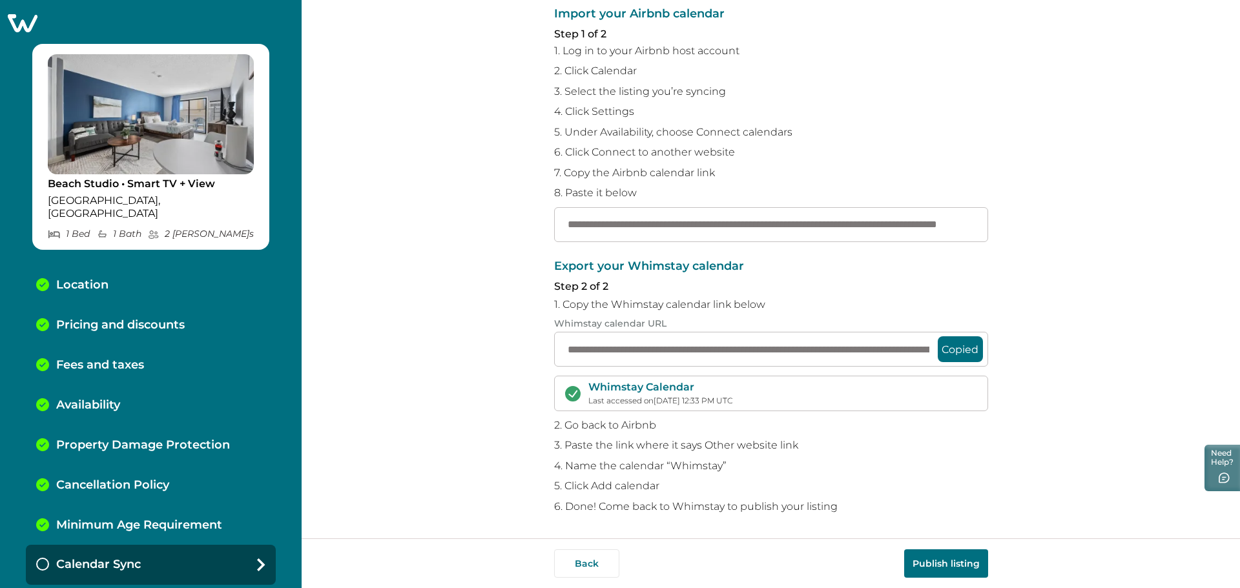
click at [931, 555] on button "Publish listing" at bounding box center [946, 564] width 84 height 28
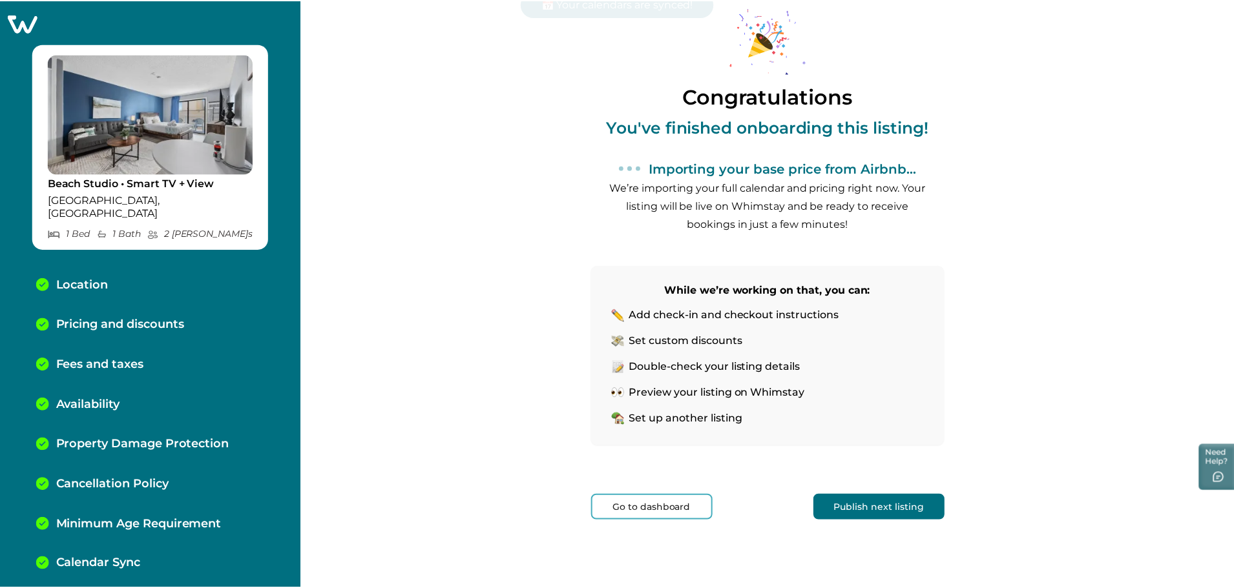
scroll to position [38, 0]
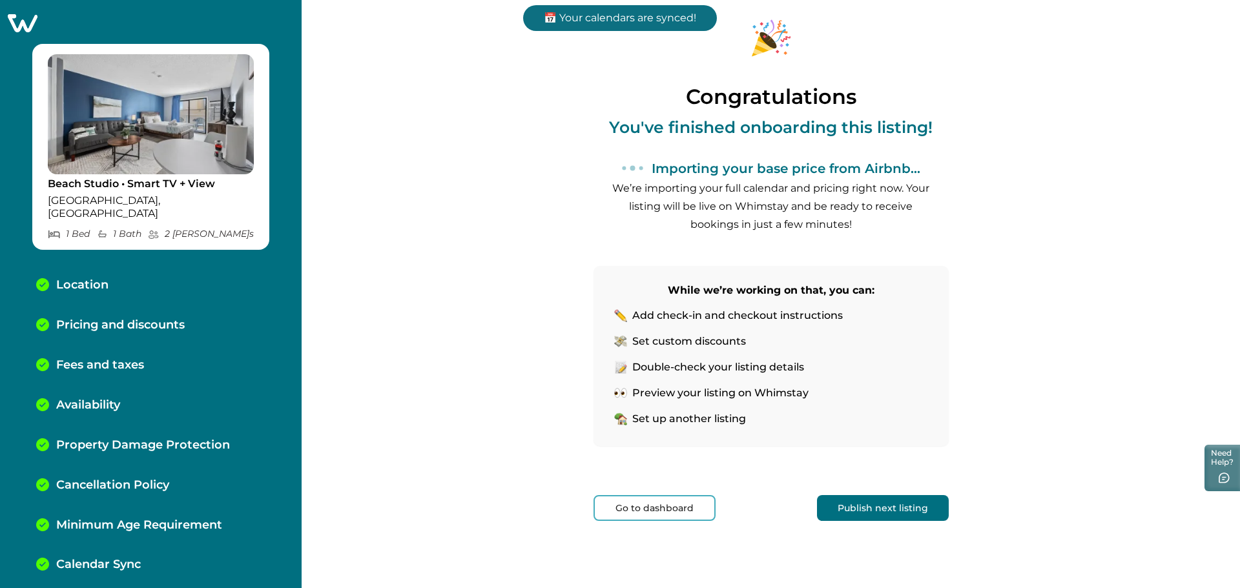
click at [656, 501] on button "Go to dashboard" at bounding box center [655, 508] width 122 height 26
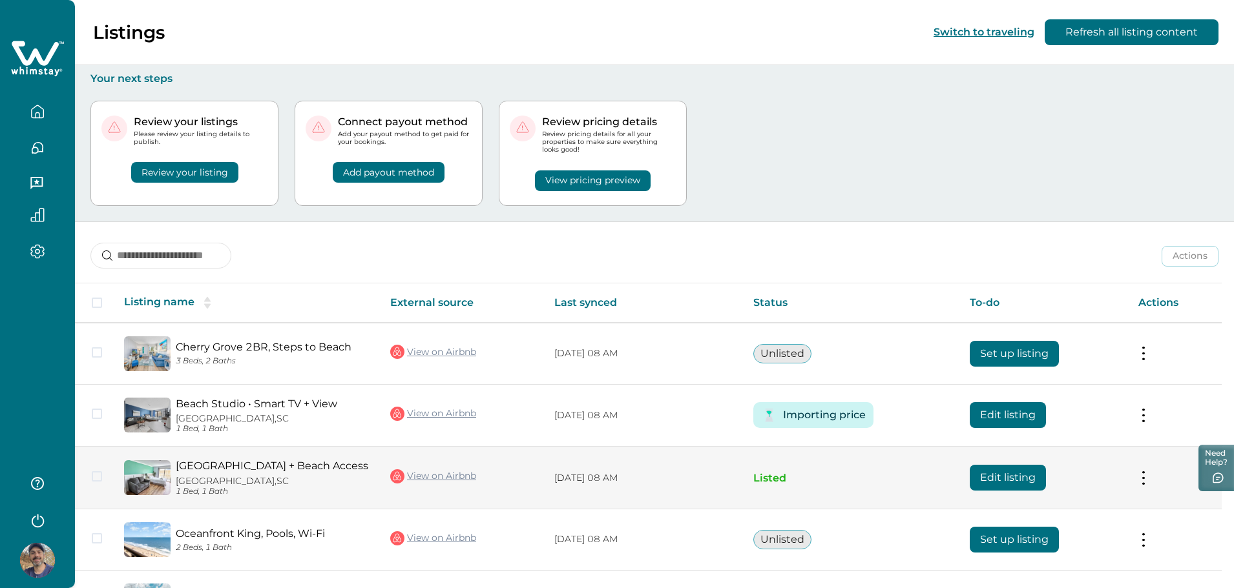
click at [198, 473] on div "Oceanview Studio + Beach Access Myrtle Beach, SC 1 Bed, 1 Bath" at bounding box center [270, 478] width 199 height 36
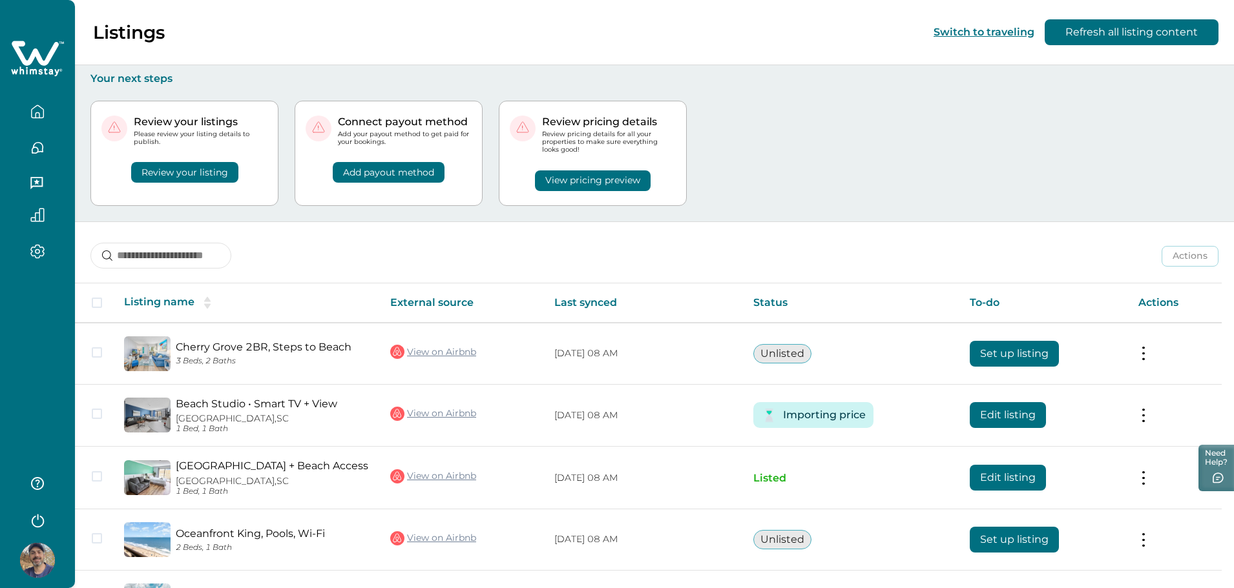
click at [611, 183] on button "View pricing preview" at bounding box center [593, 181] width 116 height 21
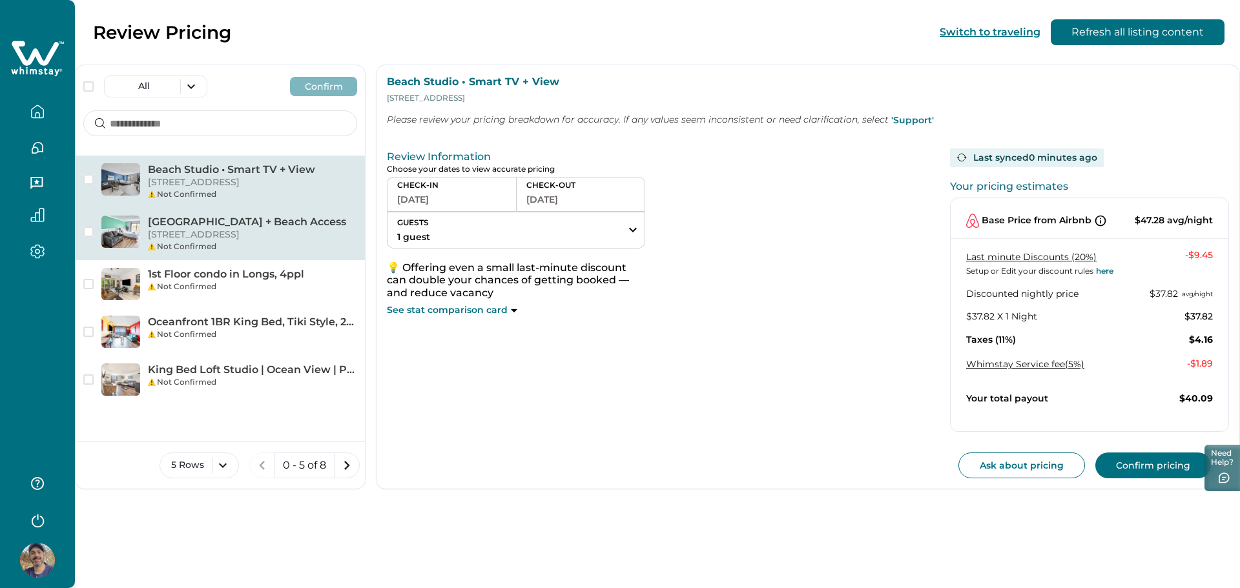
click at [212, 229] on p "[GEOGRAPHIC_DATA] + Beach Access" at bounding box center [252, 222] width 209 height 13
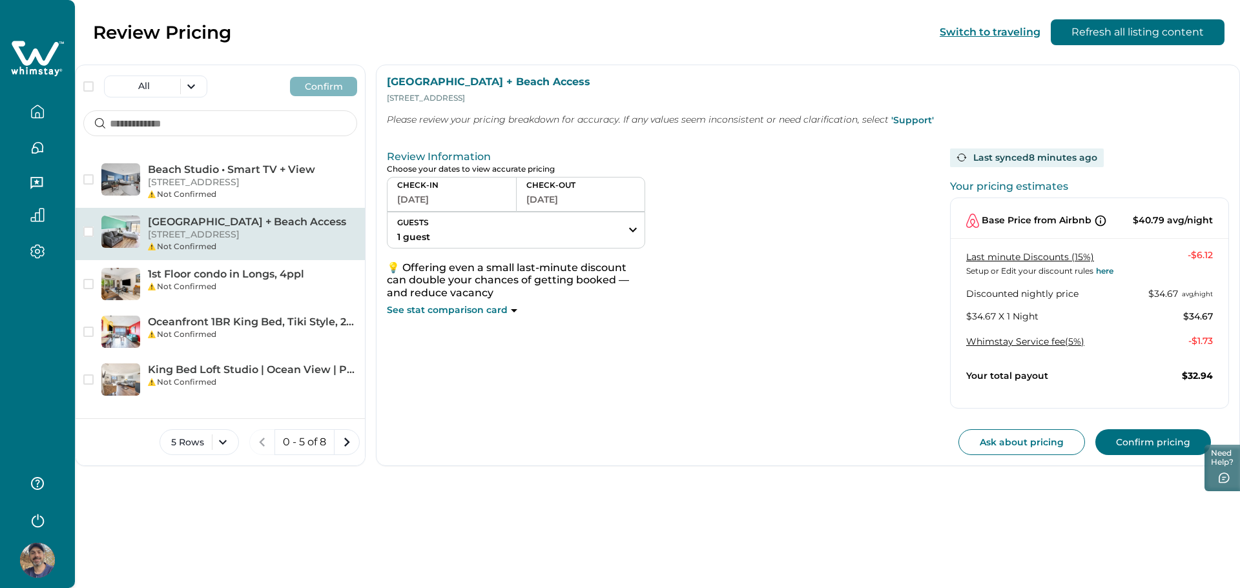
click at [41, 113] on icon "button" at bounding box center [37, 112] width 14 height 14
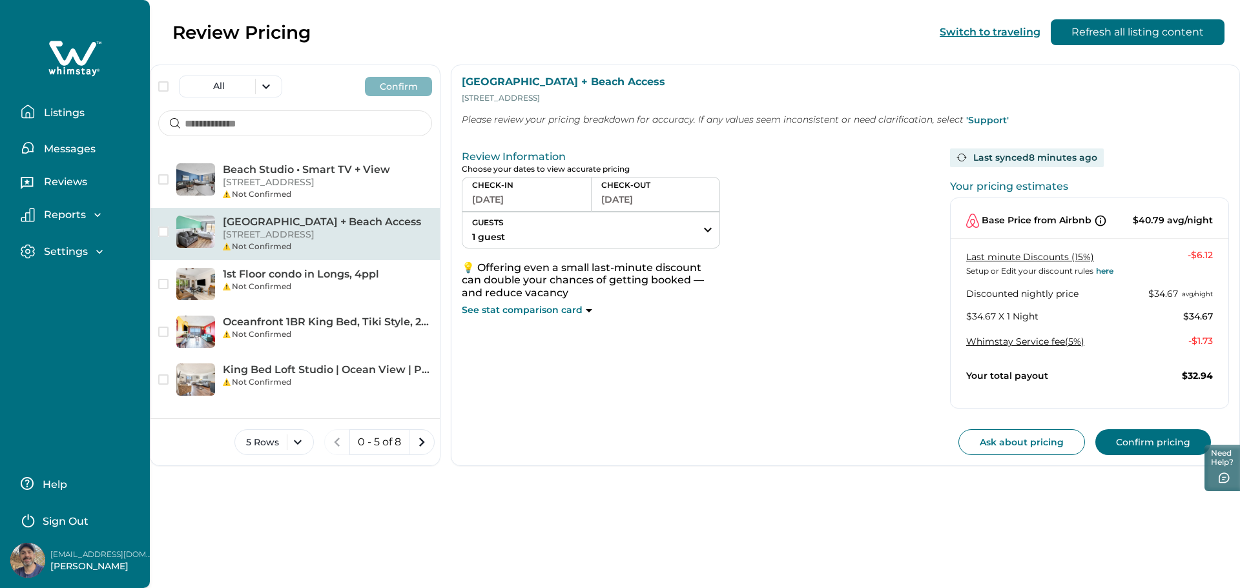
click at [78, 113] on p "Listings" at bounding box center [62, 113] width 45 height 13
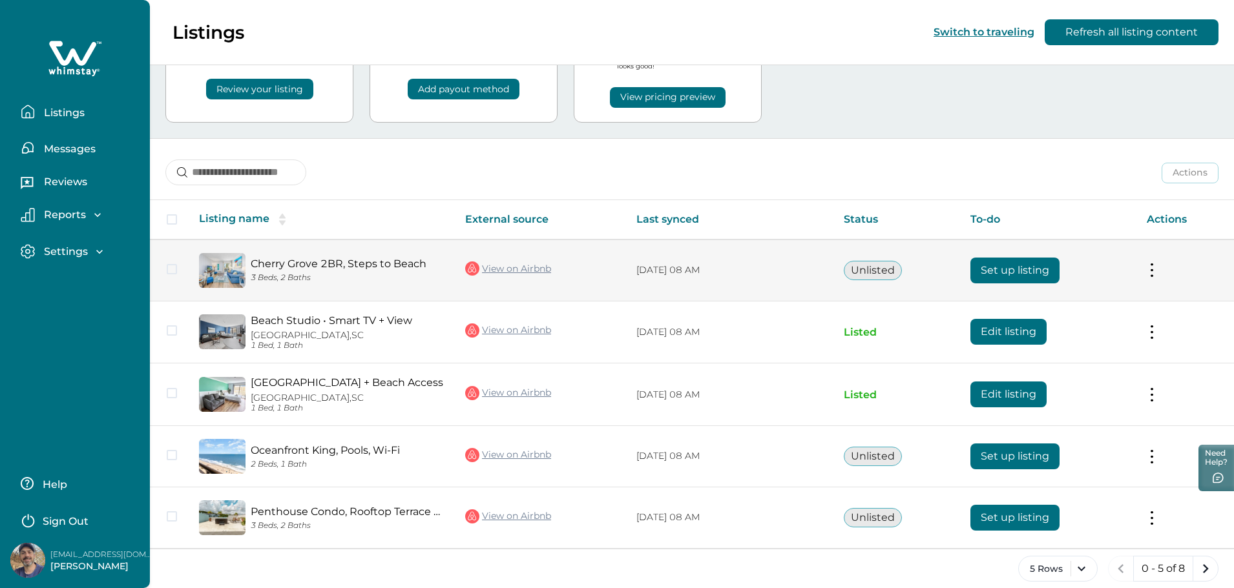
scroll to position [98, 0]
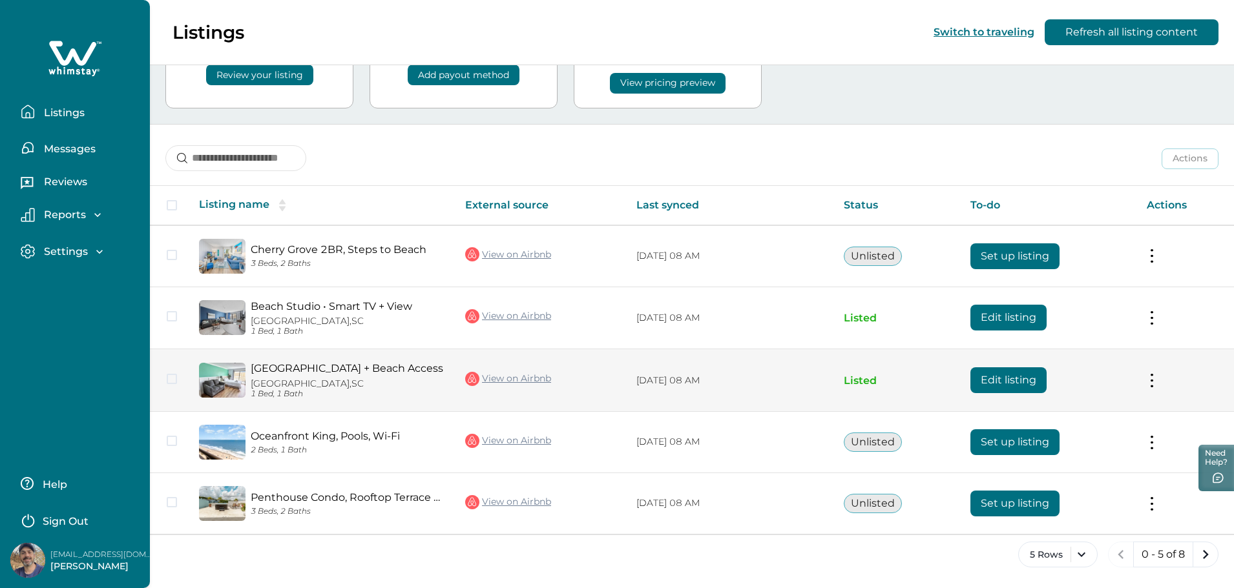
click at [990, 376] on button "Edit listing" at bounding box center [1008, 380] width 76 height 26
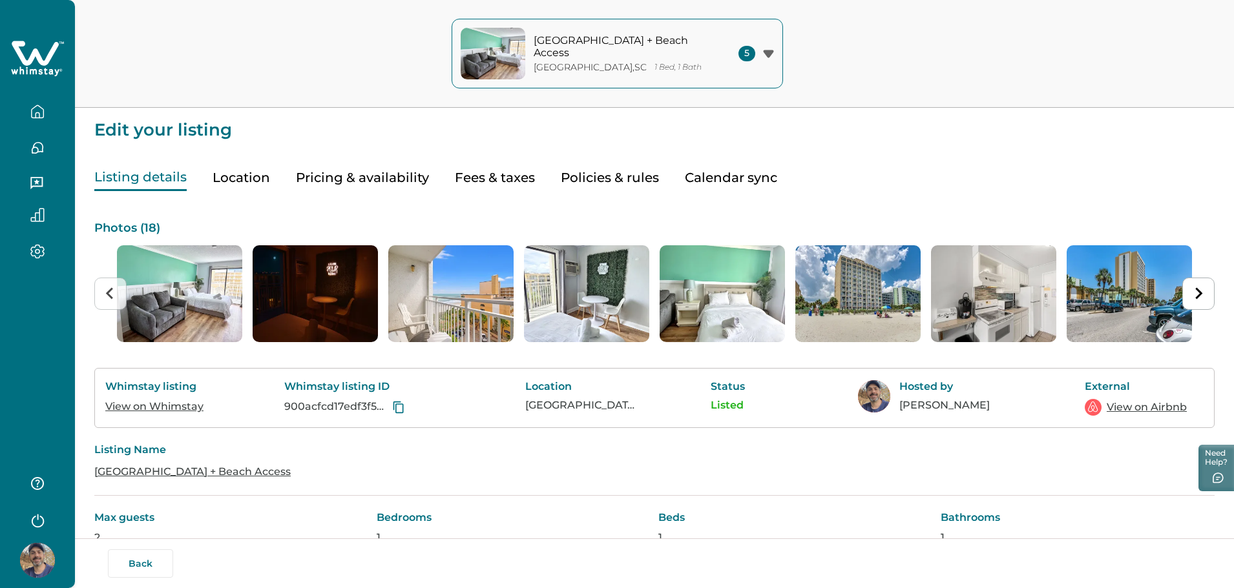
click at [504, 174] on button "Fees & taxes" at bounding box center [495, 178] width 80 height 26
type input "*"
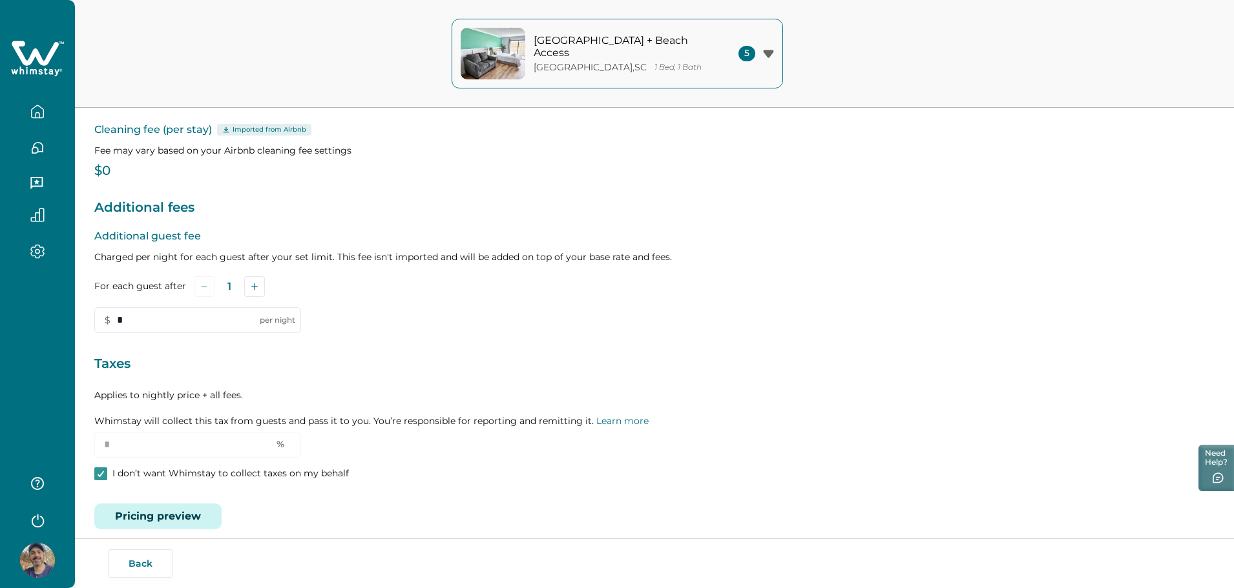
scroll to position [134, 0]
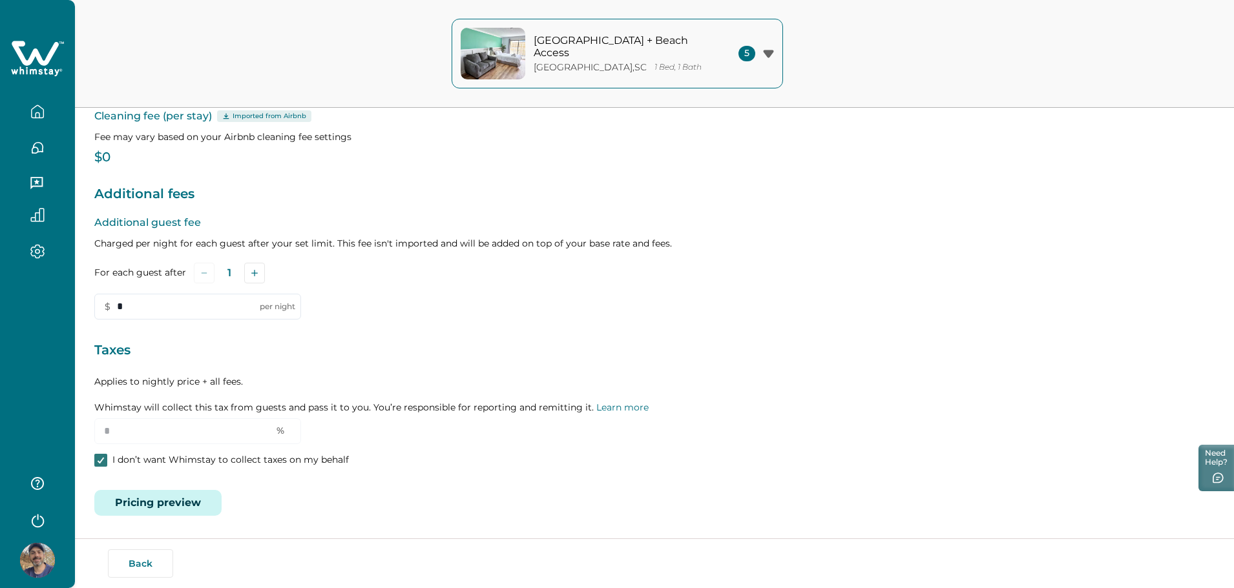
click at [101, 464] on div at bounding box center [101, 460] width 8 height 10
click at [114, 435] on input "*" at bounding box center [197, 432] width 207 height 26
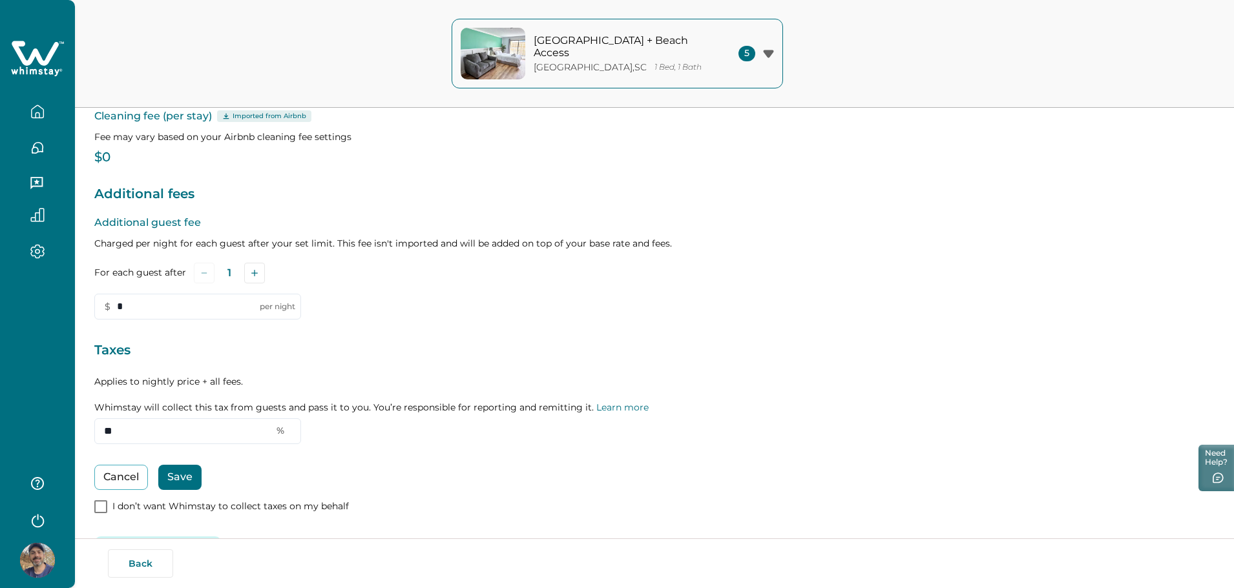
type input "**"
click at [180, 465] on button "Save" at bounding box center [179, 477] width 43 height 25
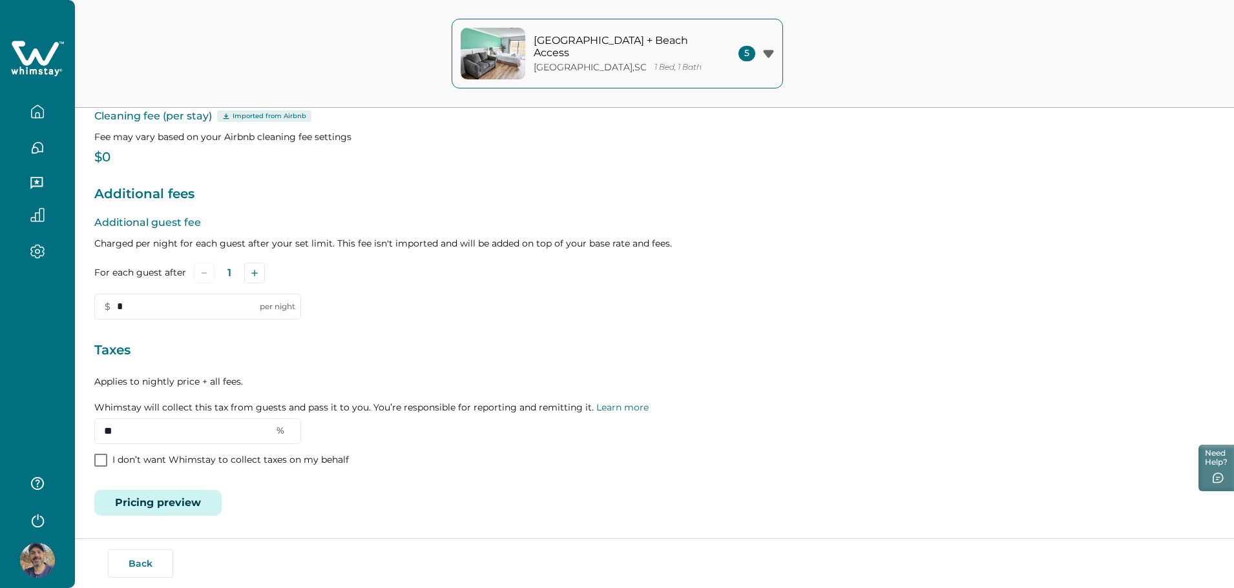
scroll to position [0, 0]
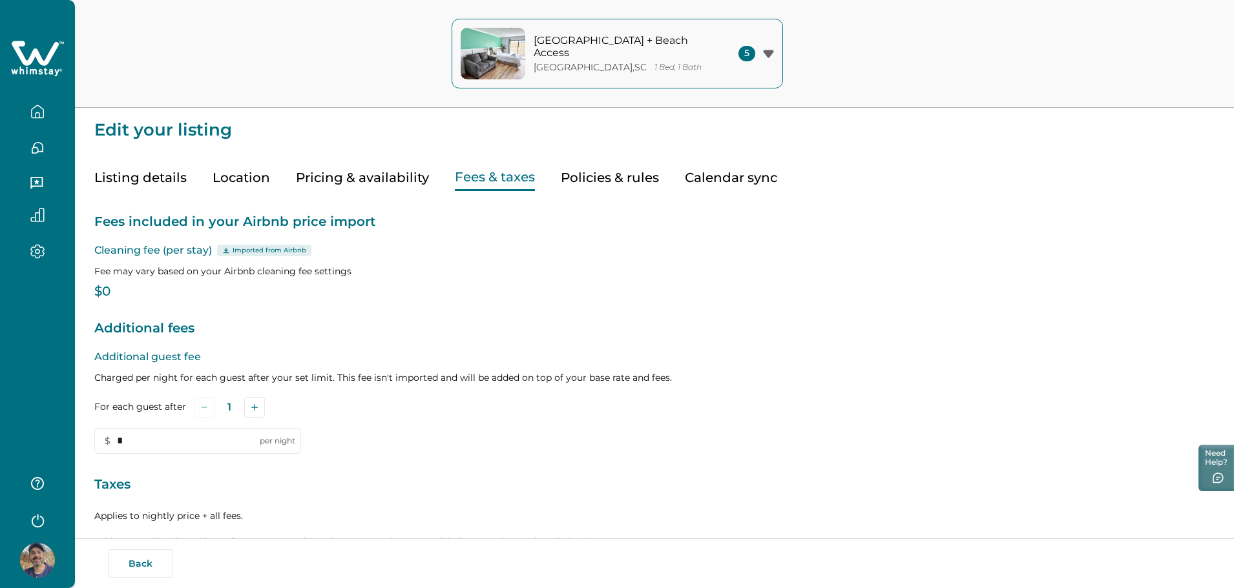
click at [25, 112] on button "button" at bounding box center [37, 112] width 54 height 26
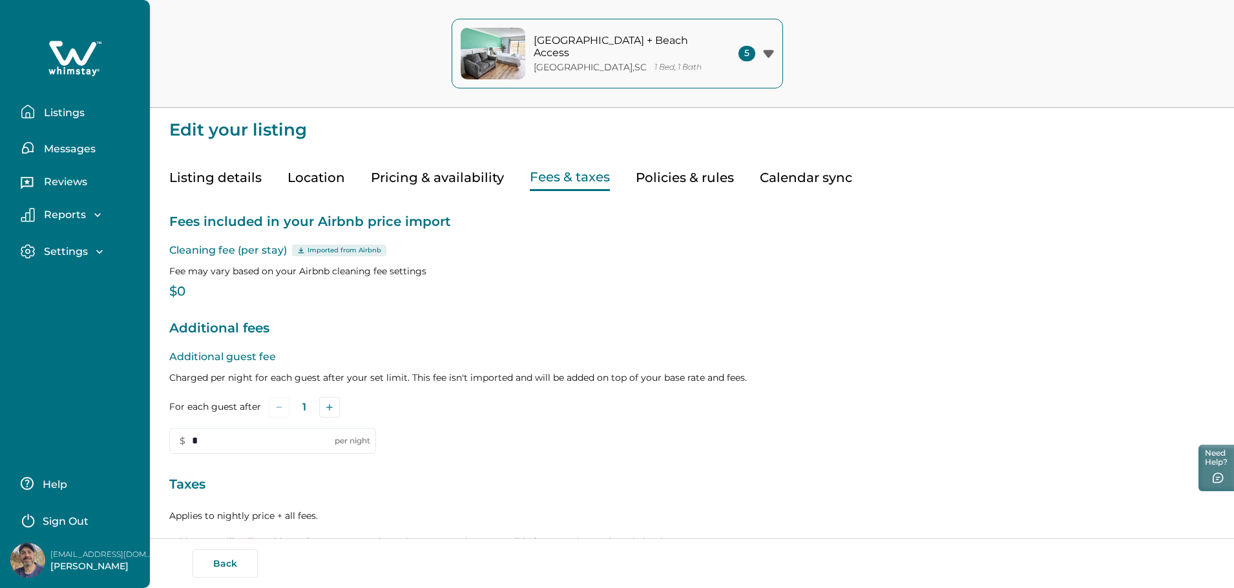
click at [68, 253] on p "Settings" at bounding box center [64, 251] width 48 height 13
click at [74, 305] on p "Payout method" at bounding box center [83, 305] width 87 height 13
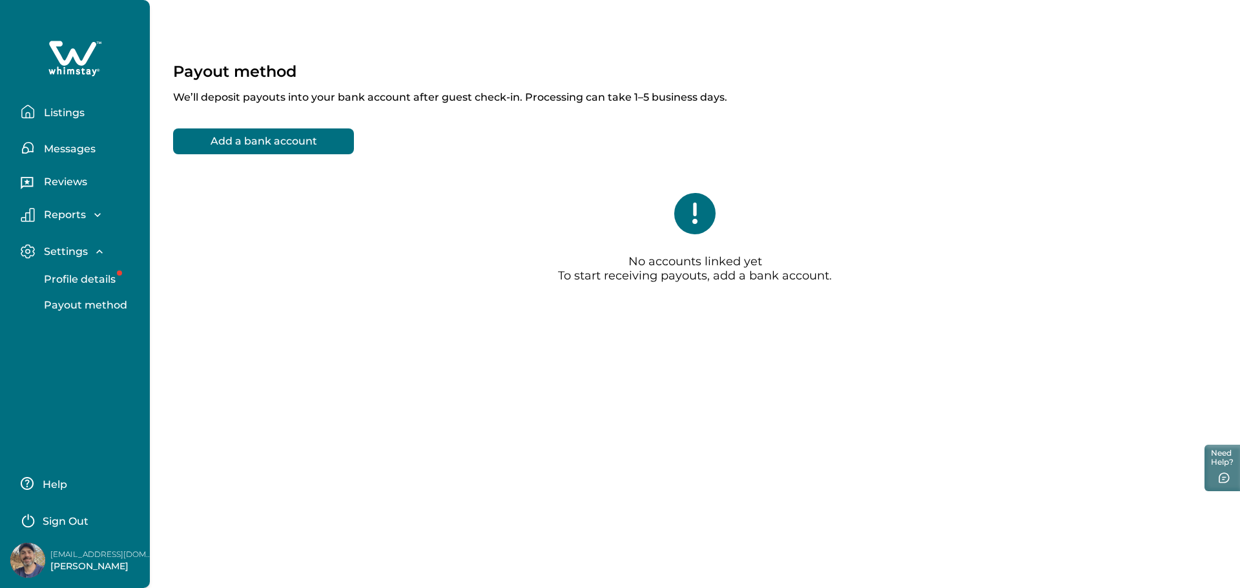
click at [271, 138] on button "Add a bank account" at bounding box center [263, 142] width 181 height 26
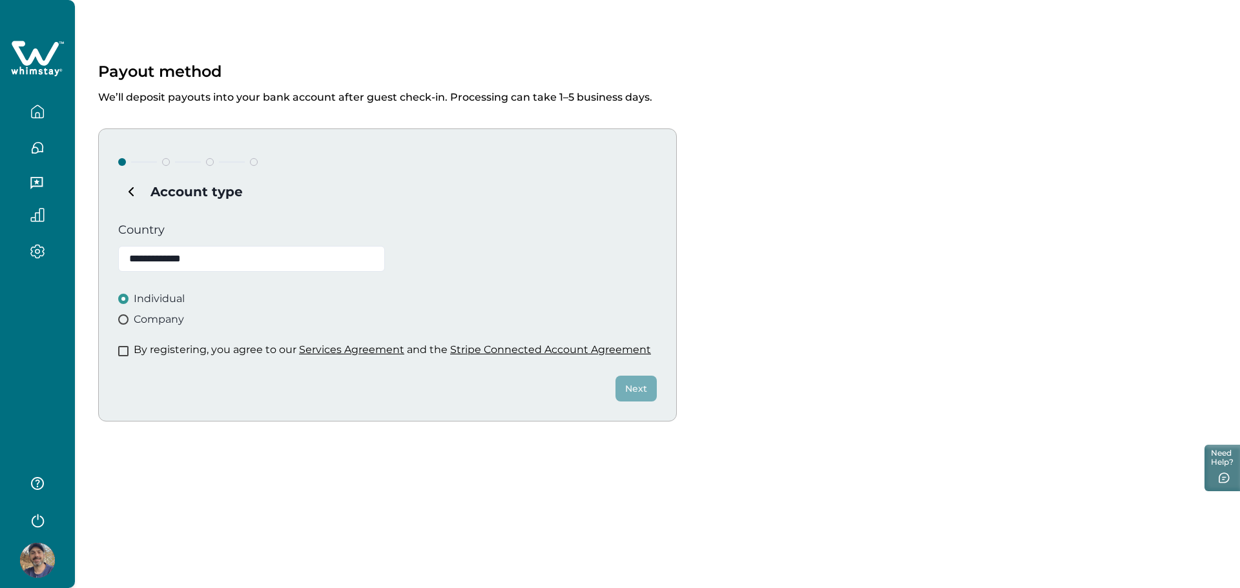
click at [125, 319] on span at bounding box center [123, 320] width 10 height 10
click at [125, 355] on span at bounding box center [123, 351] width 10 height 10
click at [630, 394] on button "Next" at bounding box center [636, 389] width 41 height 26
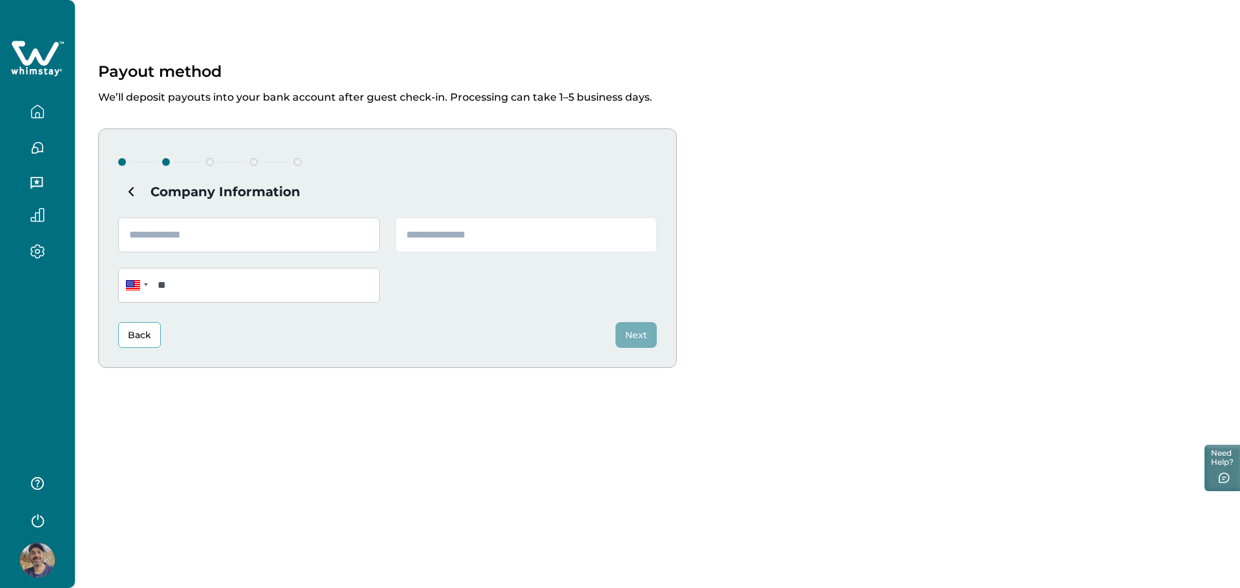
click at [199, 236] on input "text" at bounding box center [249, 235] width 262 height 35
type input "**********"
click at [42, 121] on button "button" at bounding box center [37, 112] width 54 height 26
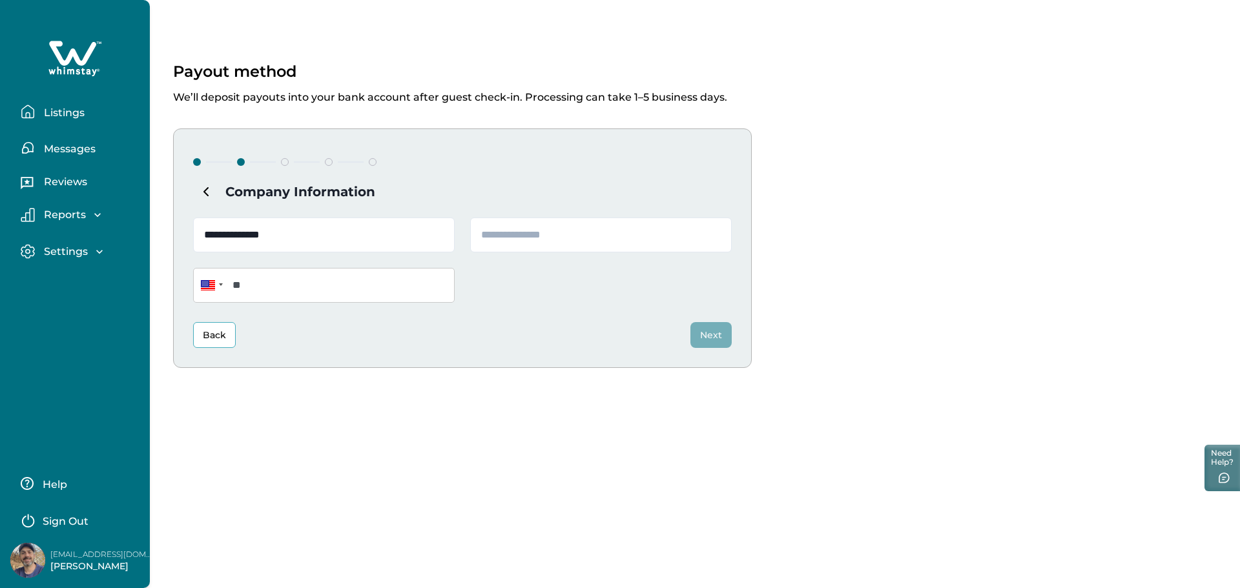
click at [57, 114] on p "Listings" at bounding box center [62, 113] width 45 height 13
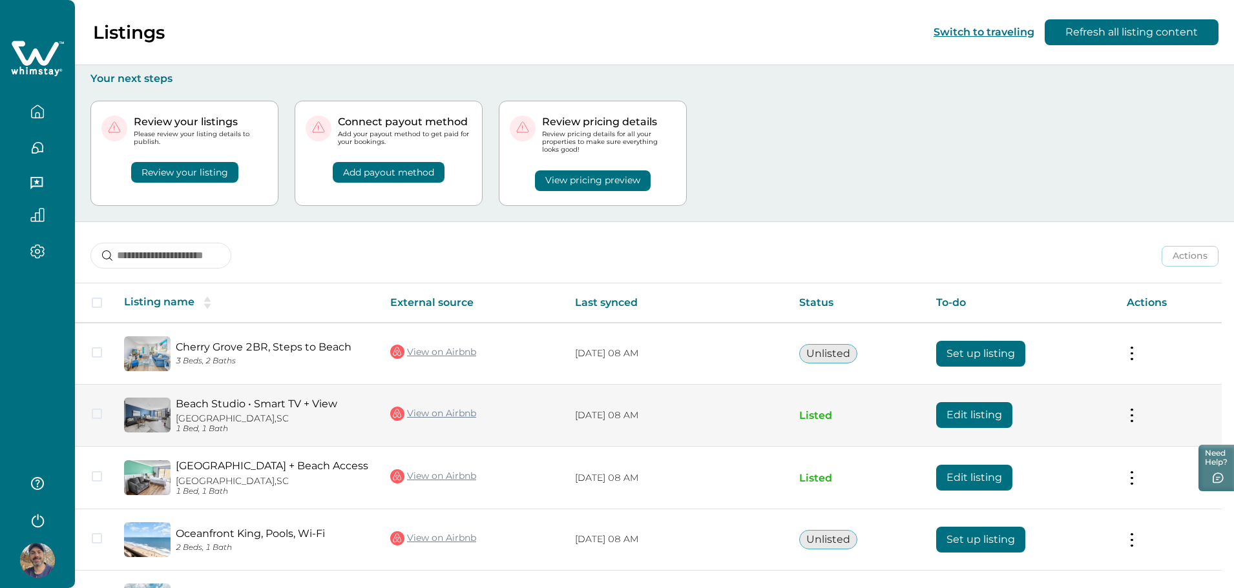
click at [313, 396] on td "Beach Studio • Smart TV + View [GEOGRAPHIC_DATA], [GEOGRAPHIC_DATA] 1 Bed, 1 Ba…" at bounding box center [247, 415] width 266 height 63
click at [1133, 410] on button at bounding box center [1131, 416] width 10 height 14
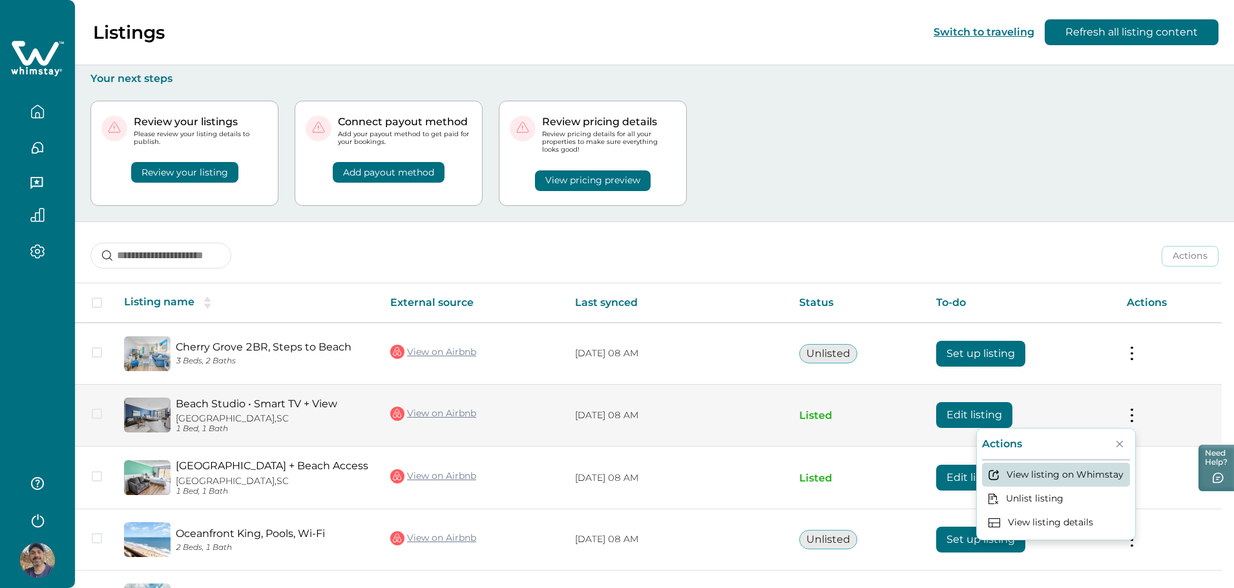
click at [1076, 471] on button "View listing on Whimstay" at bounding box center [1056, 475] width 148 height 24
